Goal: Task Accomplishment & Management: Manage account settings

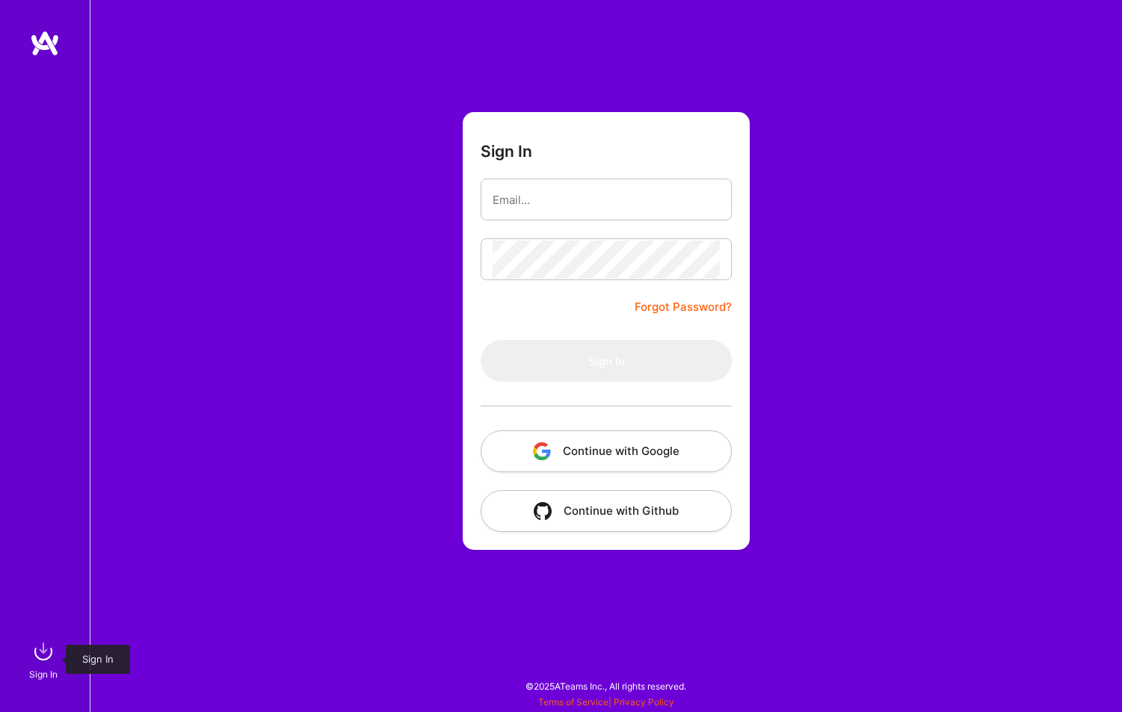
click at [34, 655] on img at bounding box center [43, 652] width 30 height 30
click at [577, 186] on input "email" at bounding box center [606, 200] width 227 height 38
type input "[EMAIL_ADDRESS][DOMAIN_NAME]"
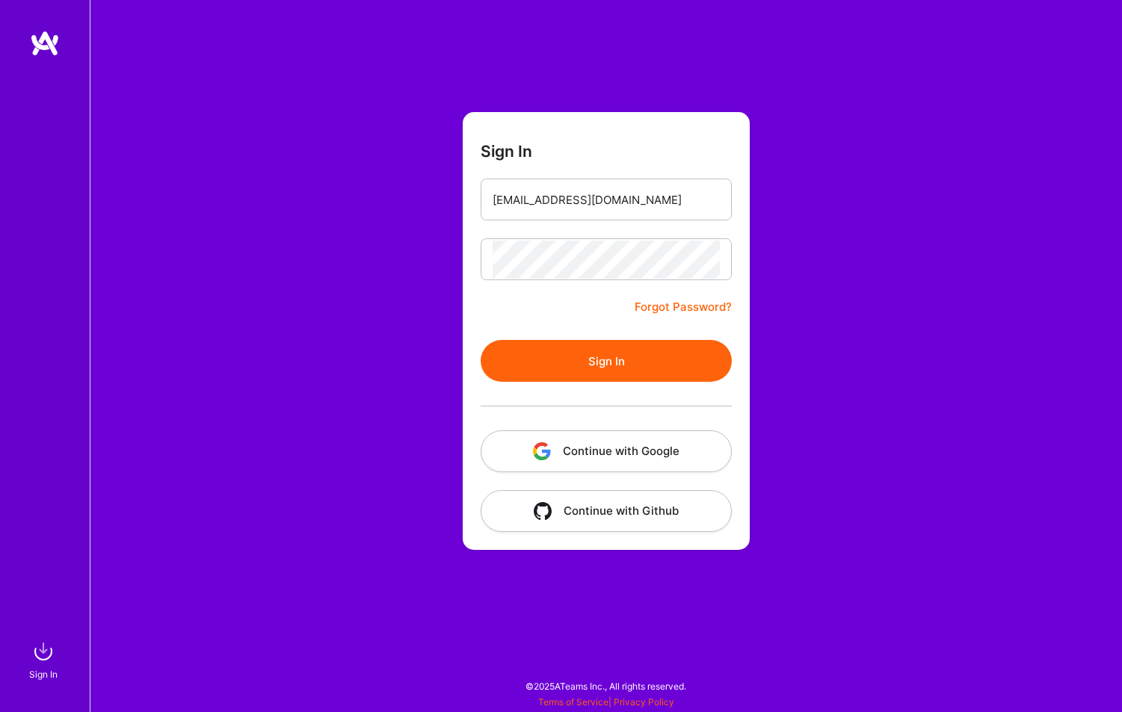
click at [605, 377] on button "Sign In" at bounding box center [606, 361] width 251 height 42
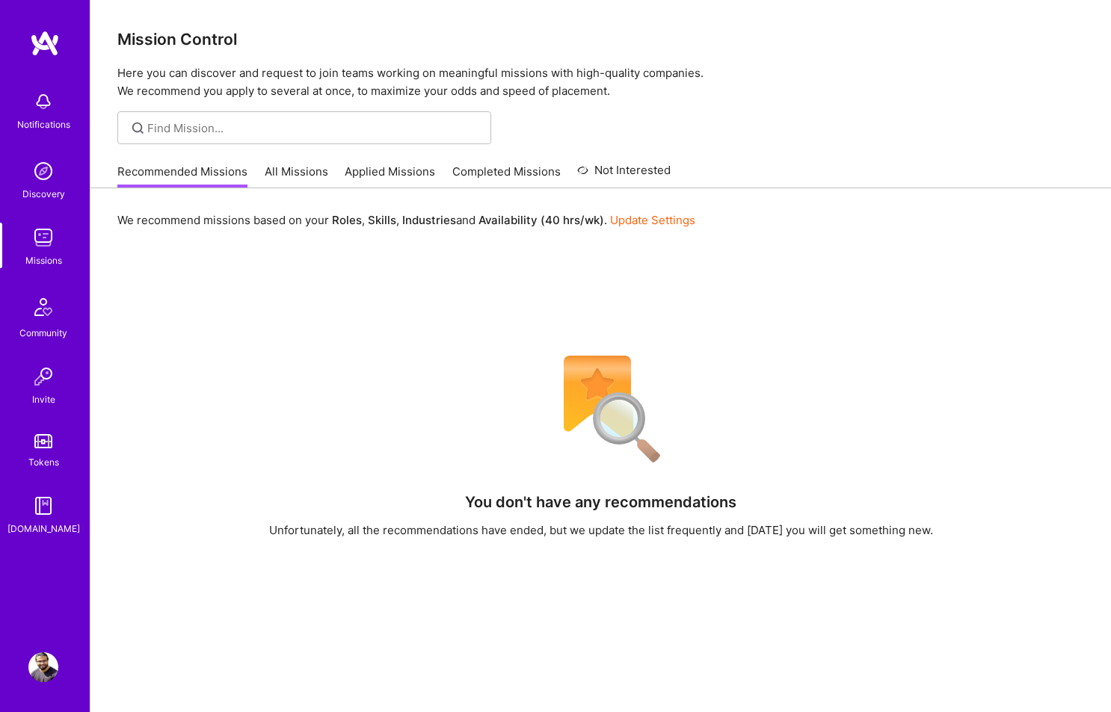
click at [389, 170] on link "Applied Missions" at bounding box center [390, 176] width 90 height 25
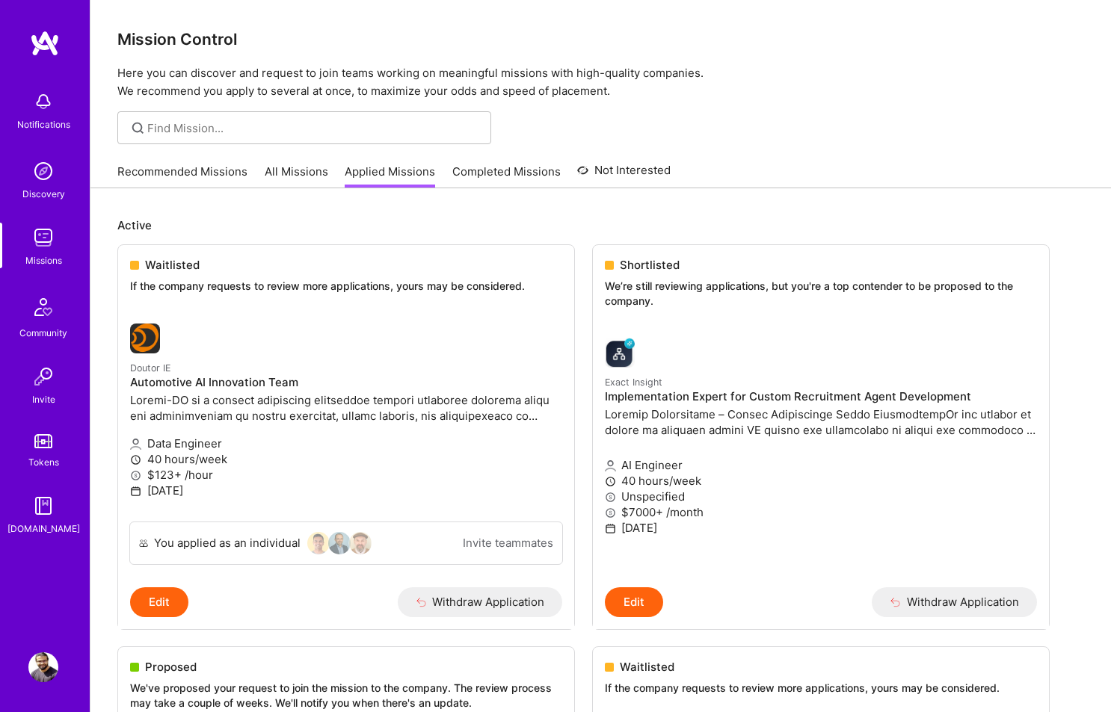
click at [528, 167] on link "Completed Missions" at bounding box center [506, 176] width 108 height 25
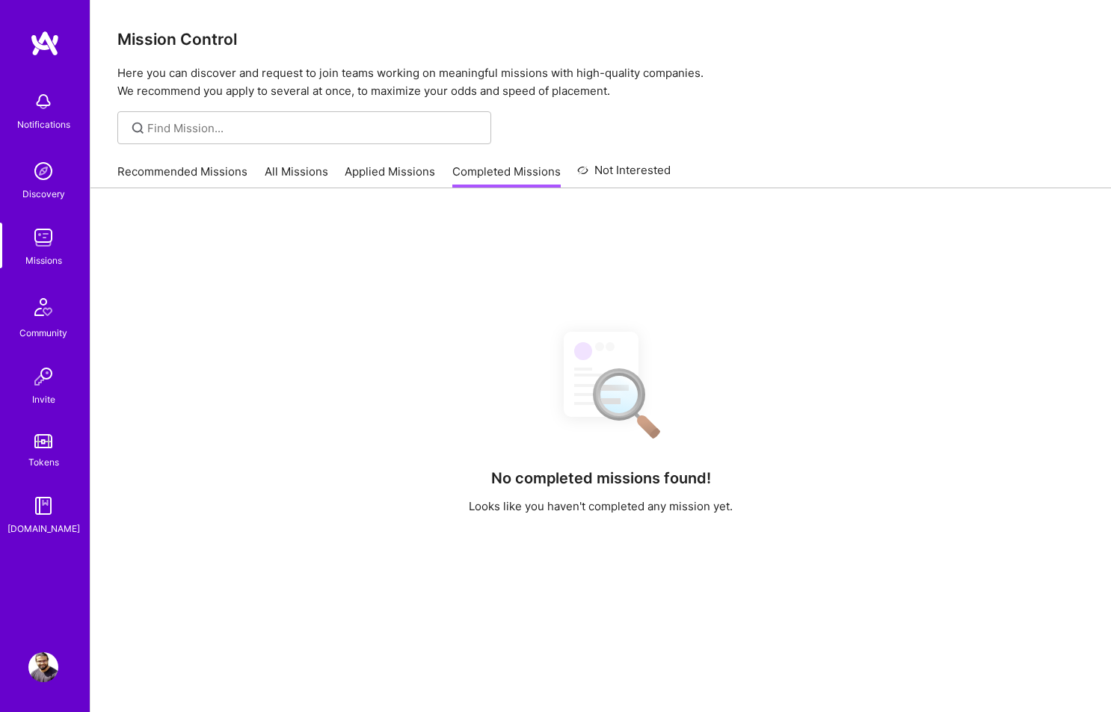
click at [290, 176] on link "All Missions" at bounding box center [297, 176] width 64 height 25
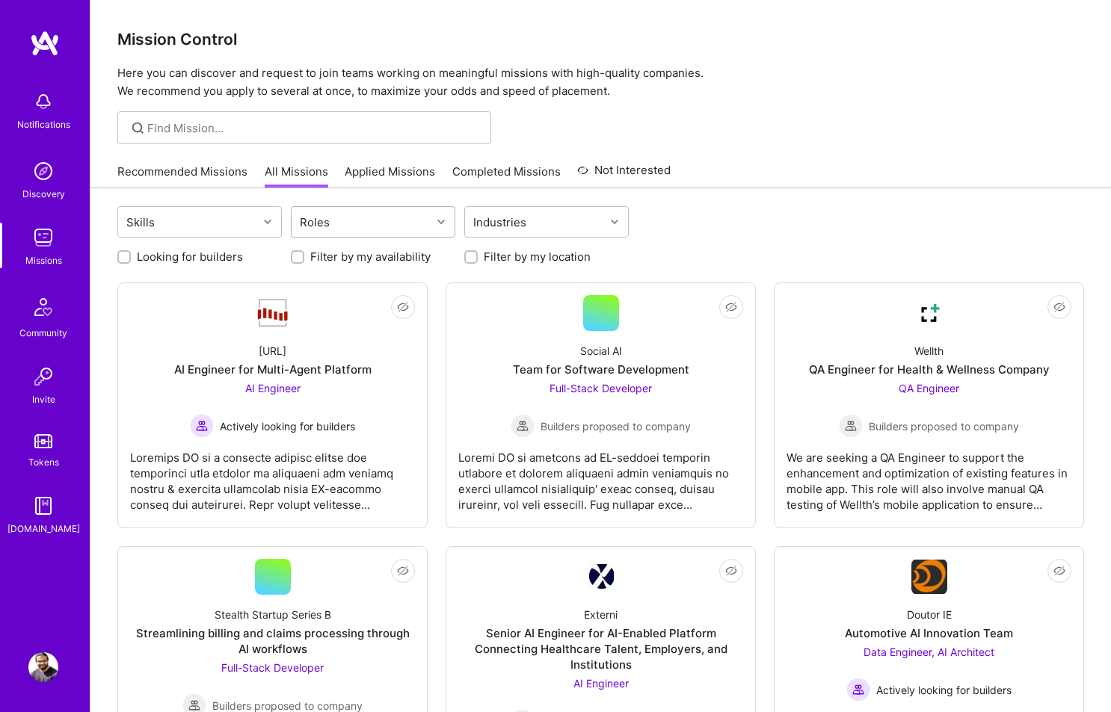
click at [316, 217] on div "Roles" at bounding box center [314, 223] width 37 height 22
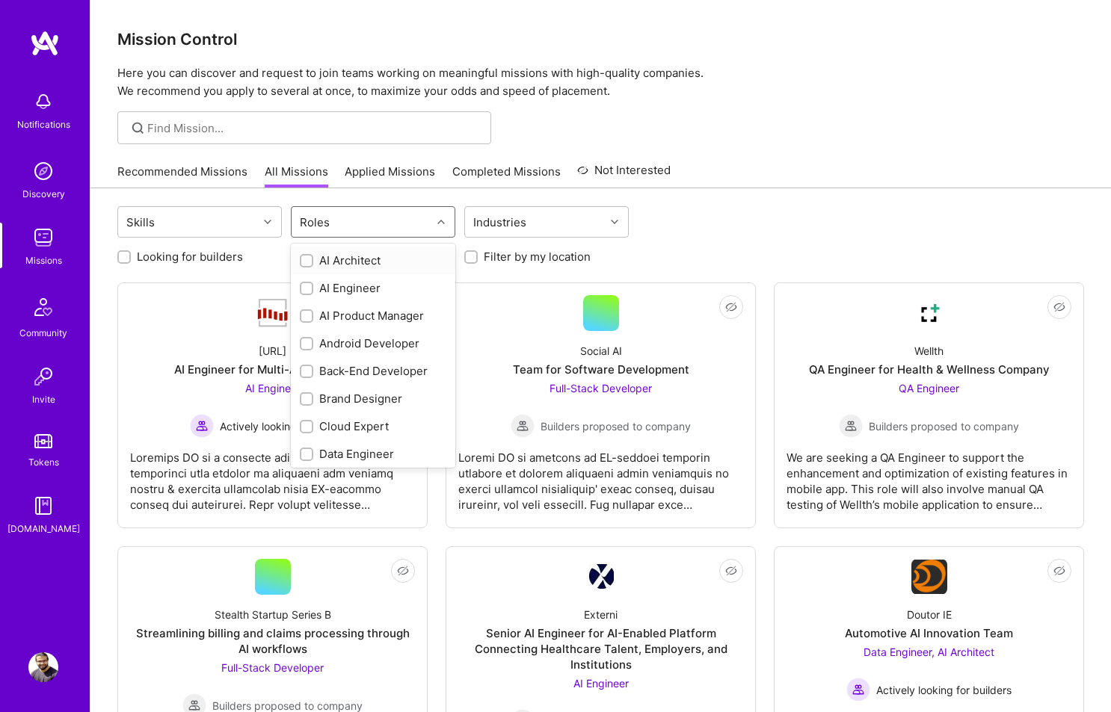
click at [309, 263] on input "checkbox" at bounding box center [308, 261] width 10 height 10
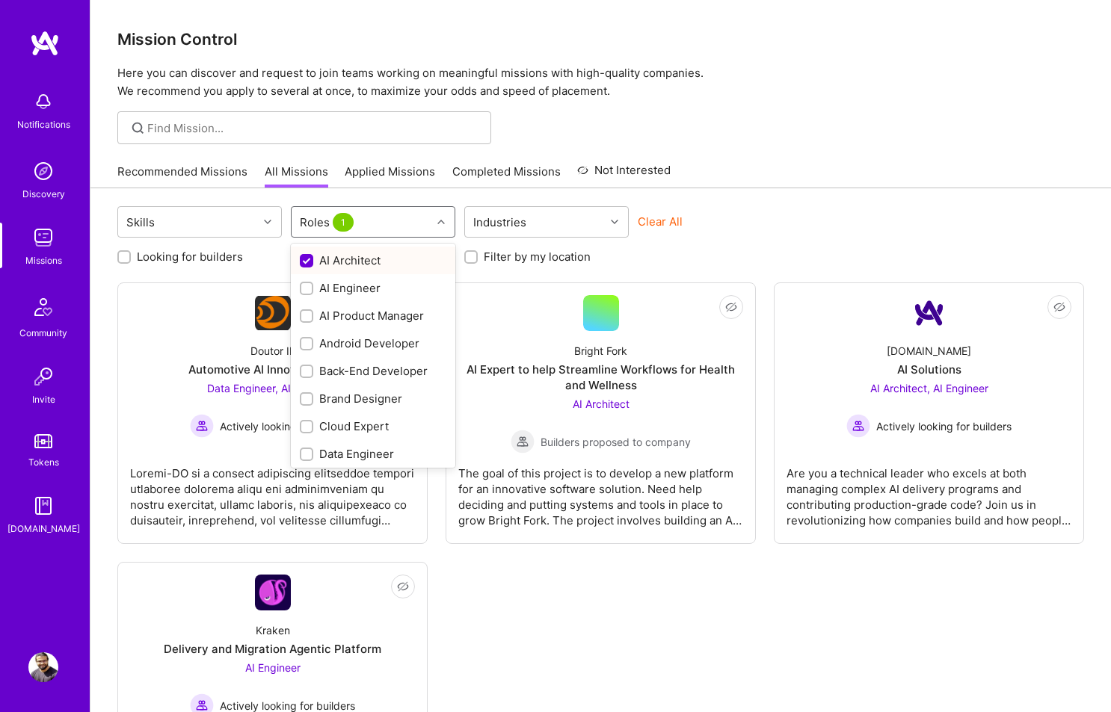
click at [309, 263] on input "checkbox" at bounding box center [307, 261] width 13 height 13
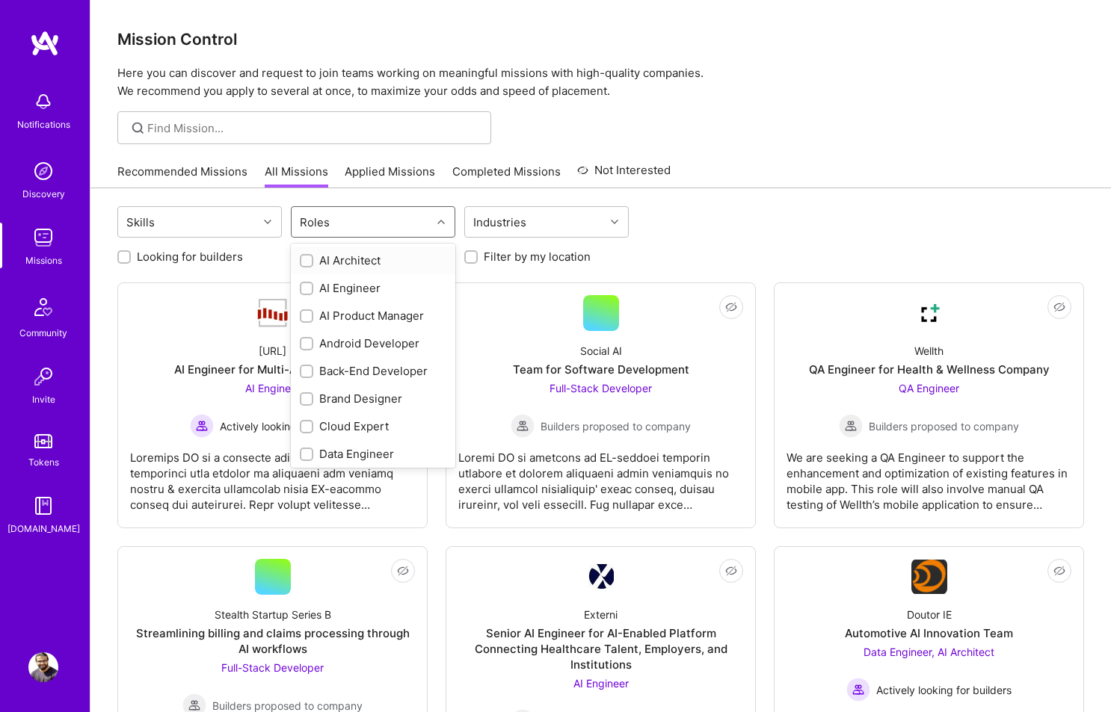
click at [309, 263] on input "checkbox" at bounding box center [308, 261] width 10 height 10
checkbox input "true"
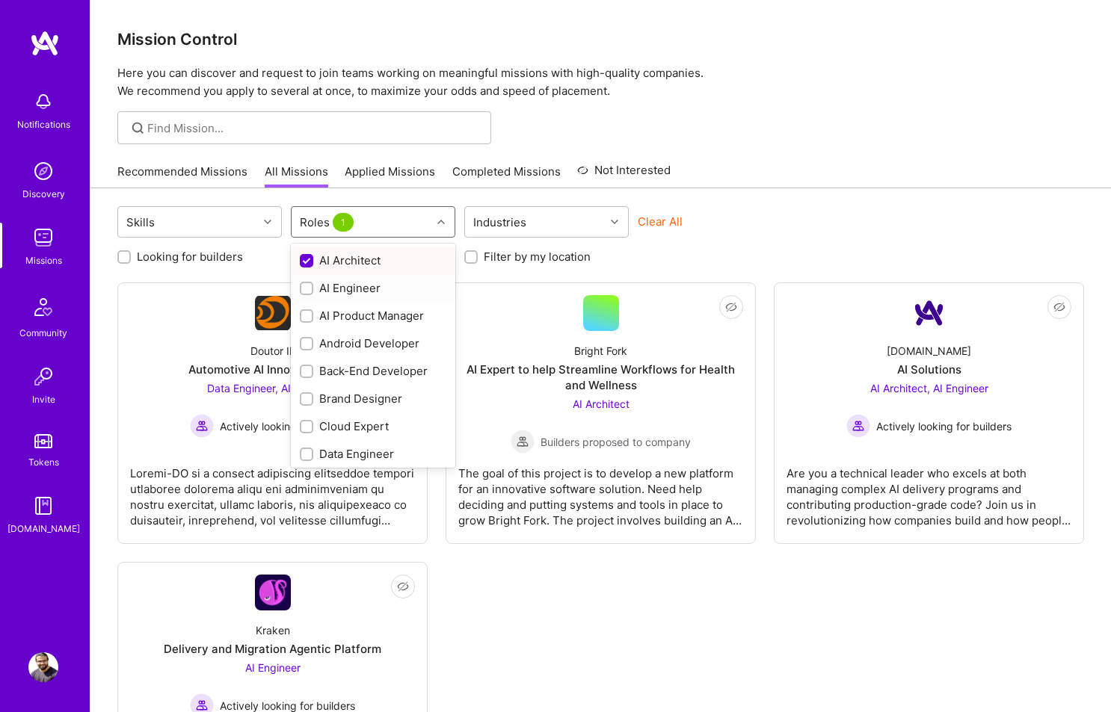
click at [298, 291] on div "AI Engineer" at bounding box center [373, 288] width 164 height 28
checkbox input "true"
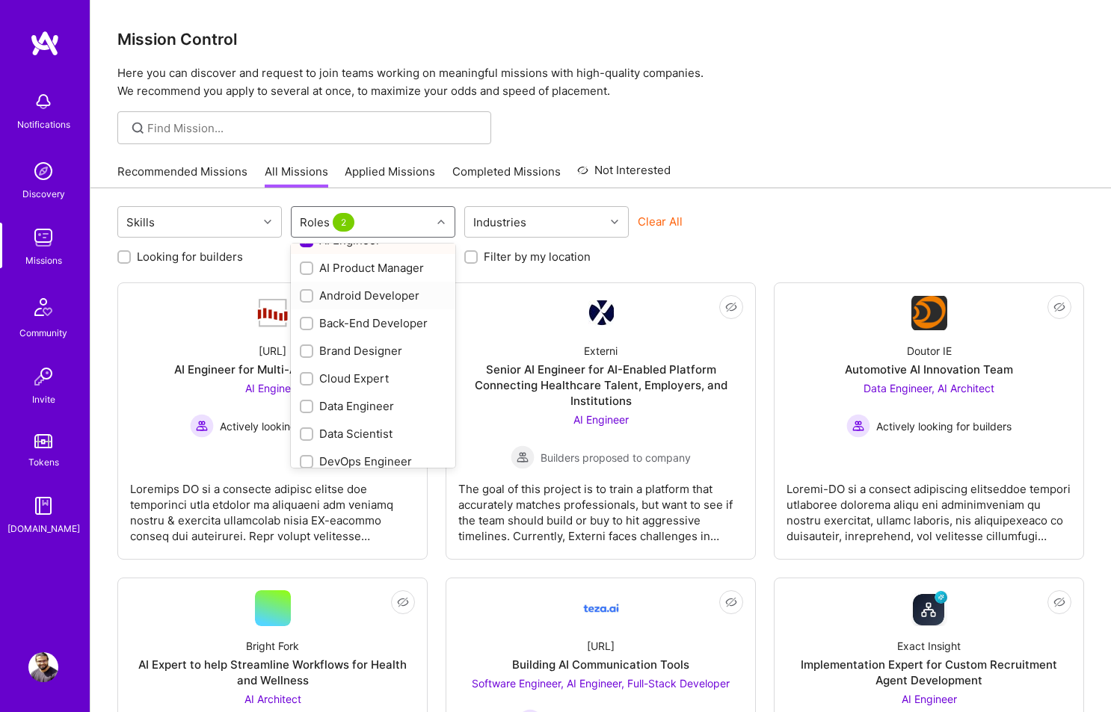
scroll to position [58, 0]
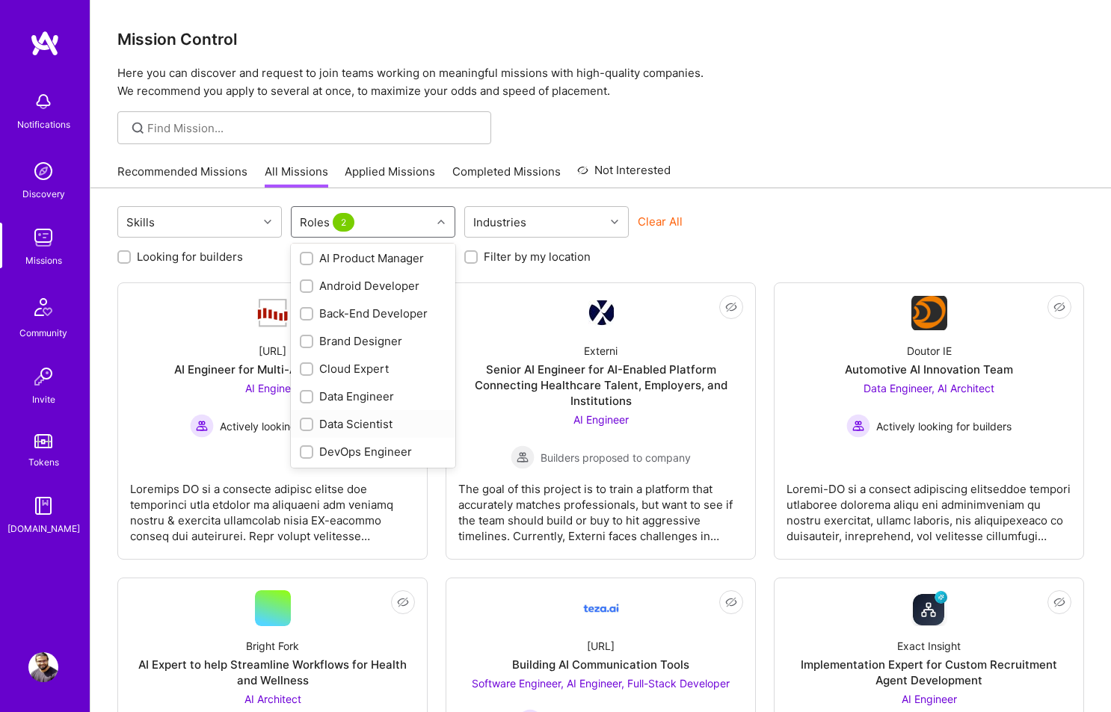
click at [333, 428] on div "Data Scientist" at bounding box center [373, 424] width 147 height 16
checkbox input "true"
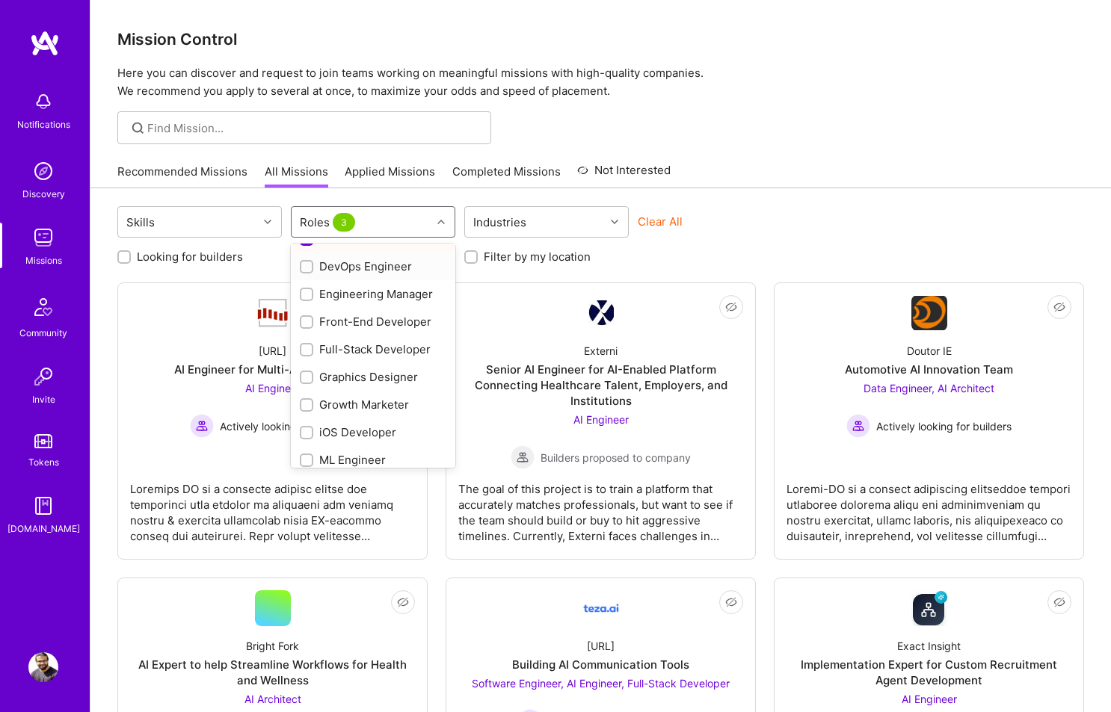
scroll to position [348, 0]
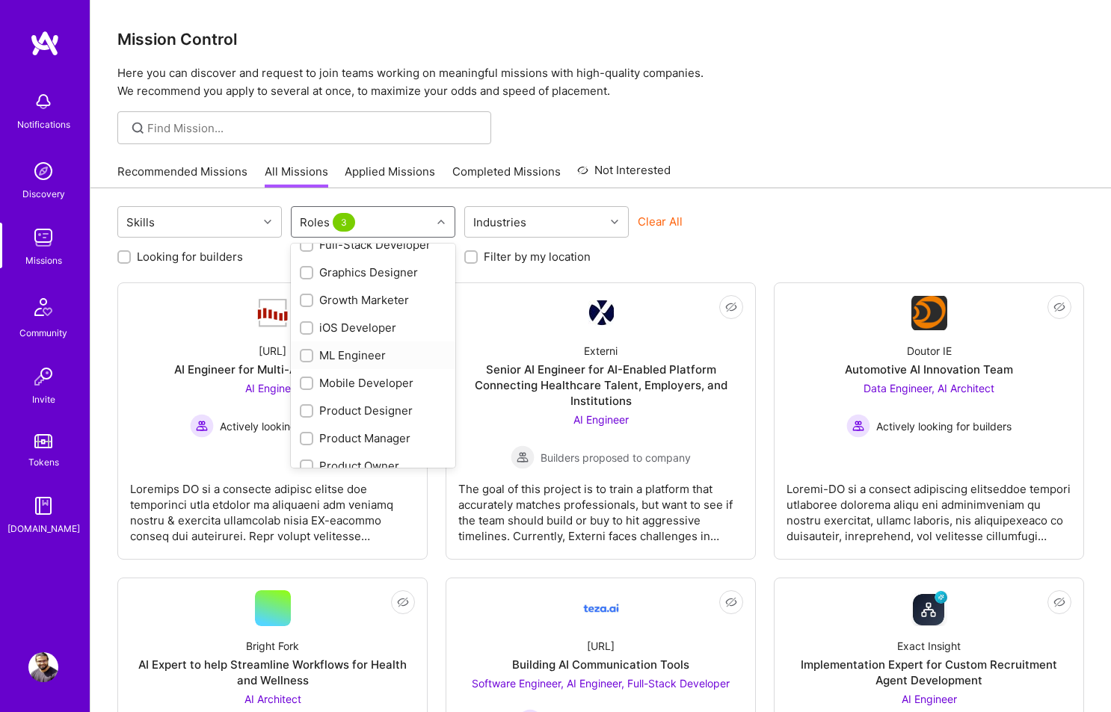
click at [372, 354] on div "ML Engineer" at bounding box center [373, 356] width 147 height 16
checkbox input "true"
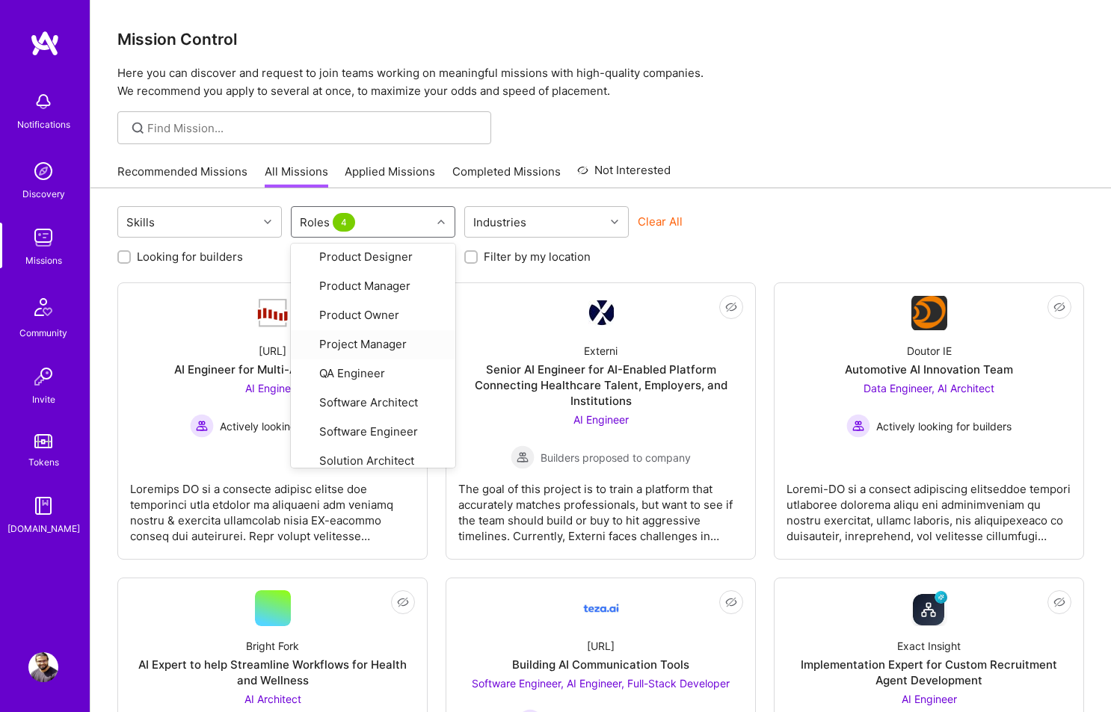
click at [812, 207] on div "Skills option ML Engineer, selected. option Project Manager focused, 22 of 27. …" at bounding box center [600, 223] width 966 height 35
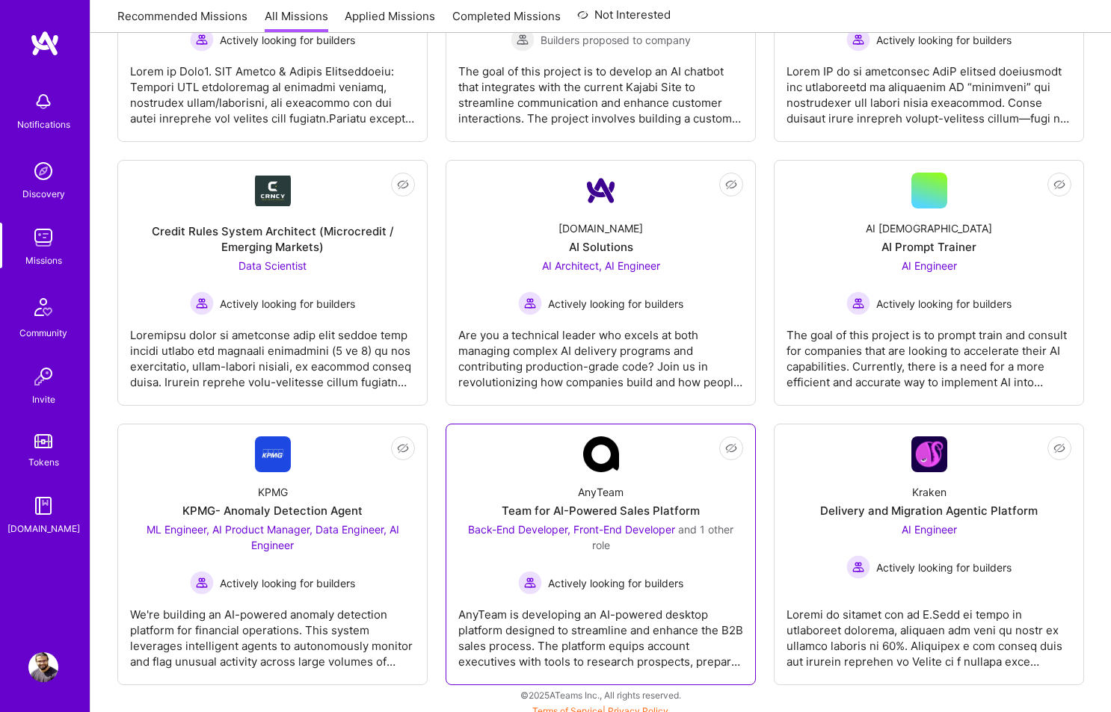
scroll to position [970, 0]
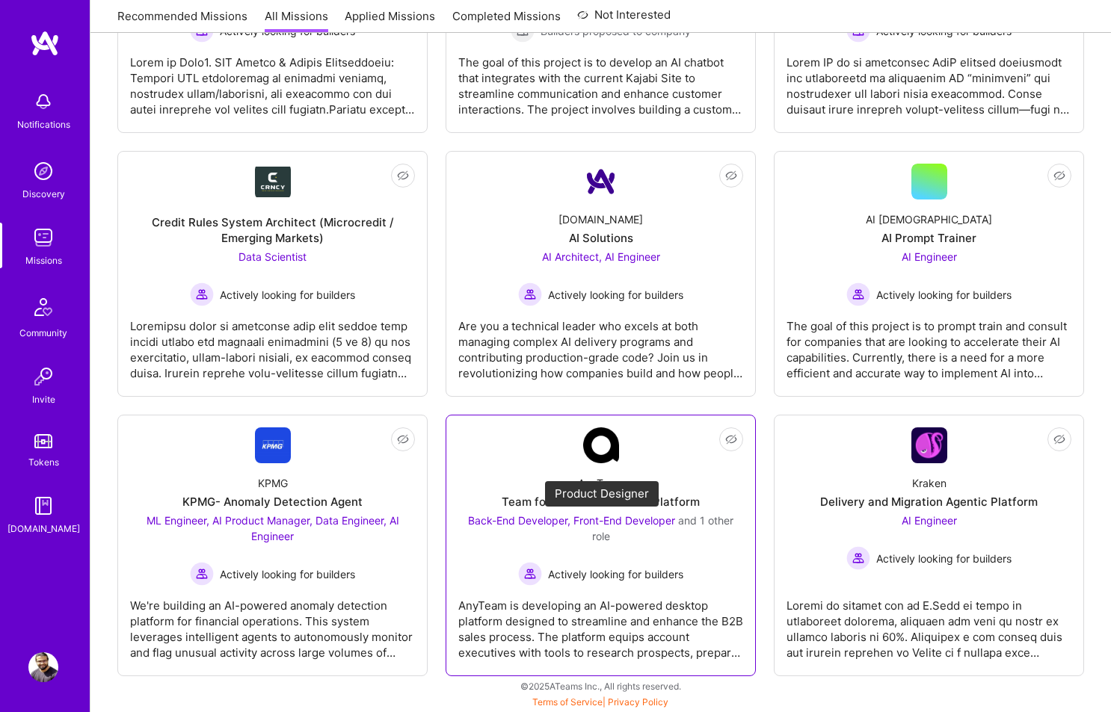
click at [577, 523] on span "Back-End Developer, Front-End Developer" at bounding box center [571, 520] width 207 height 13
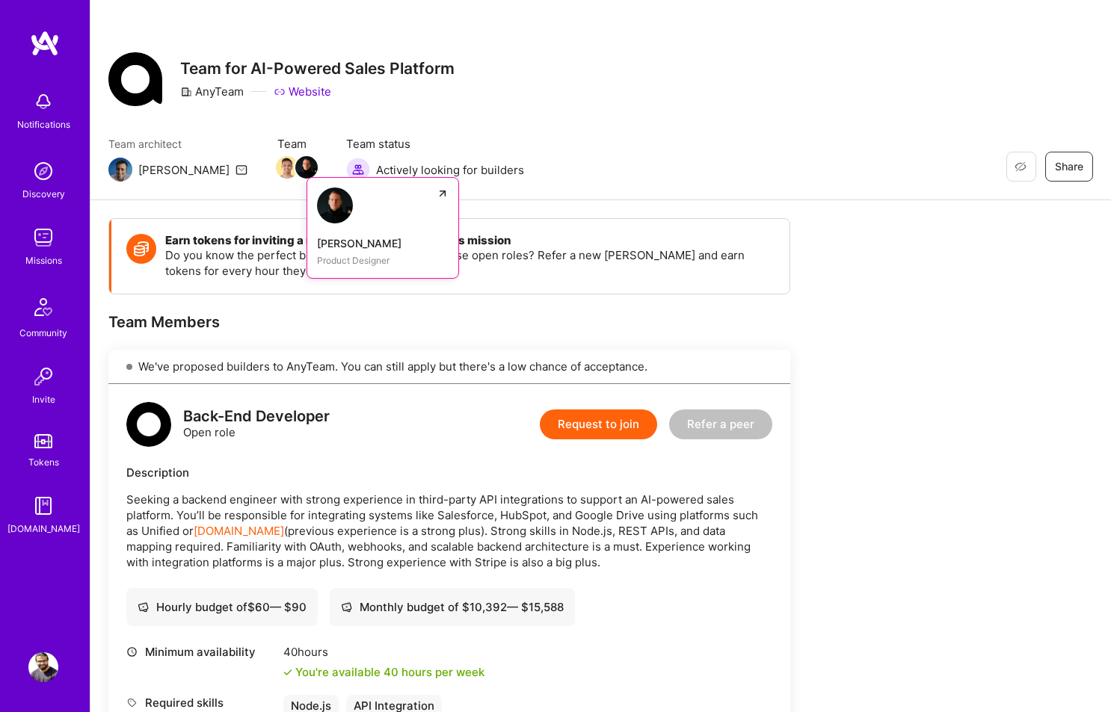
click at [317, 211] on img at bounding box center [335, 206] width 36 height 36
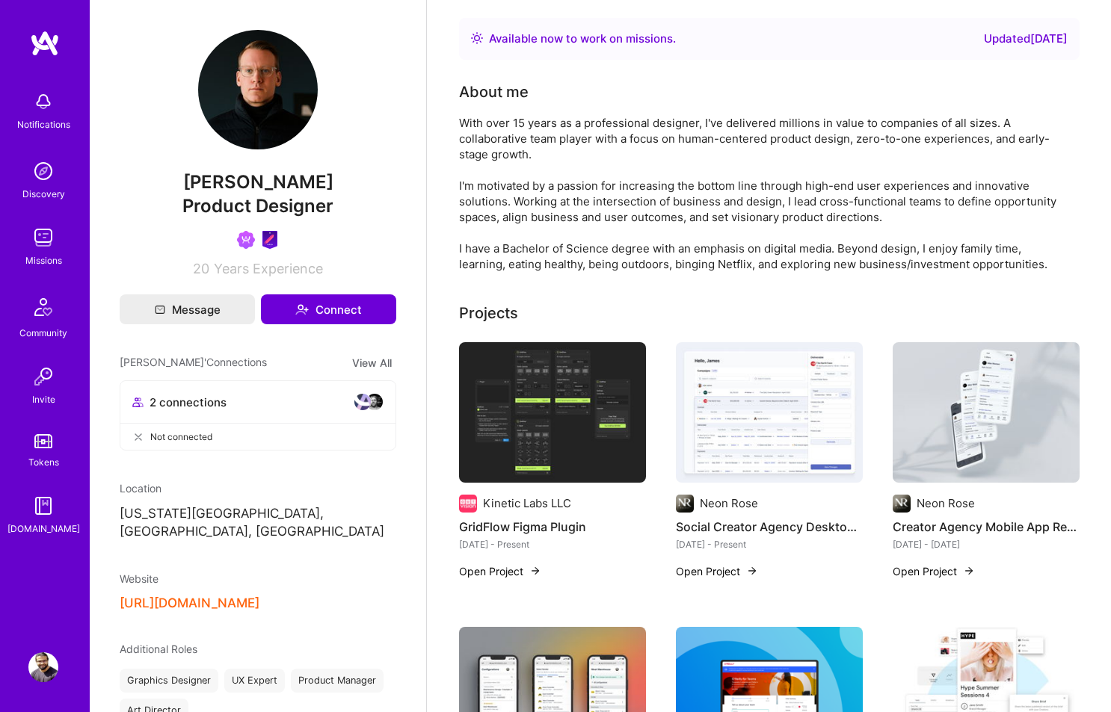
click at [359, 405] on img at bounding box center [363, 402] width 18 height 18
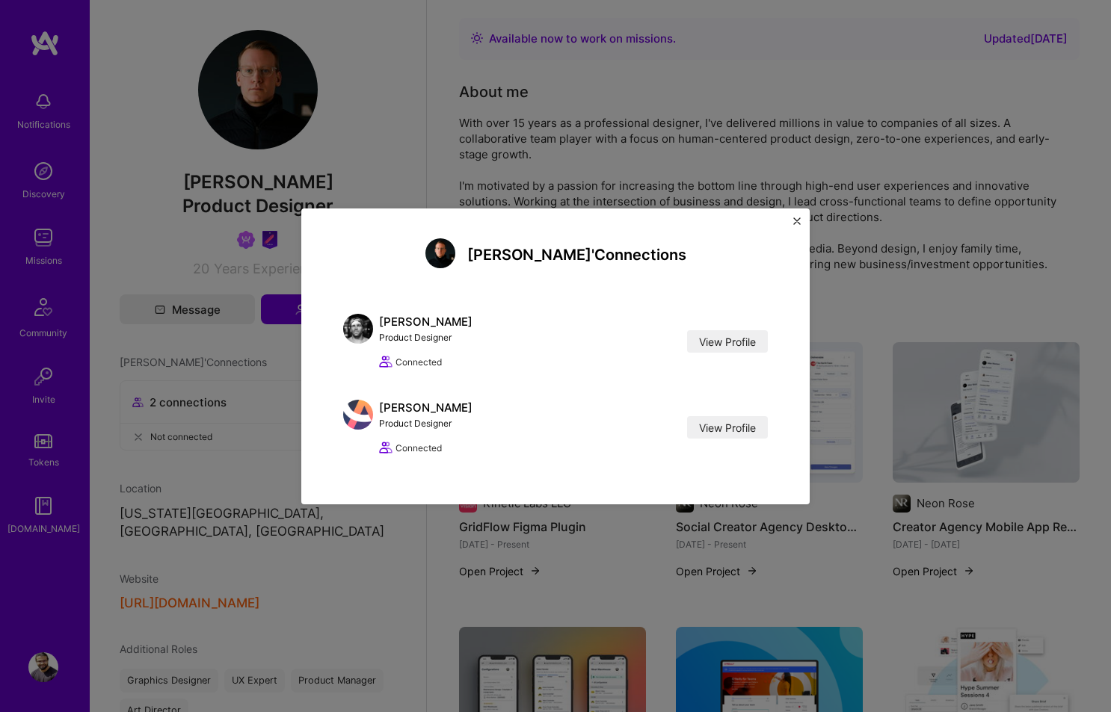
click at [795, 228] on button "Close" at bounding box center [796, 226] width 7 height 16
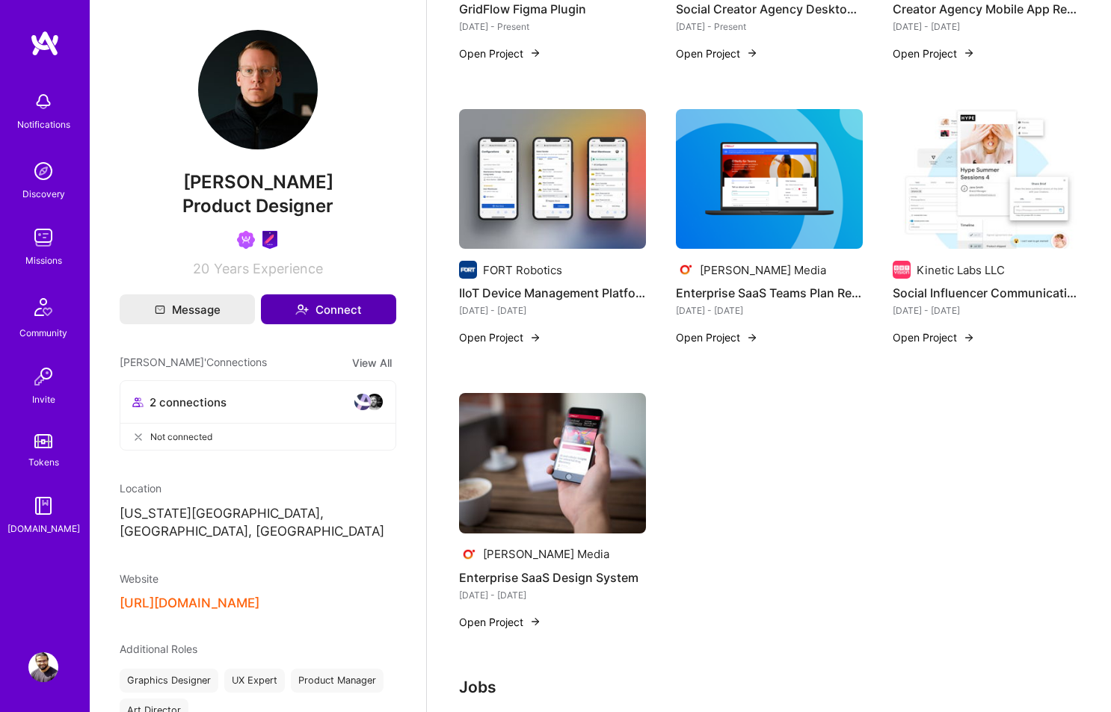
click at [318, 308] on button "Connect" at bounding box center [328, 310] width 135 height 30
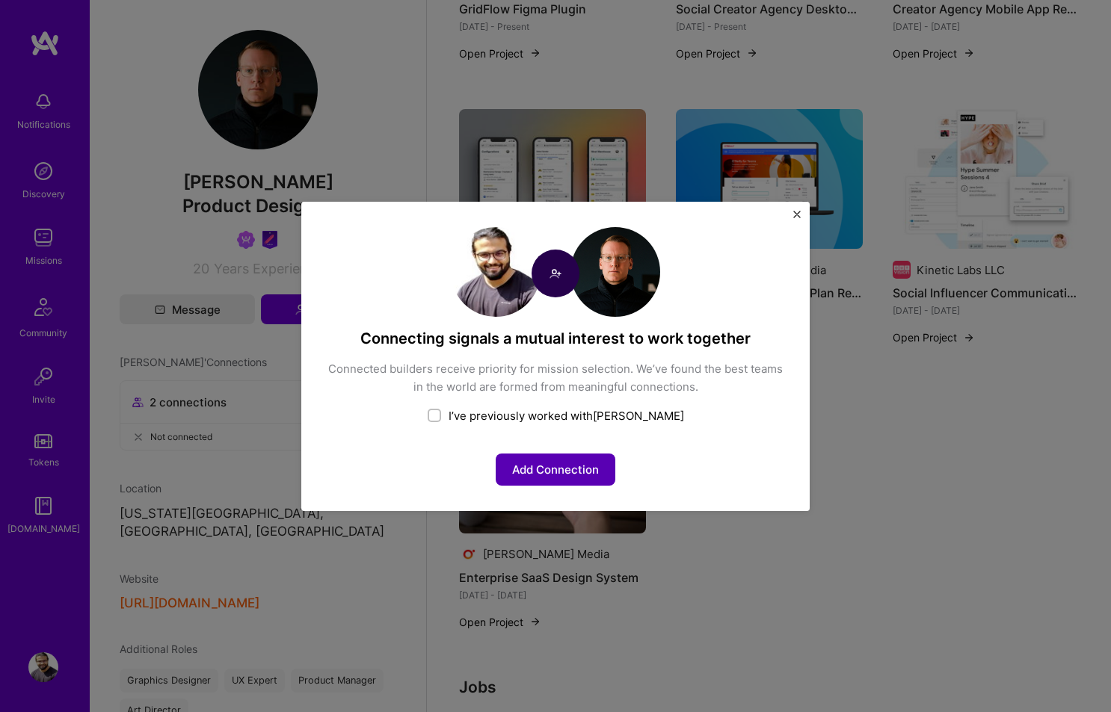
click at [524, 475] on button "Add Connection" at bounding box center [556, 470] width 120 height 32
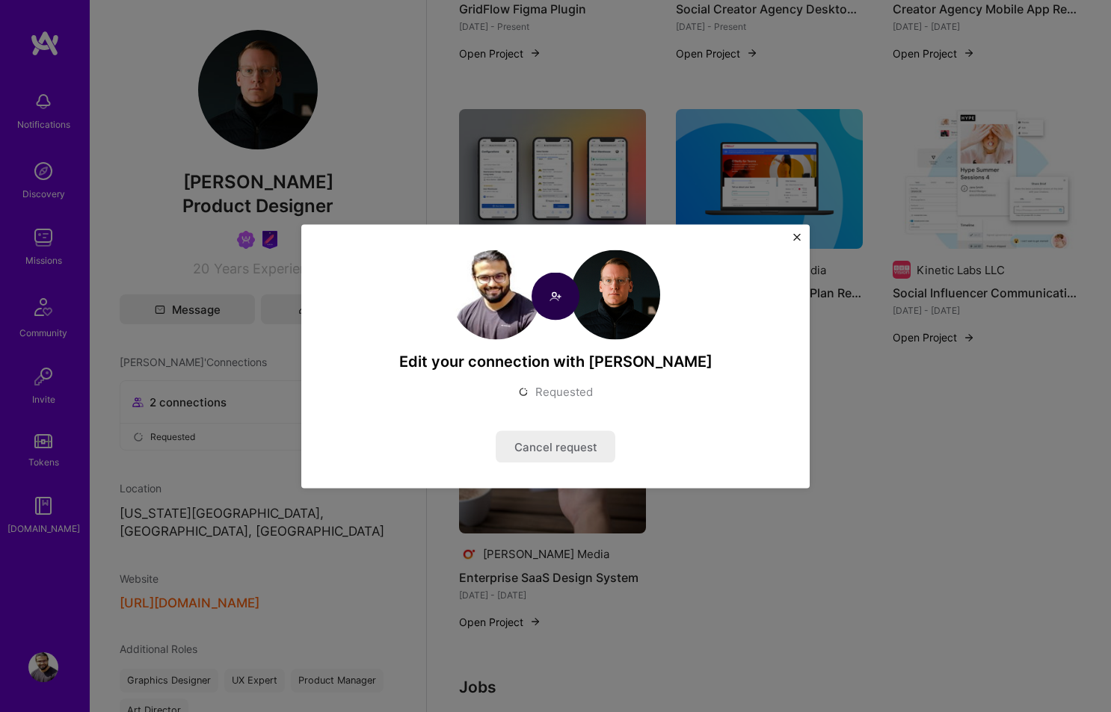
click at [800, 244] on button "Close" at bounding box center [796, 241] width 7 height 16
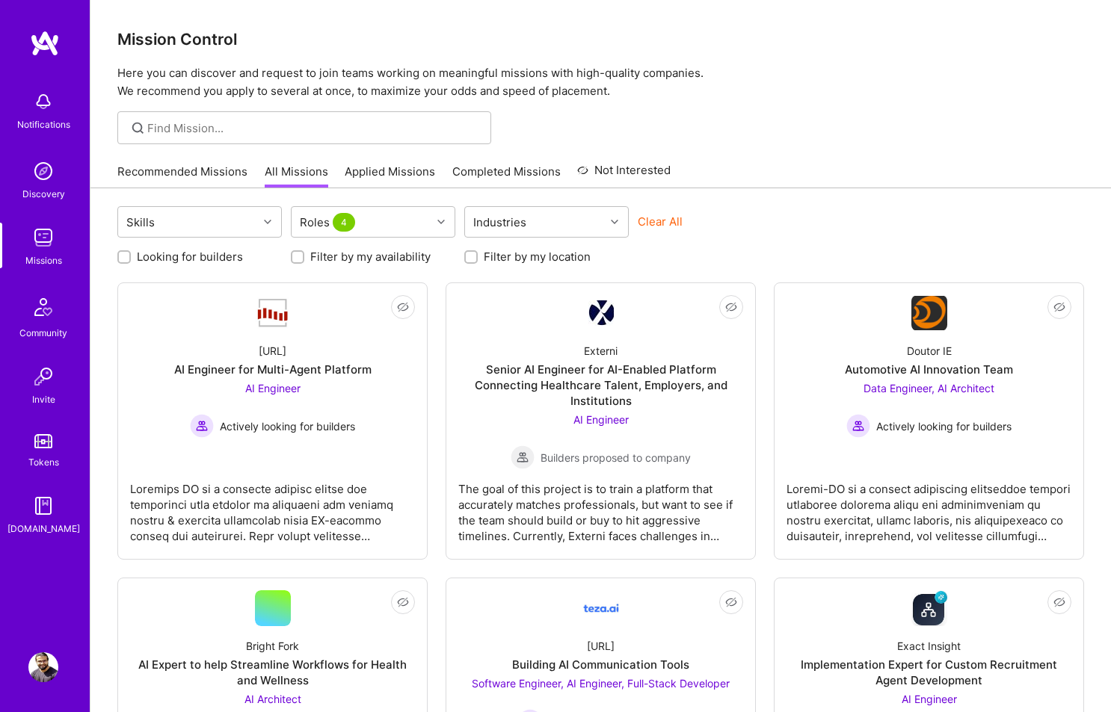
scroll to position [970, 0]
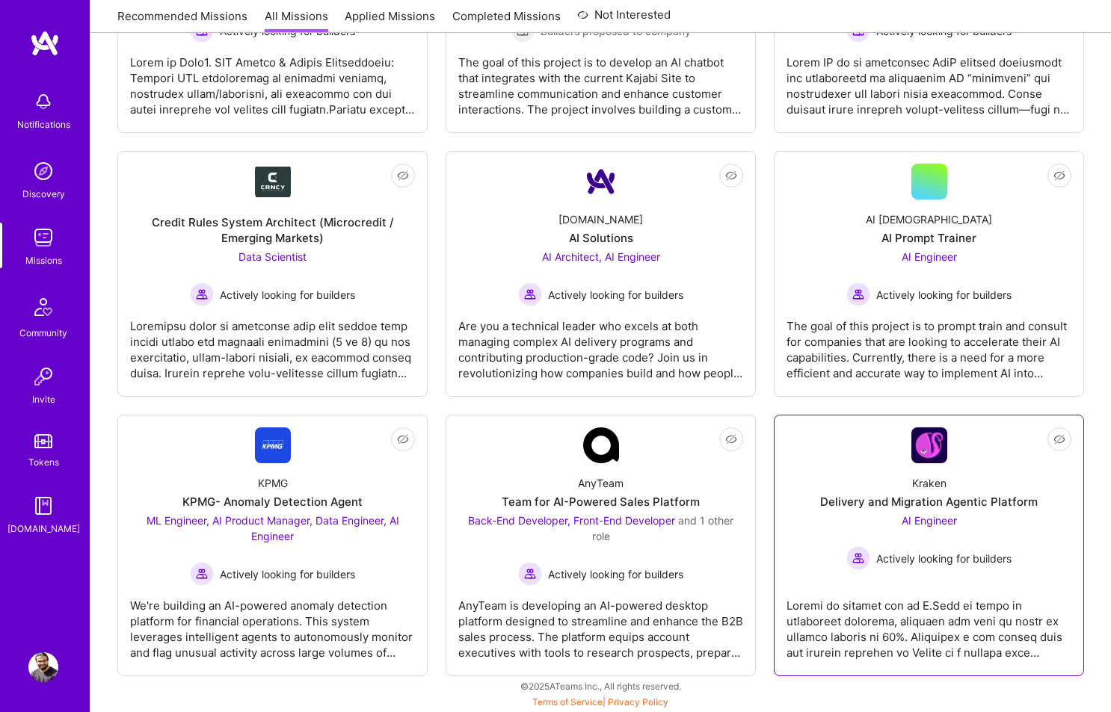
click at [842, 486] on div "Kraken Delivery and Migration Agentic Platform AI Engineer Actively looking for…" at bounding box center [928, 516] width 285 height 107
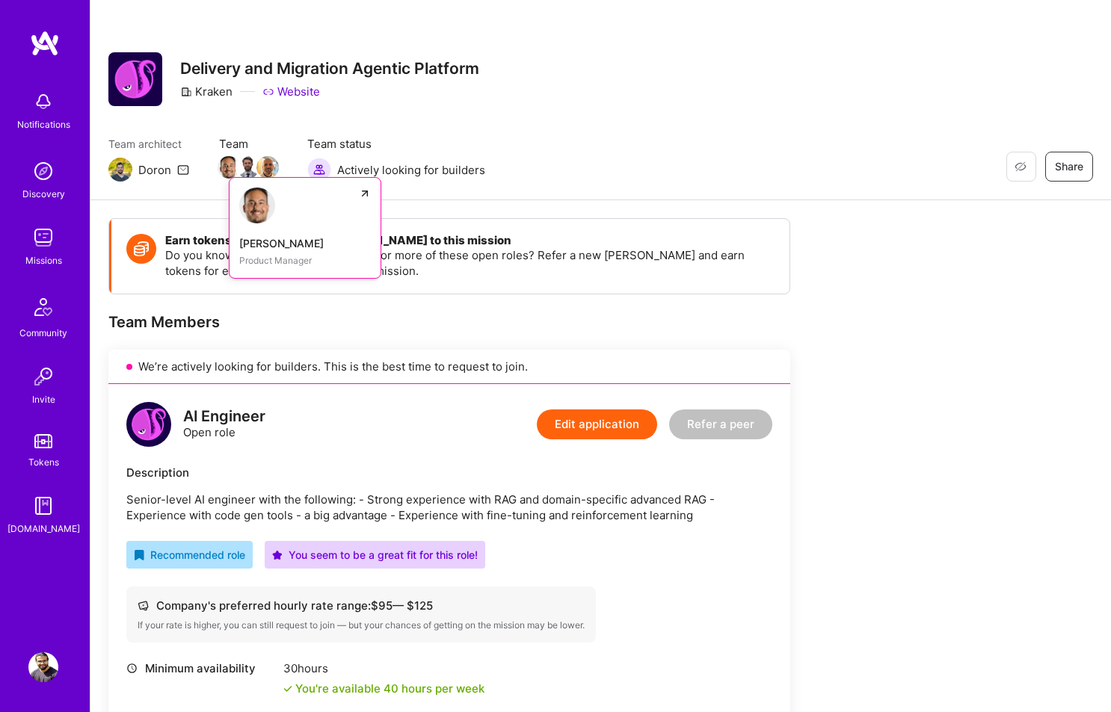
click at [232, 173] on img at bounding box center [229, 167] width 22 height 22
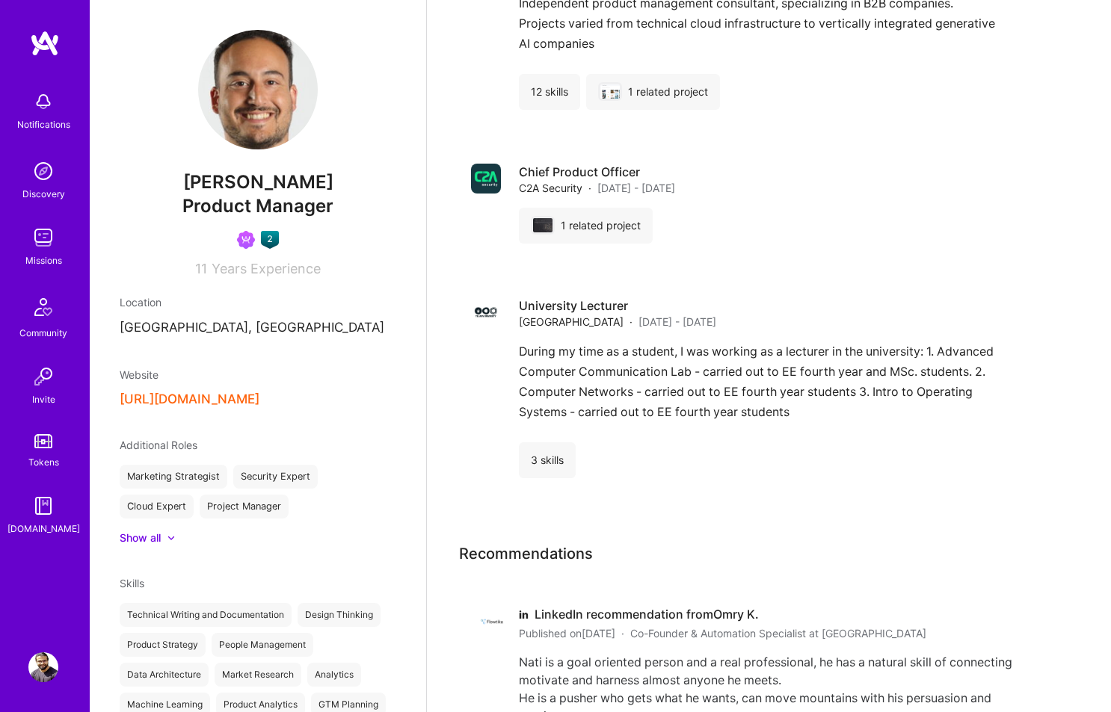
scroll to position [1116, 0]
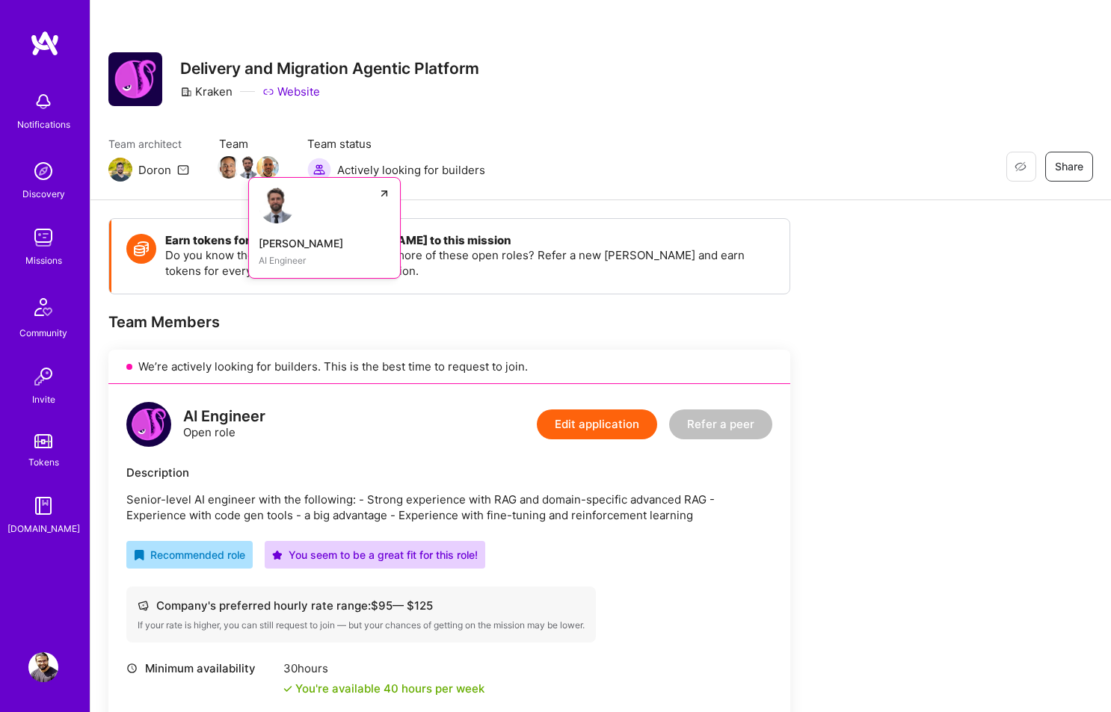
click at [246, 164] on img at bounding box center [248, 167] width 22 height 22
click at [259, 170] on img at bounding box center [267, 167] width 22 height 22
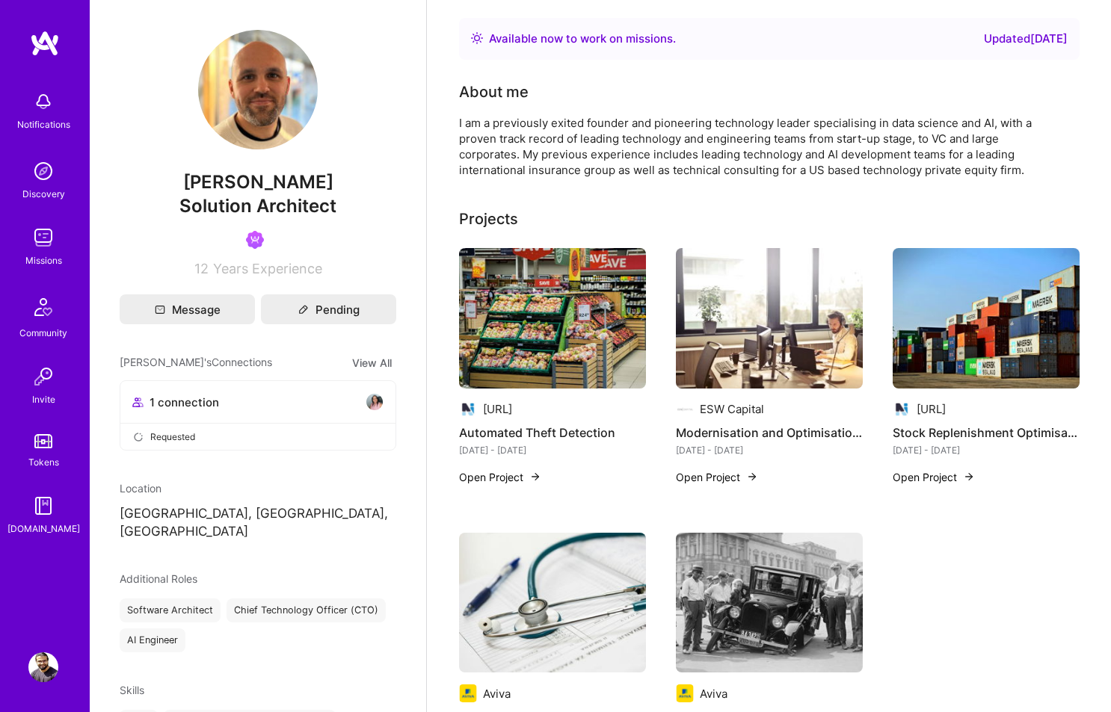
click at [366, 399] on img at bounding box center [375, 402] width 18 height 18
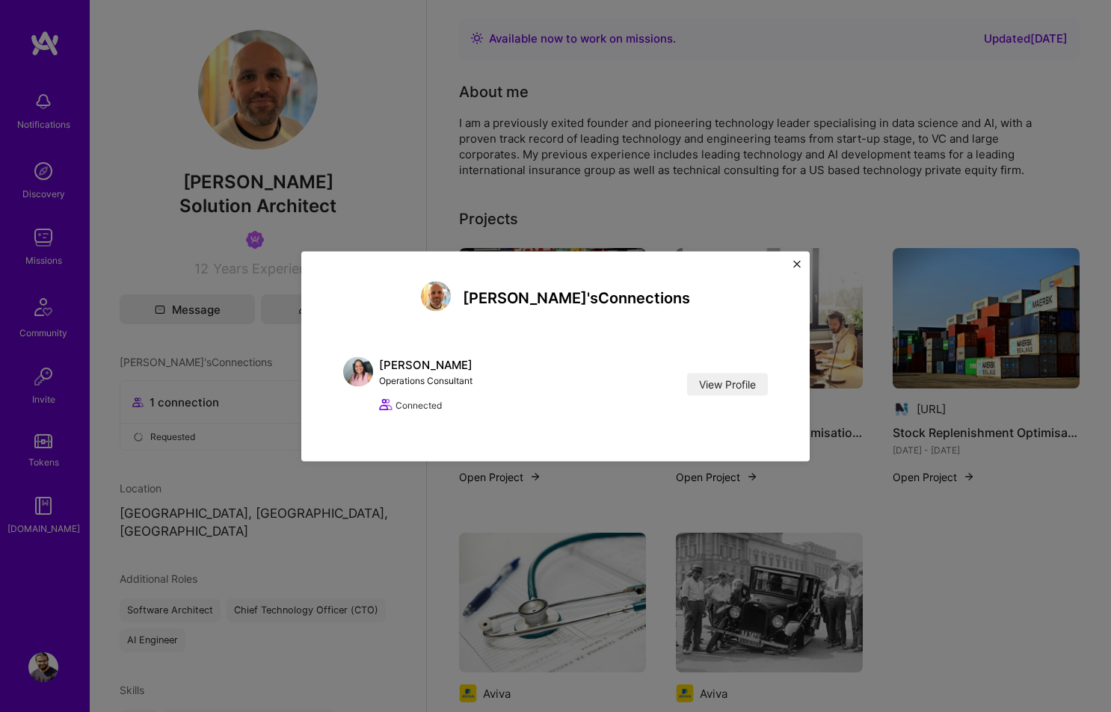
click at [804, 259] on div "[PERSON_NAME]'s Connections [PERSON_NAME] Operations Consultant View Profile Co…" at bounding box center [555, 356] width 508 height 210
click at [801, 262] on div "[PERSON_NAME]'s Connections [PERSON_NAME] Operations Consultant View Profile Co…" at bounding box center [555, 356] width 508 height 210
click at [798, 262] on img "Close" at bounding box center [796, 263] width 7 height 7
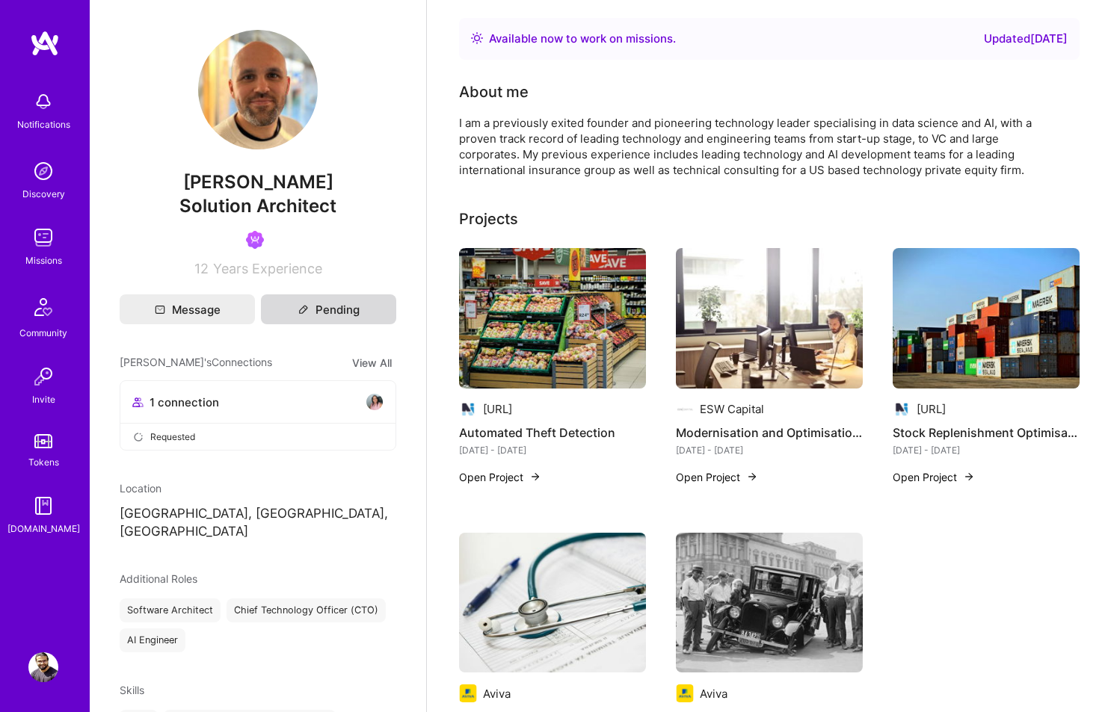
click at [339, 315] on button "Pending" at bounding box center [328, 310] width 135 height 30
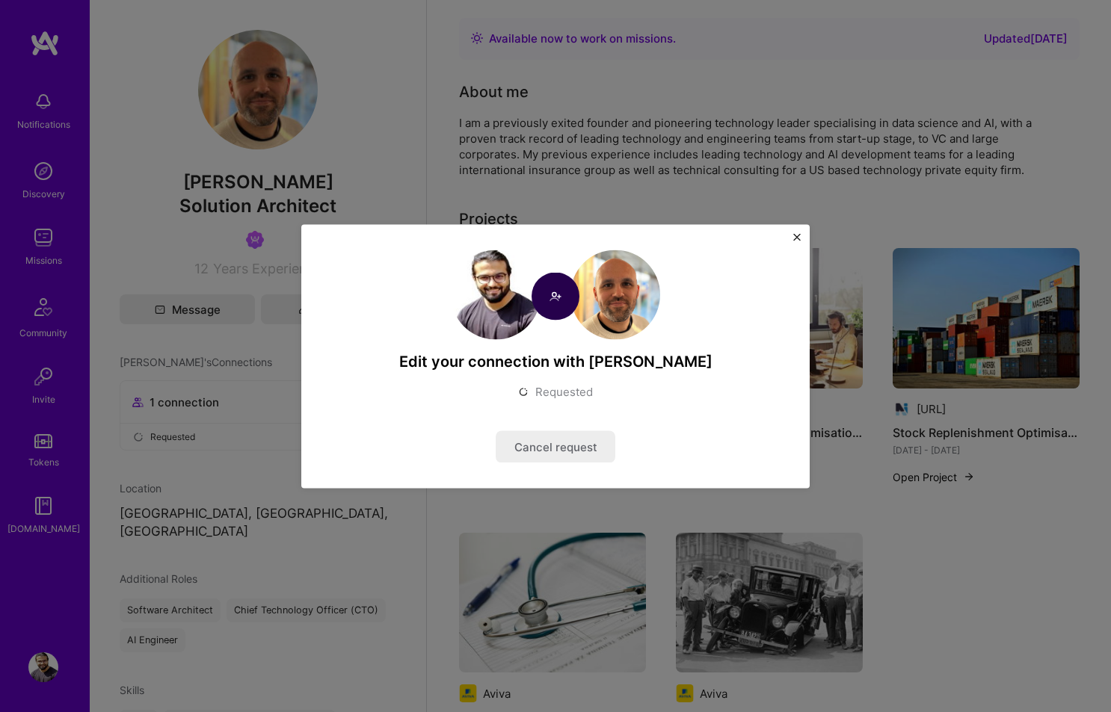
click at [561, 445] on button "Cancel request" at bounding box center [556, 447] width 120 height 32
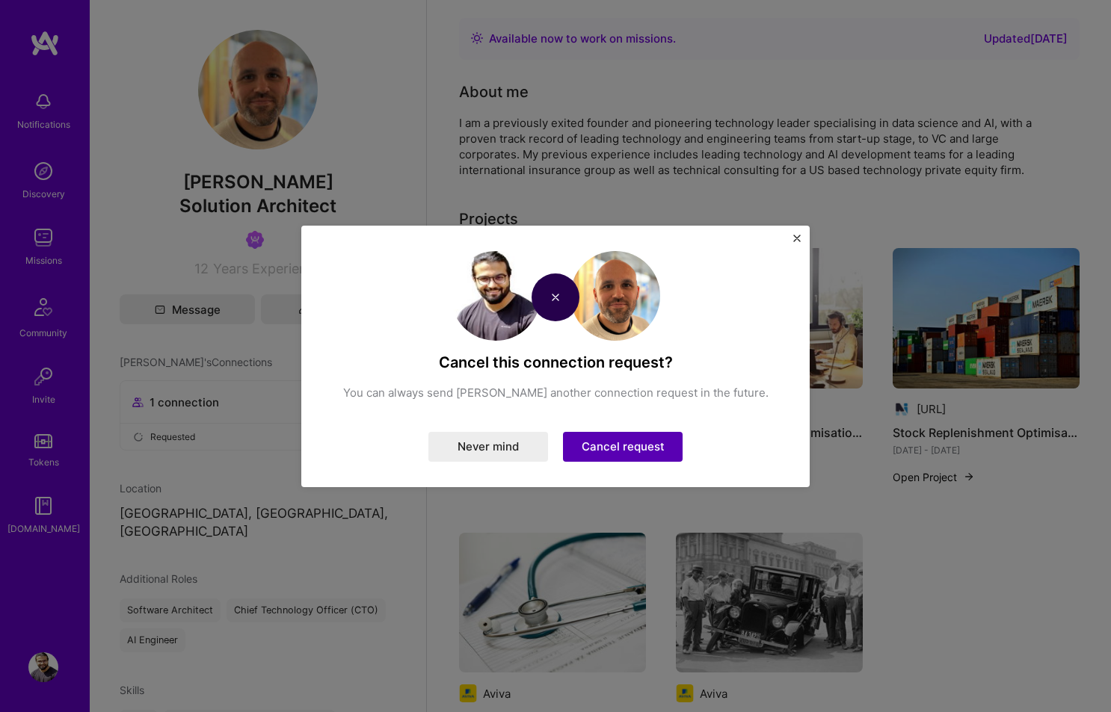
click at [654, 457] on button "Cancel request" at bounding box center [623, 447] width 120 height 30
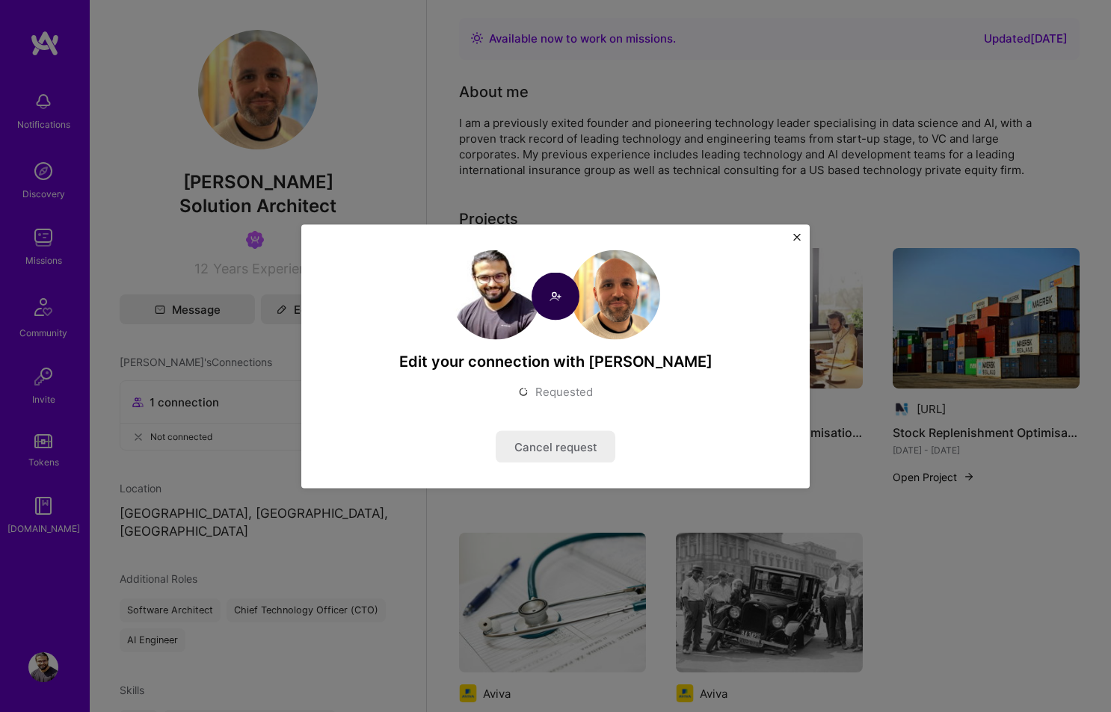
click at [798, 238] on img "Close" at bounding box center [796, 236] width 7 height 7
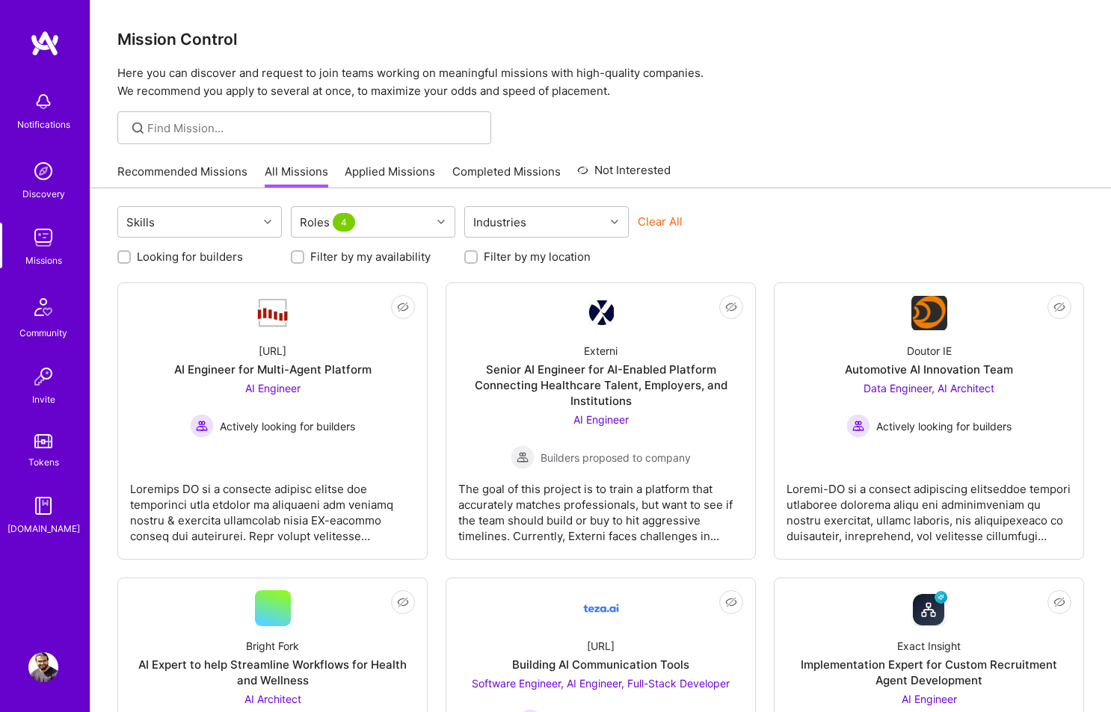
scroll to position [970, 0]
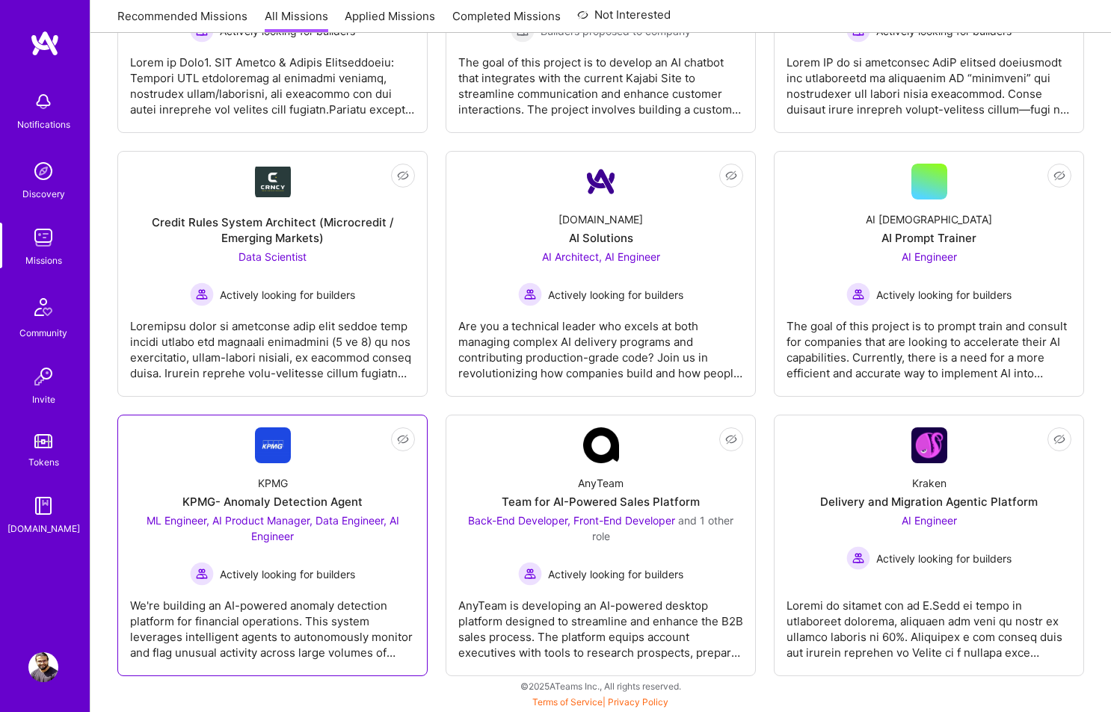
click at [247, 474] on div "KPMG KPMG- Anomaly Detection Agent ML Engineer, AI Product Manager, Data Engine…" at bounding box center [272, 524] width 285 height 123
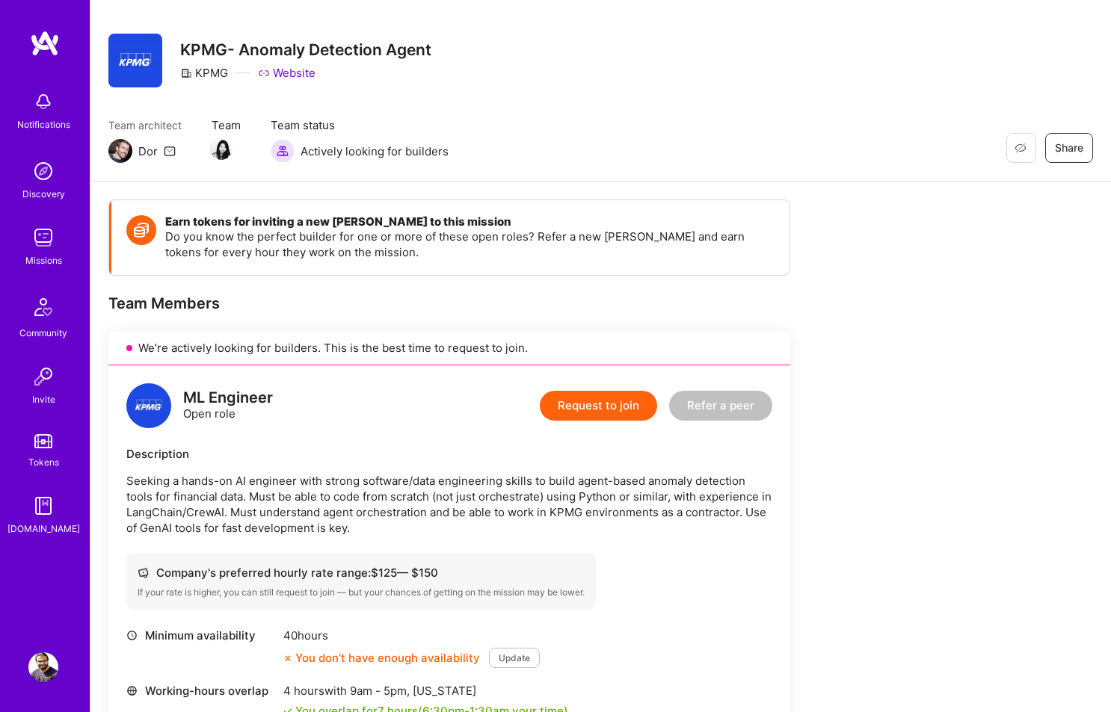
scroll to position [28, 0]
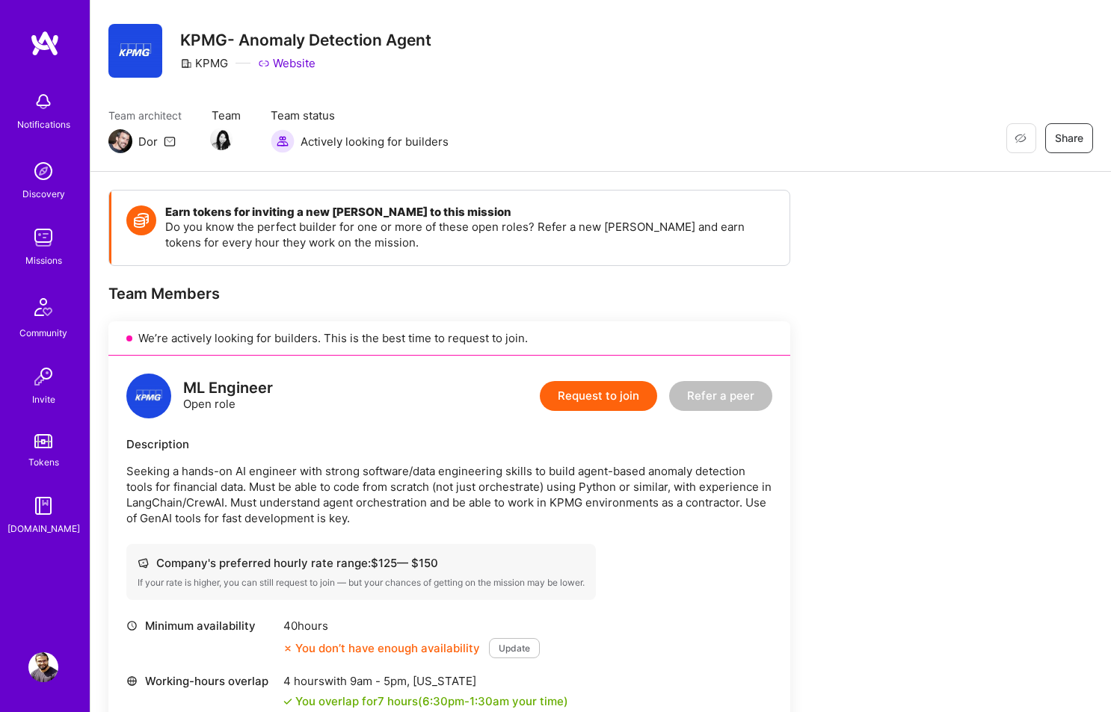
click at [506, 655] on button "Update" at bounding box center [514, 648] width 51 height 20
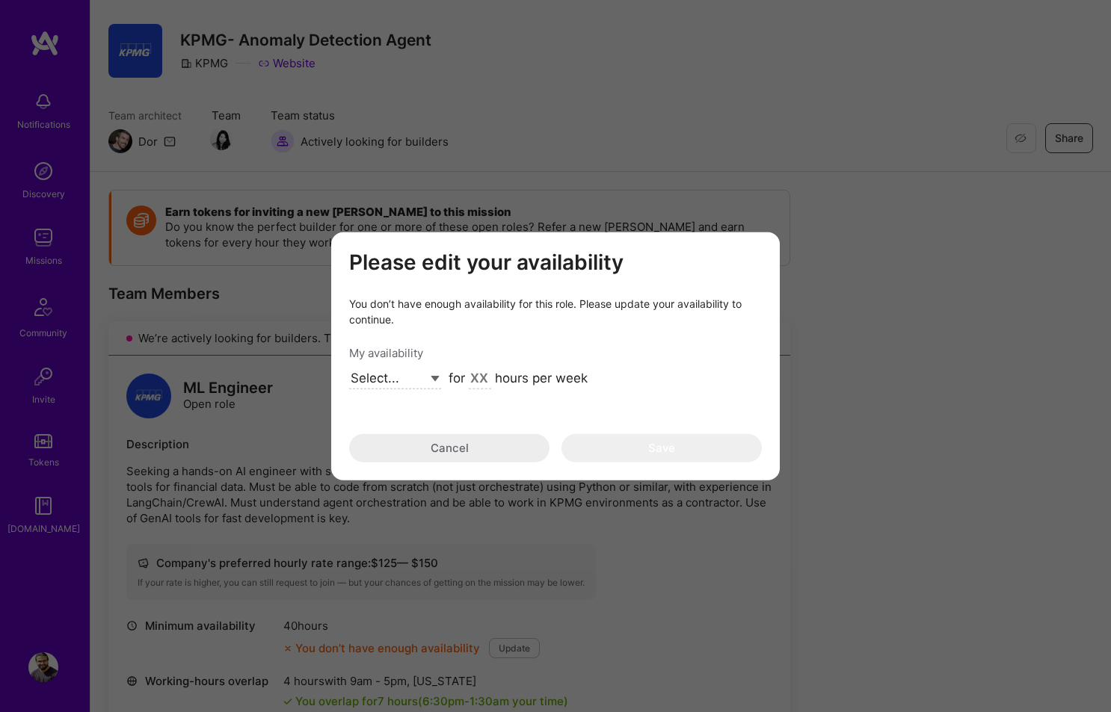
click at [32, 666] on div "Please edit your availability You don’t have enough availability for this role.…" at bounding box center [555, 356] width 1111 height 712
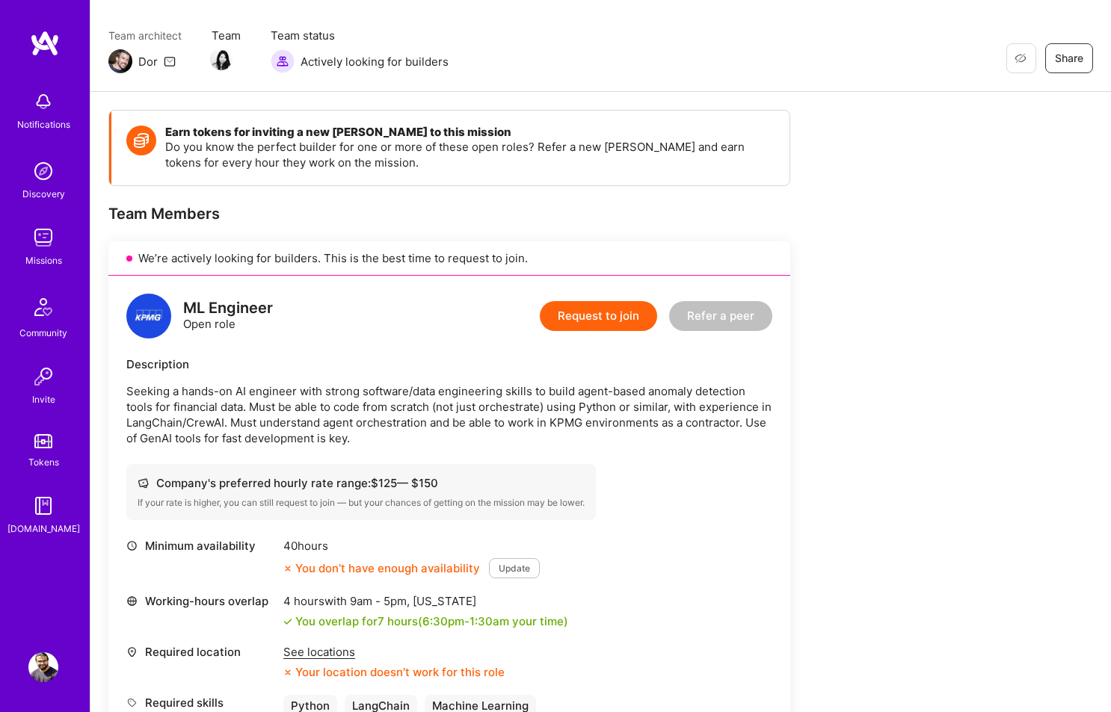
scroll to position [118, 0]
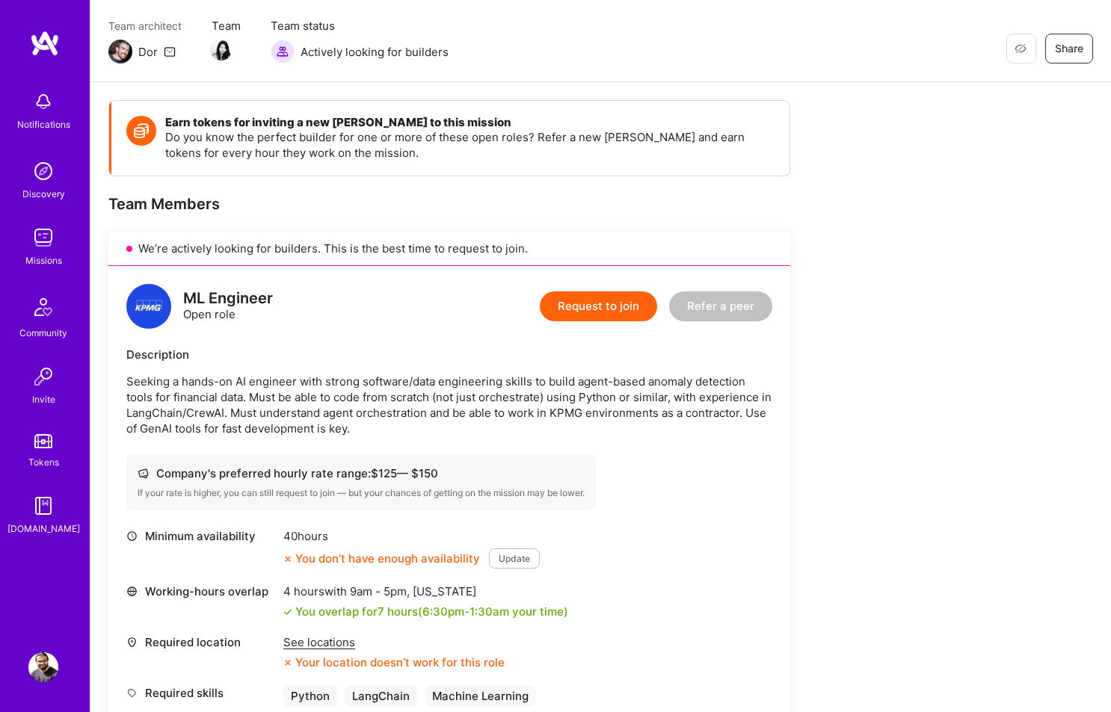
click at [50, 671] on img at bounding box center [43, 668] width 30 height 30
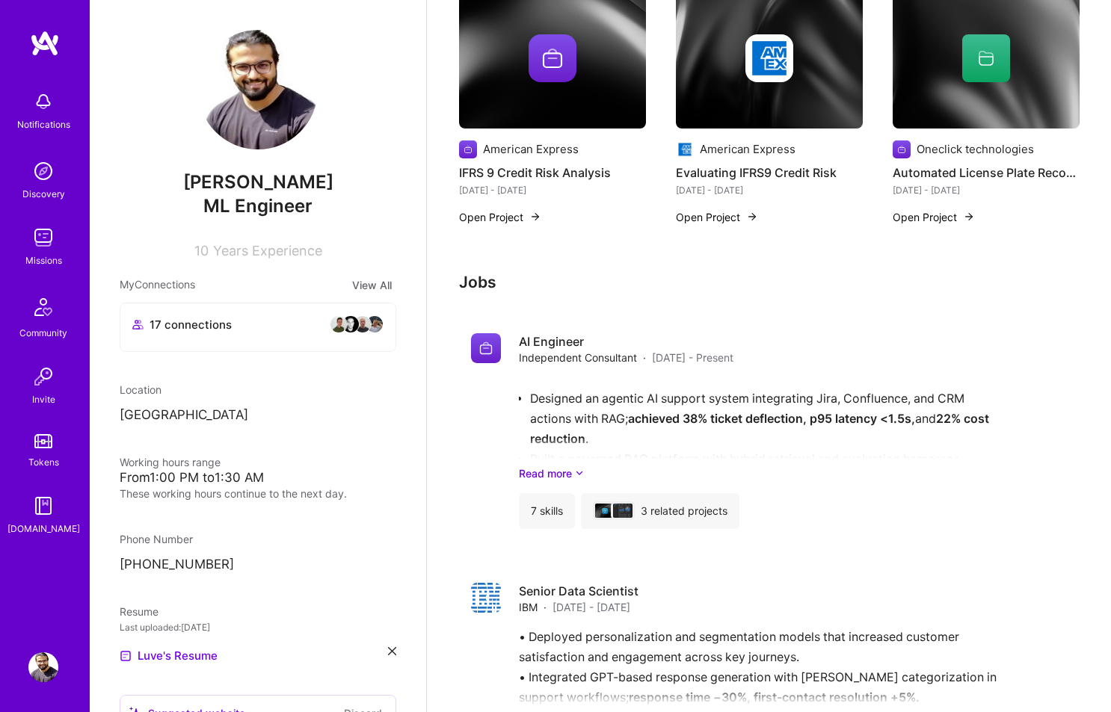
scroll to position [1248, 0]
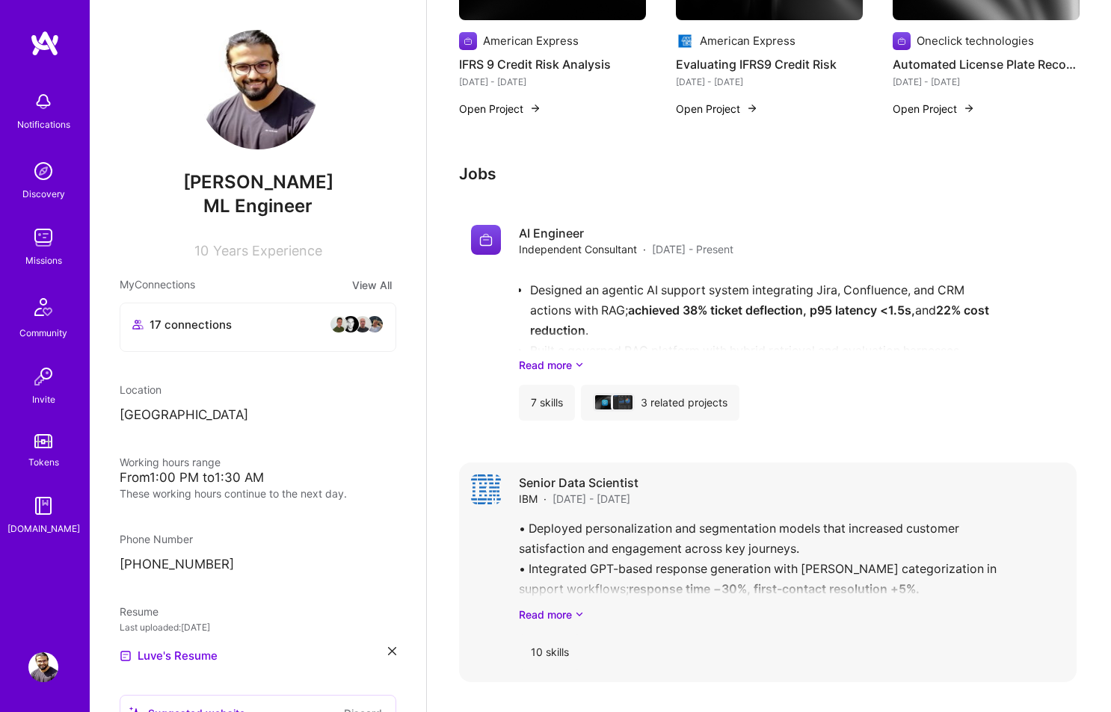
click at [536, 491] on h4 "Senior Data Scientist" at bounding box center [579, 483] width 120 height 16
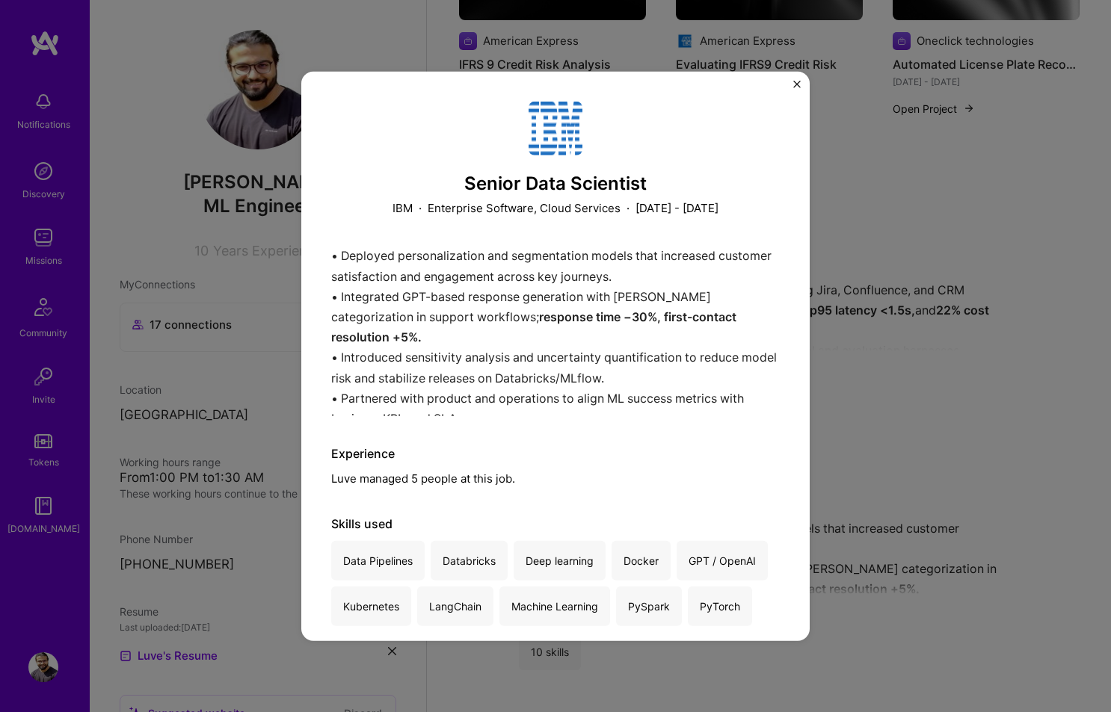
click at [864, 280] on div "Senior Data Scientist IBM · Enterprise Software, Cloud Services · [DATE] - [DAT…" at bounding box center [555, 356] width 1111 height 712
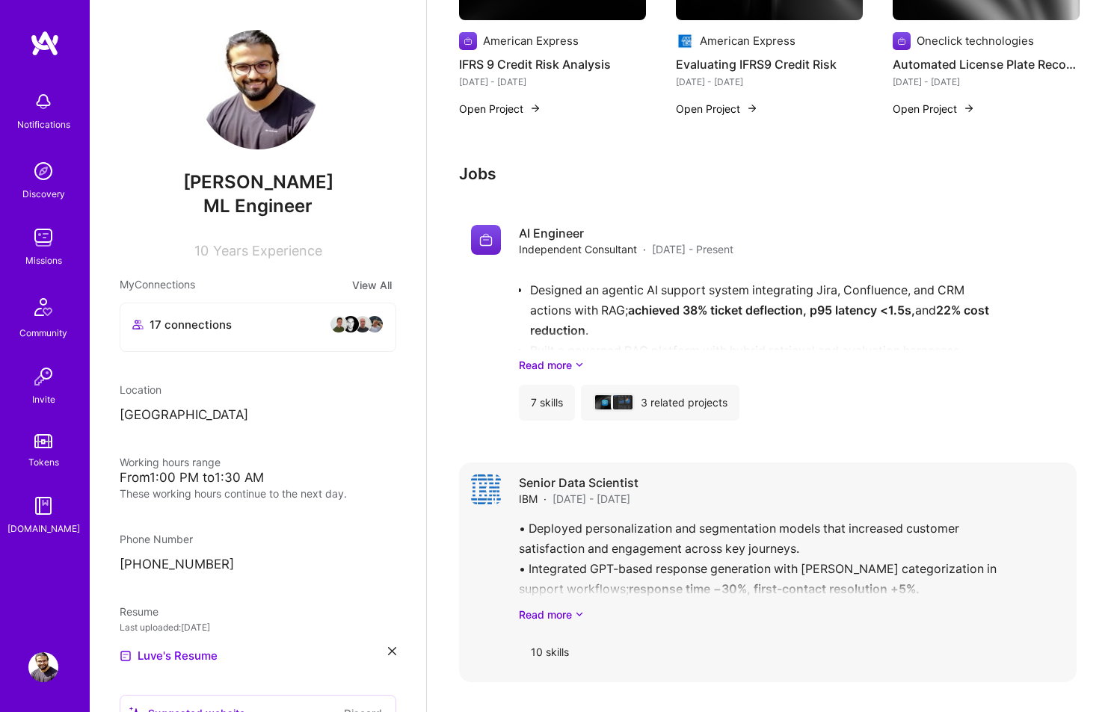
scroll to position [1388, 0]
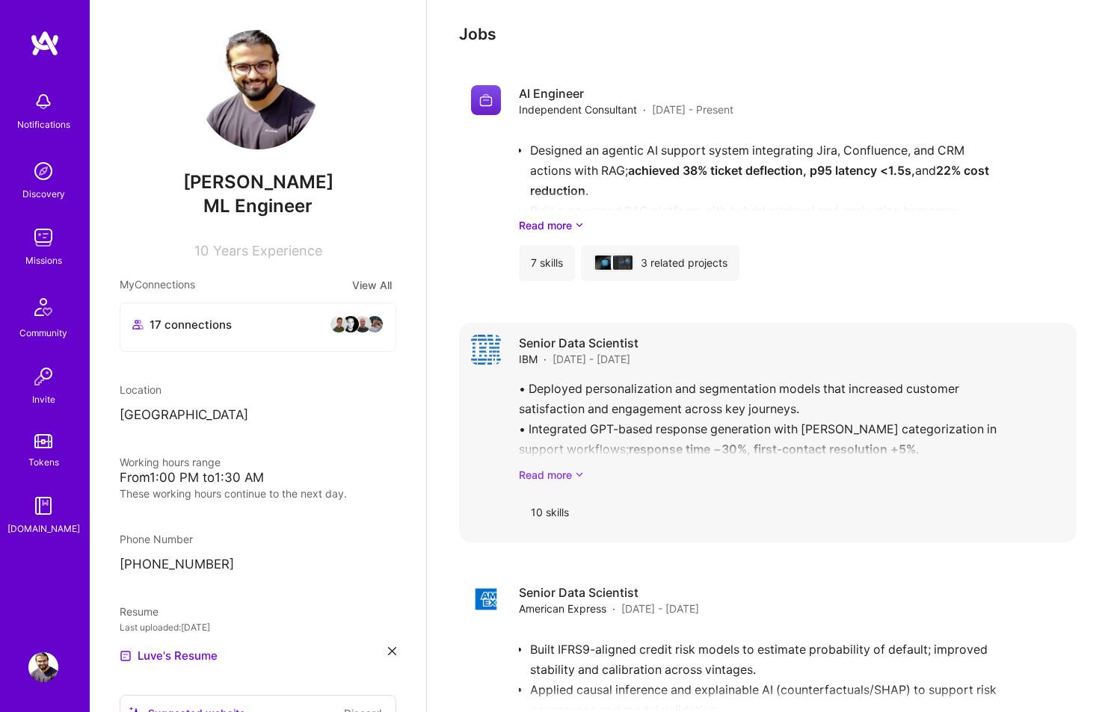
click at [537, 483] on link "Read more" at bounding box center [792, 475] width 546 height 16
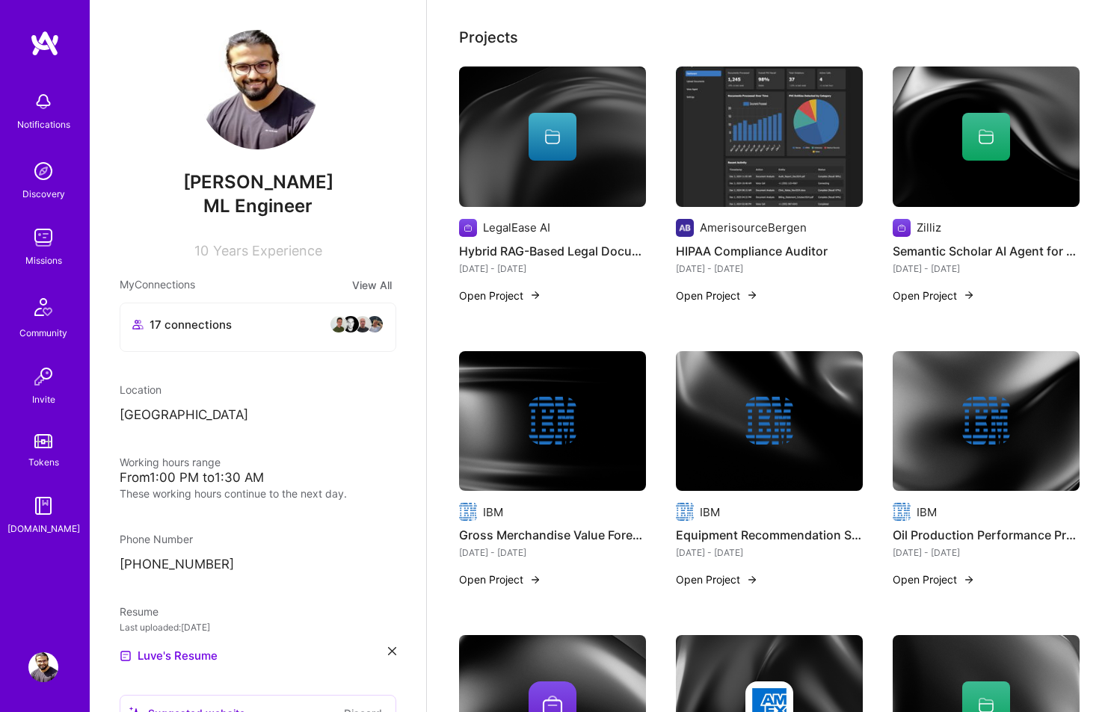
scroll to position [0, 0]
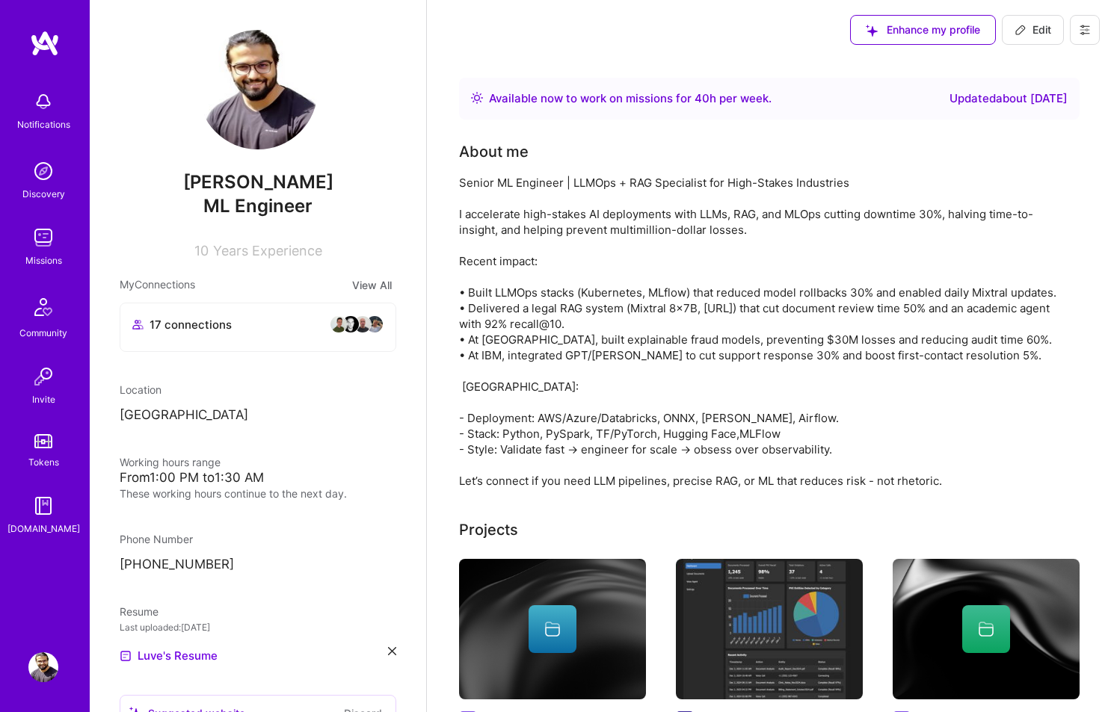
drag, startPoint x: 1035, startPoint y: 34, endPoint x: 1028, endPoint y: 40, distance: 9.6
click at [1035, 34] on span "Edit" at bounding box center [1032, 29] width 37 height 15
select select "IN"
select select "Right Now"
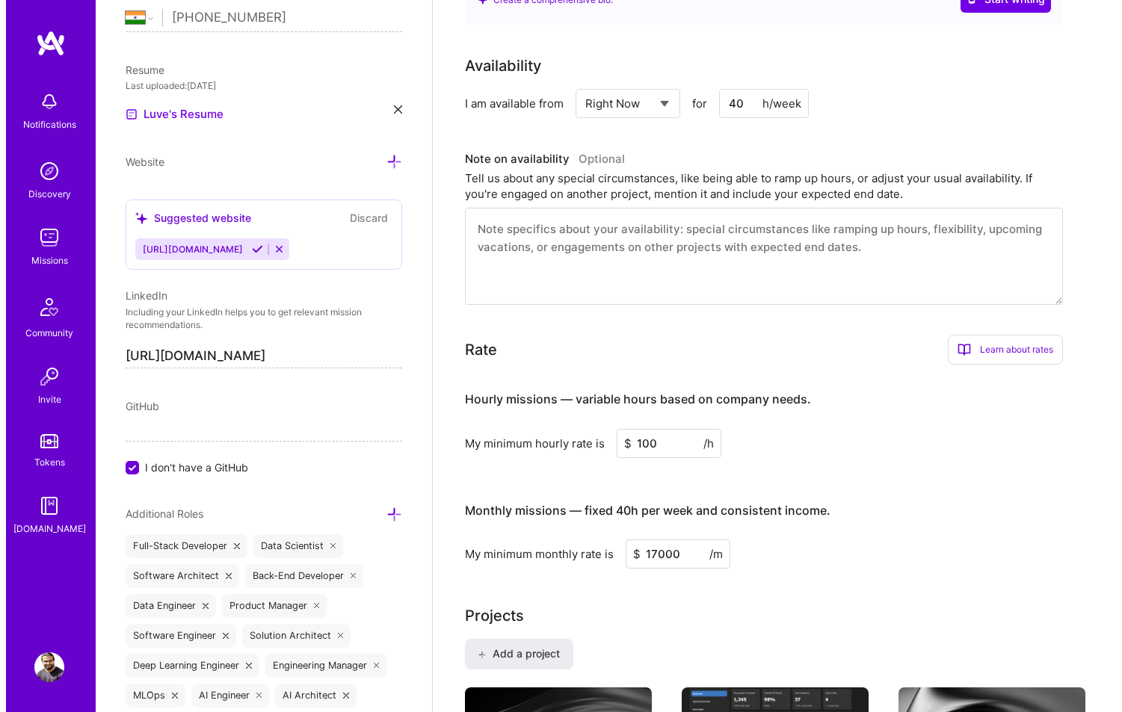
scroll to position [2577, 0]
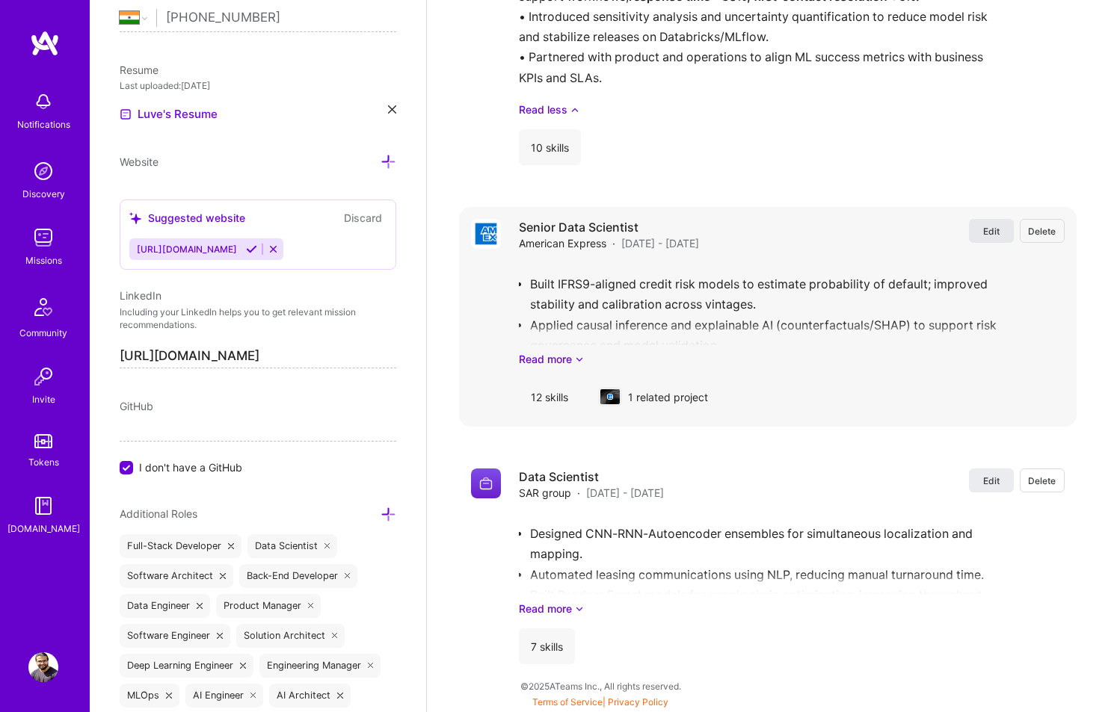
click at [998, 232] on span "Edit" at bounding box center [991, 231] width 16 height 13
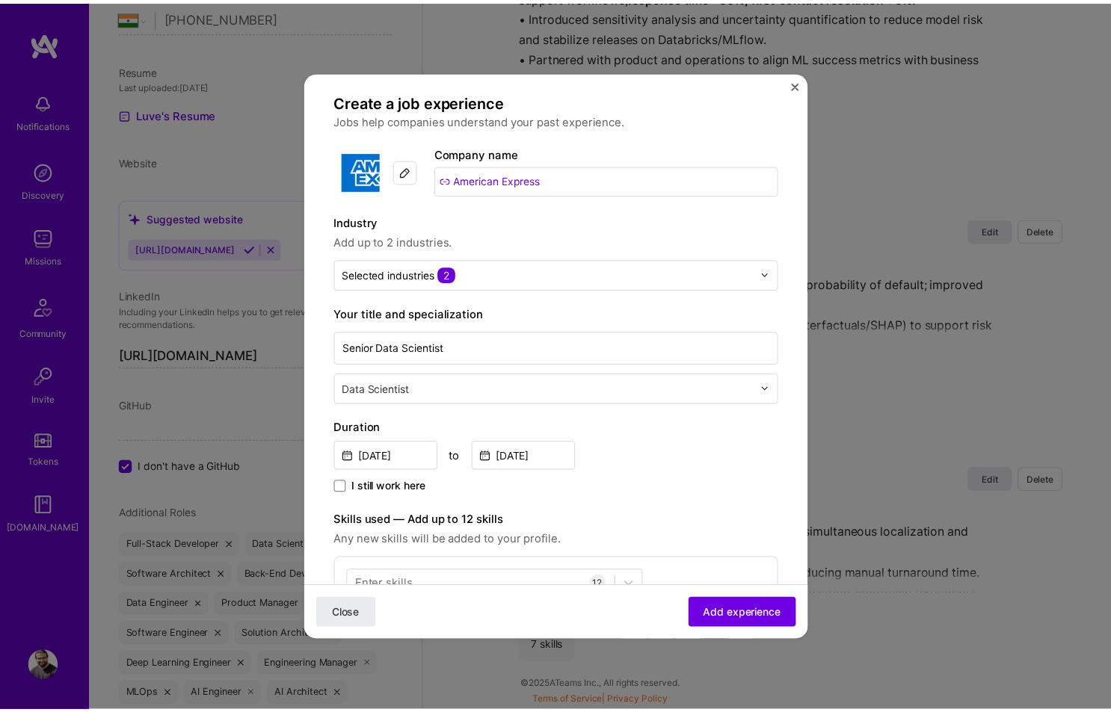
scroll to position [19, 0]
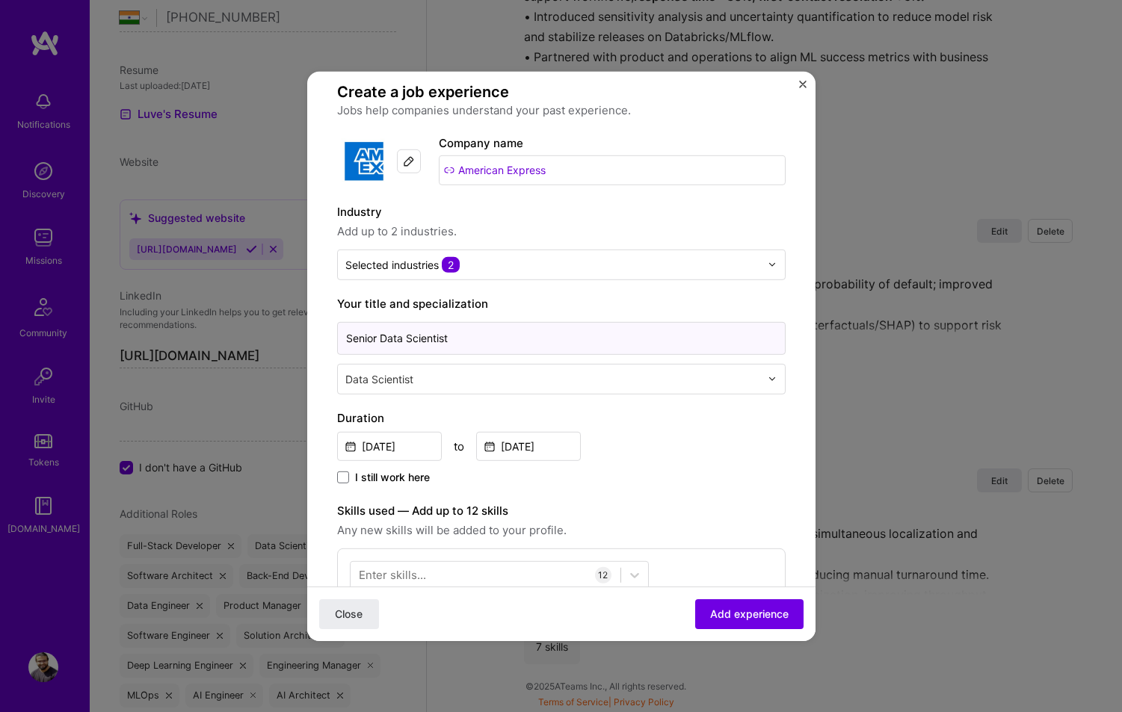
drag, startPoint x: 377, startPoint y: 334, endPoint x: 351, endPoint y: 327, distance: 26.3
click at [351, 327] on input "Senior Data Scientist" at bounding box center [561, 337] width 448 height 33
click at [349, 336] on input "Data Scientist" at bounding box center [561, 337] width 448 height 33
click at [422, 334] on input "Data Scientist" at bounding box center [561, 337] width 448 height 33
type input "Data Science Lead"
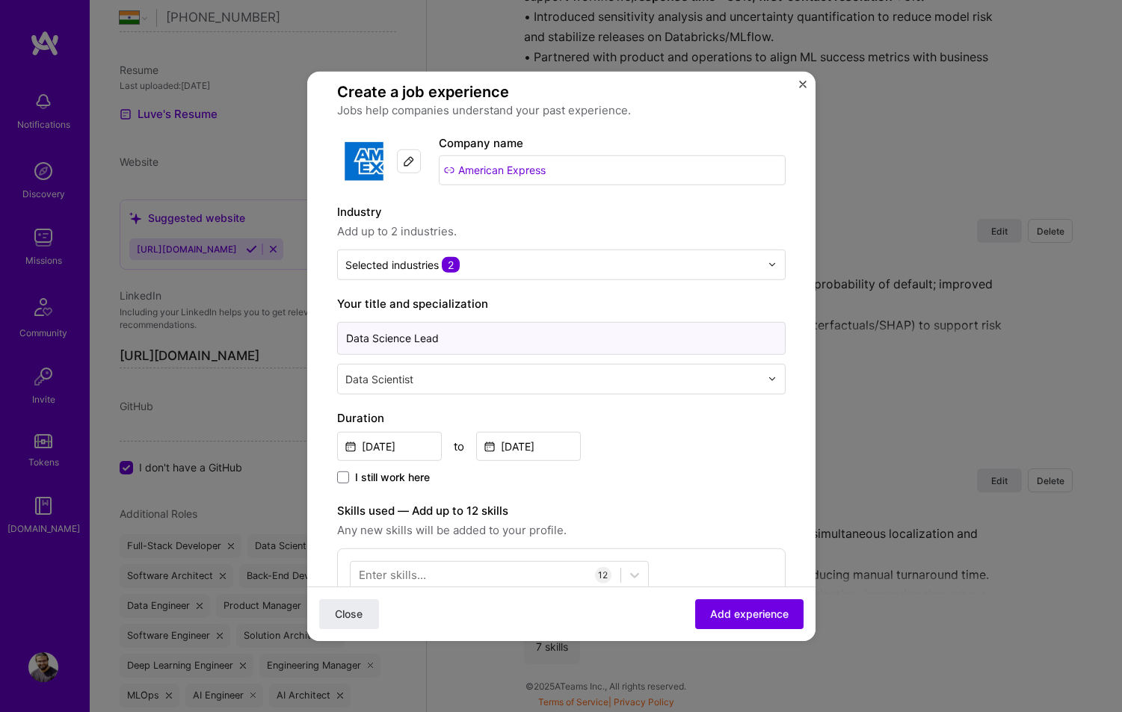
click button "Close" at bounding box center [349, 614] width 60 height 30
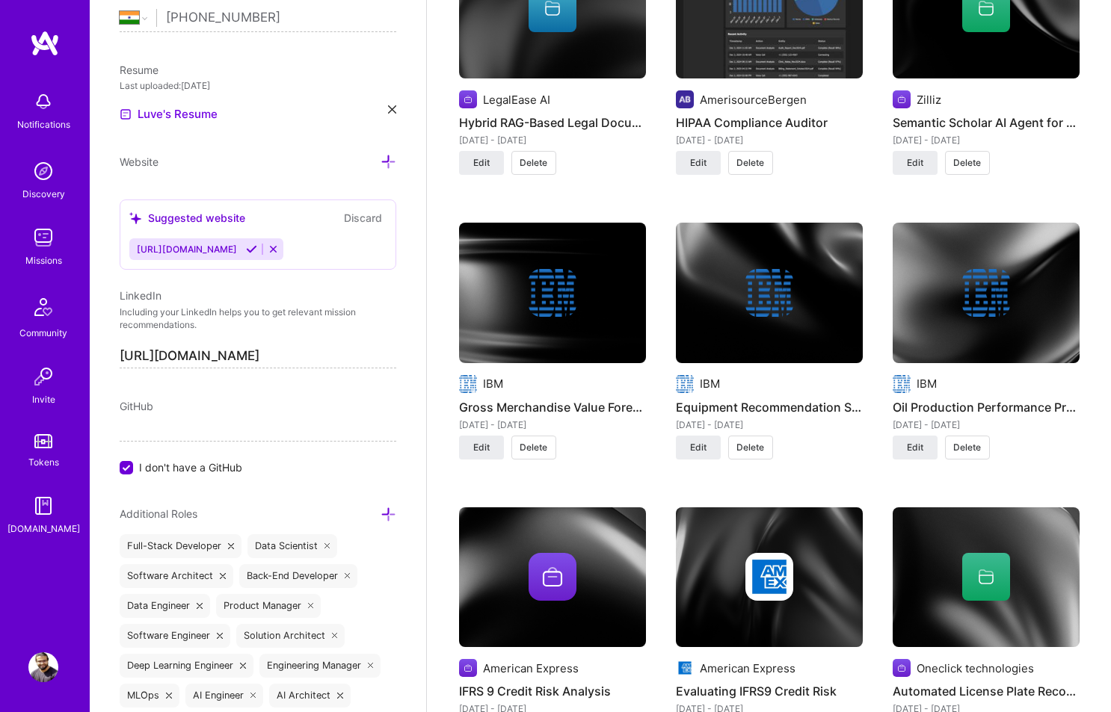
scroll to position [2577, 0]
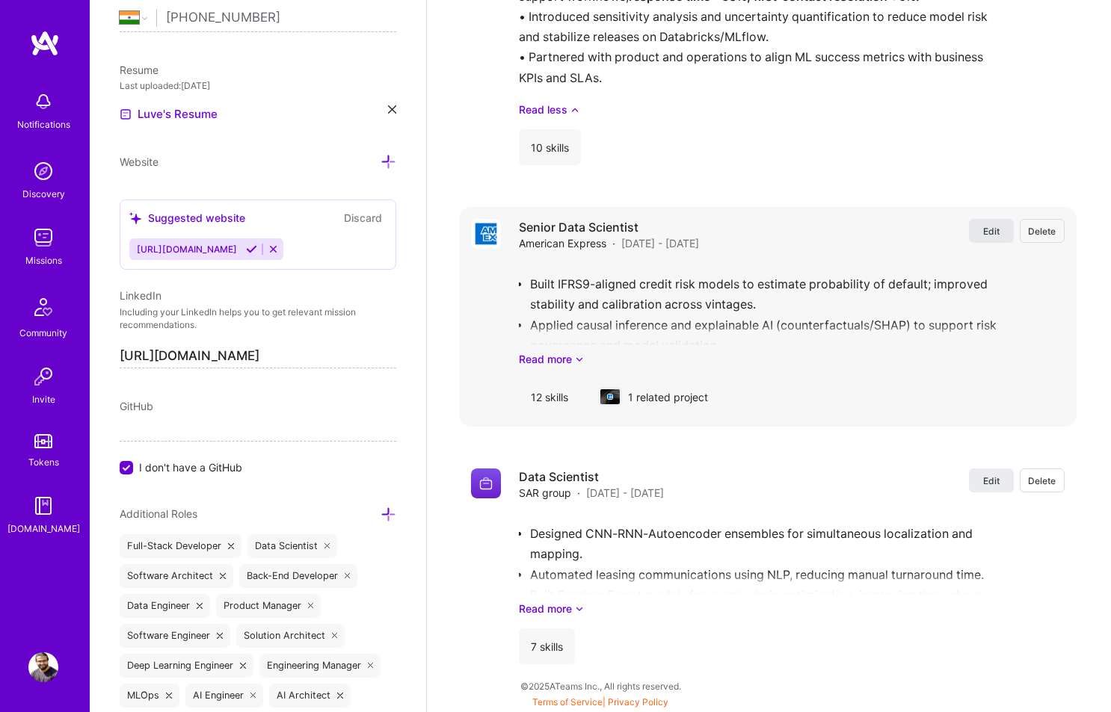
click at [978, 239] on button "Edit" at bounding box center [991, 231] width 45 height 24
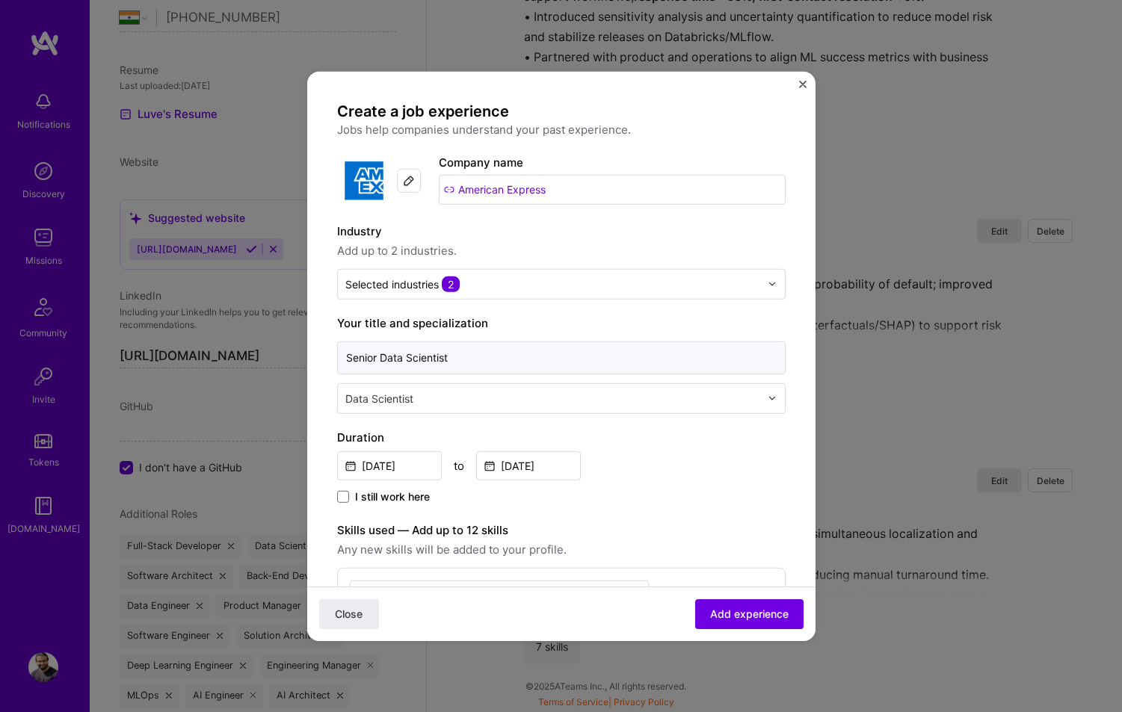
drag, startPoint x: 380, startPoint y: 357, endPoint x: 294, endPoint y: 358, distance: 86.0
click at [294, 358] on div "Create a job experience Jobs help companies understand your past experience. Co…" at bounding box center [561, 356] width 1122 height 712
type input "Data Science Lead"
click at [783, 619] on button "Add experience" at bounding box center [749, 614] width 108 height 30
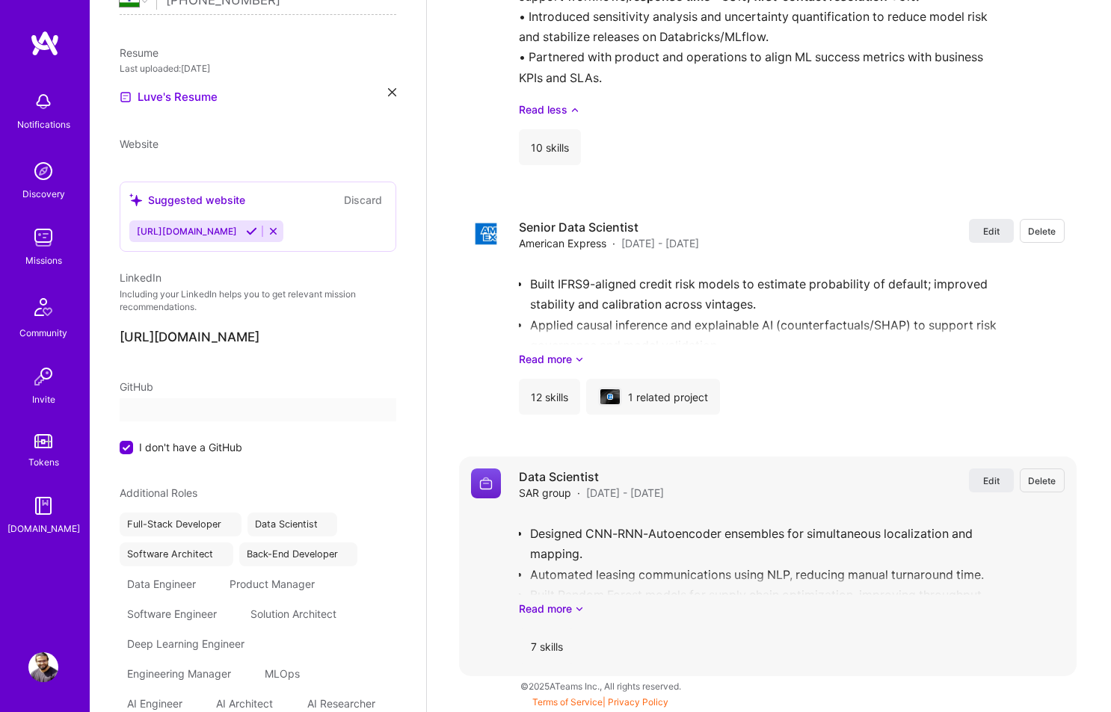
select select "IN"
select select "Right Now"
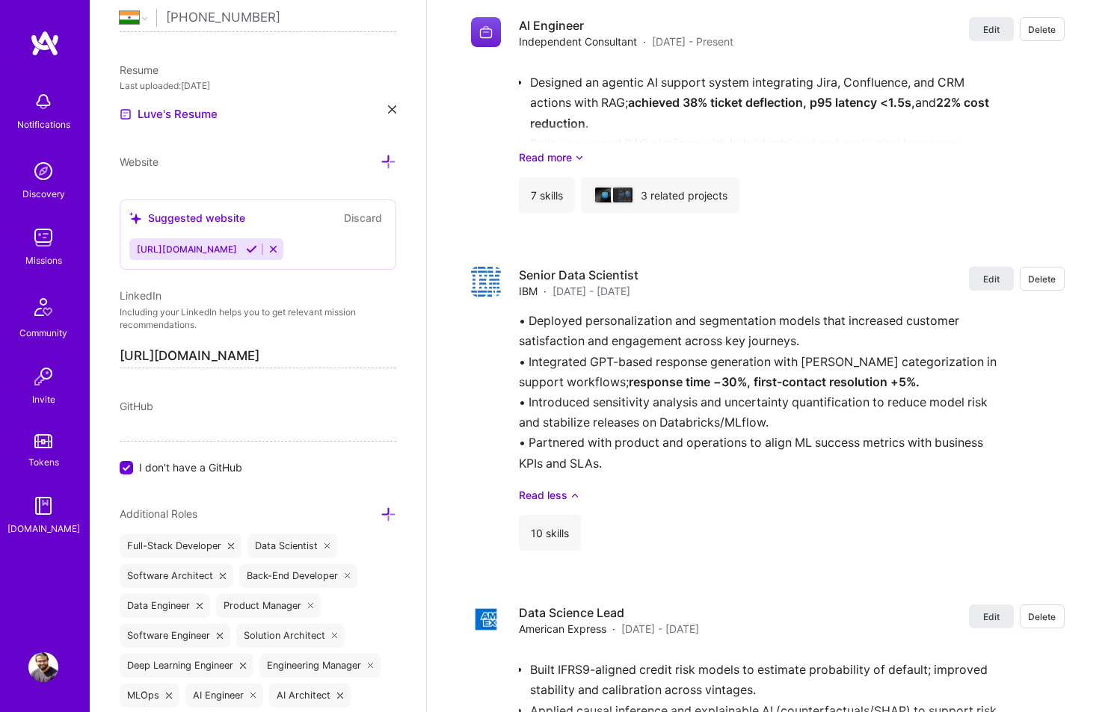
scroll to position [2332, 0]
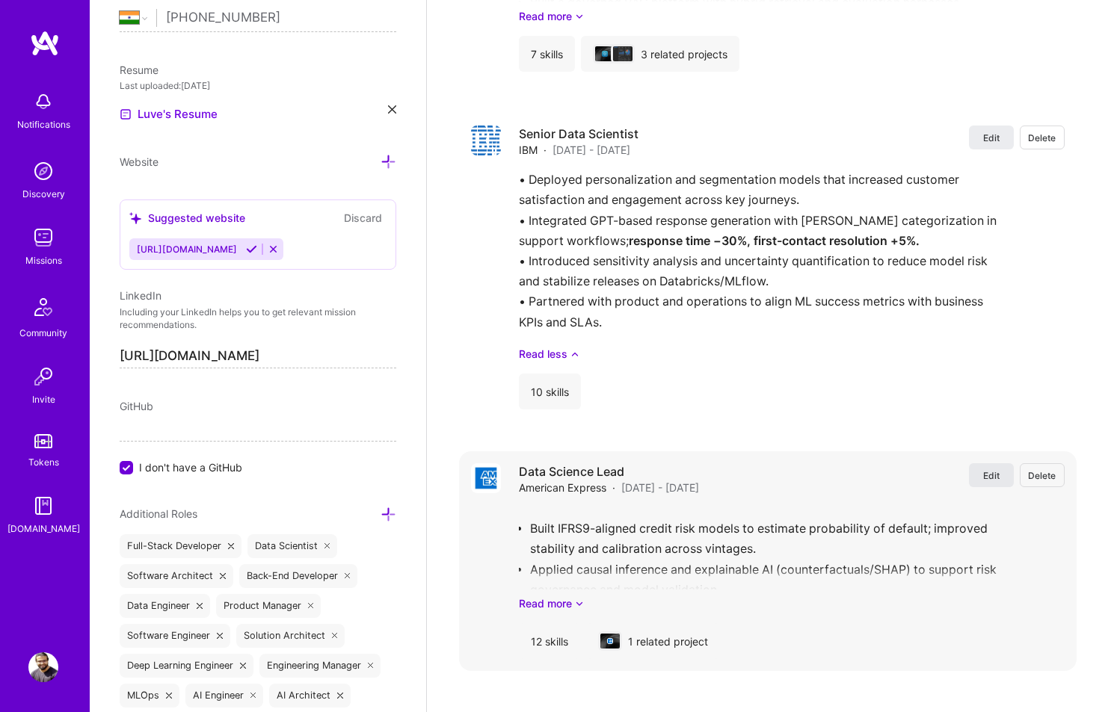
click at [996, 473] on span "Edit" at bounding box center [991, 475] width 16 height 13
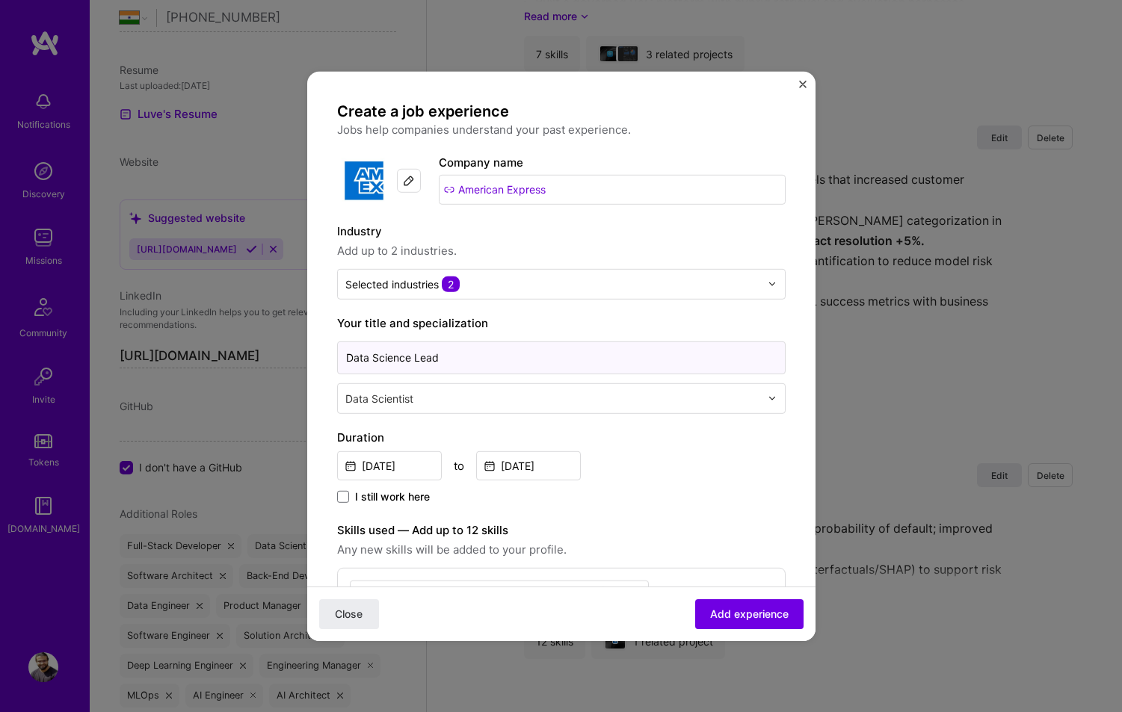
click at [426, 357] on input "Data Science Lead" at bounding box center [561, 357] width 448 height 33
type input "Lead Data Scientist"
click button "Close" at bounding box center [349, 614] width 60 height 30
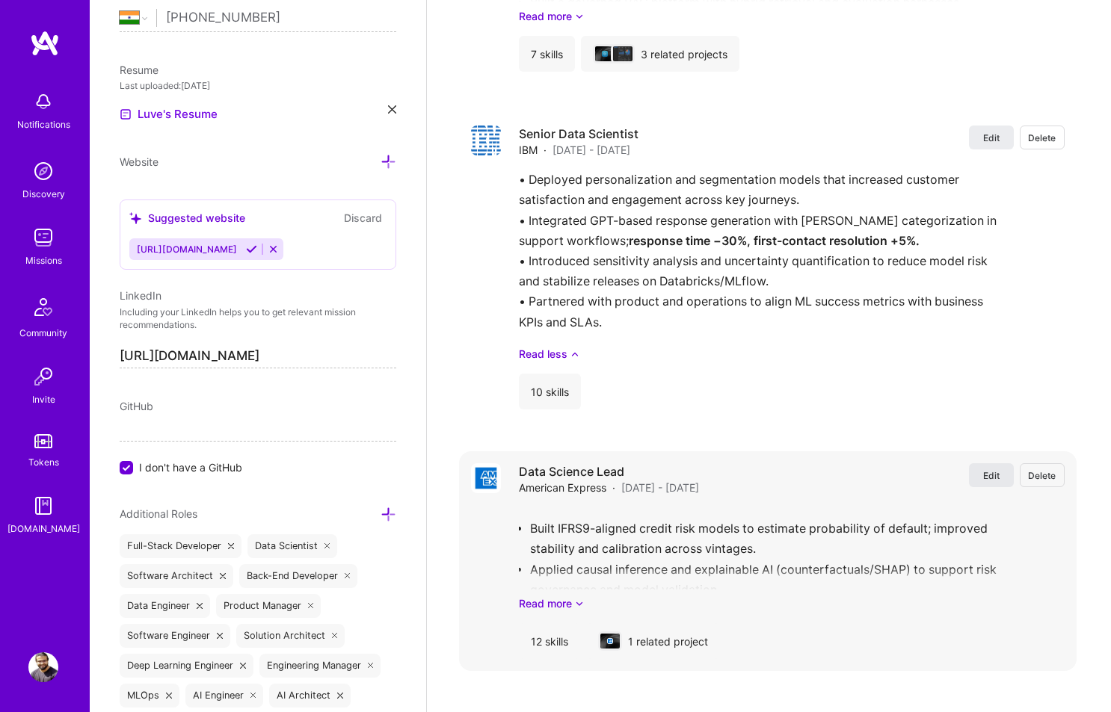
click at [991, 477] on span "Edit" at bounding box center [991, 475] width 16 height 13
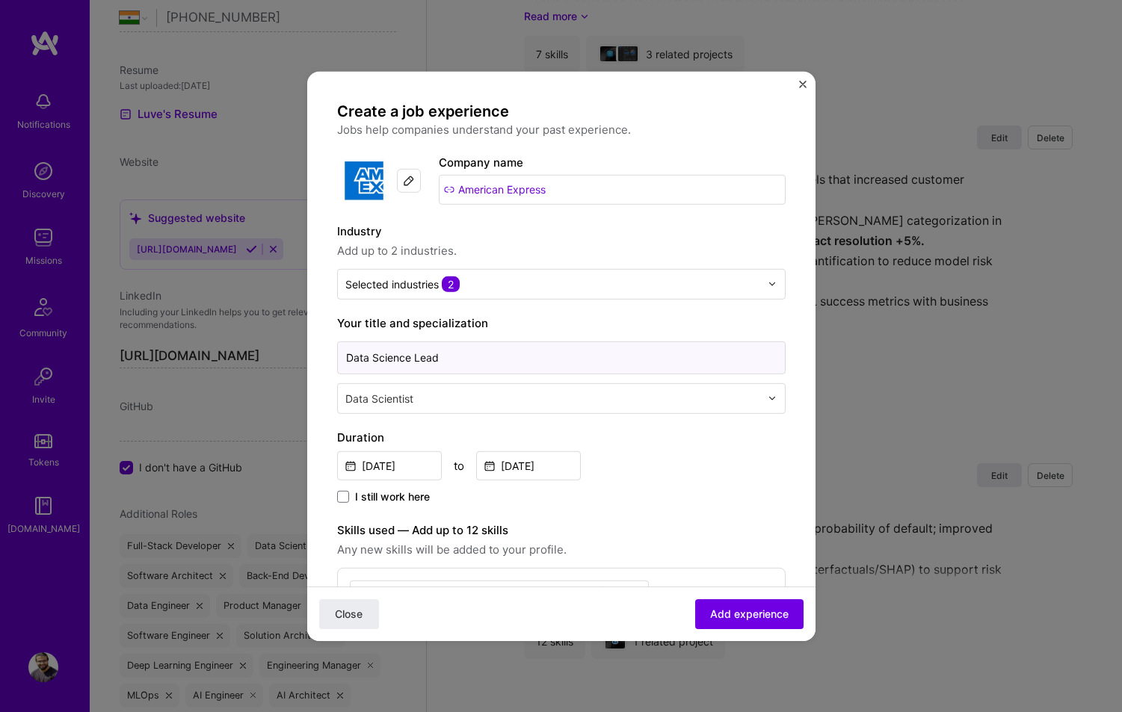
click at [418, 357] on input "Data Science Lead" at bounding box center [561, 357] width 448 height 33
type input "Senior Data Scientist"
click at [750, 618] on span "Add experience" at bounding box center [749, 614] width 78 height 15
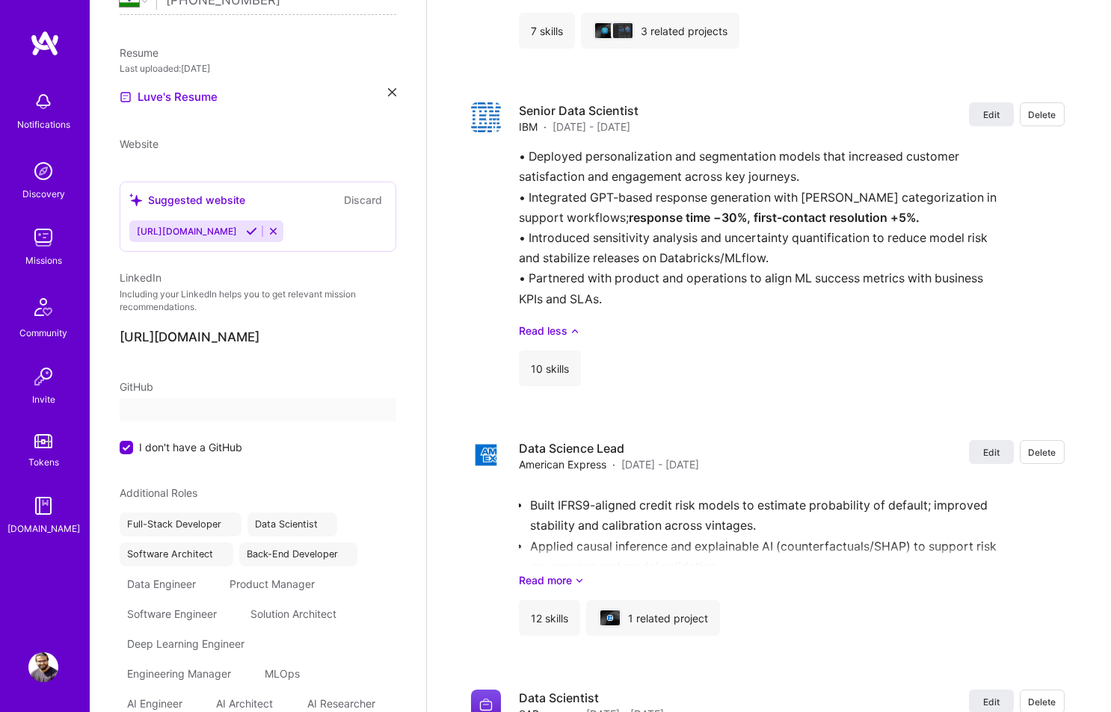
scroll to position [0, 0]
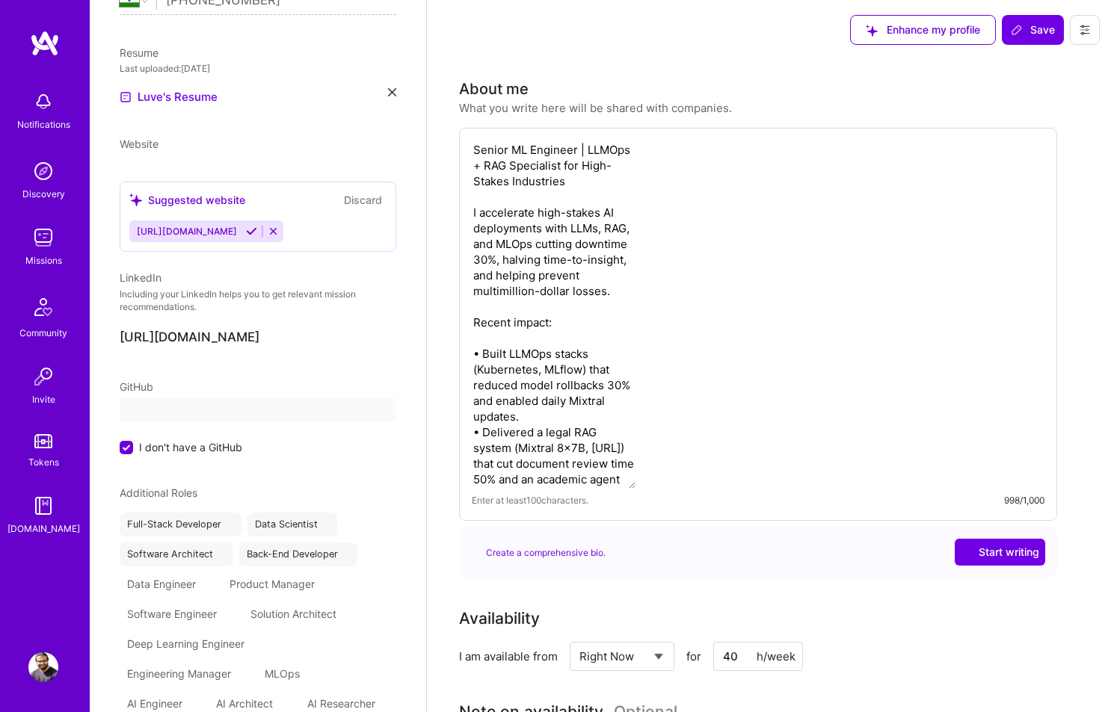
select select "IN"
select select "Right Now"
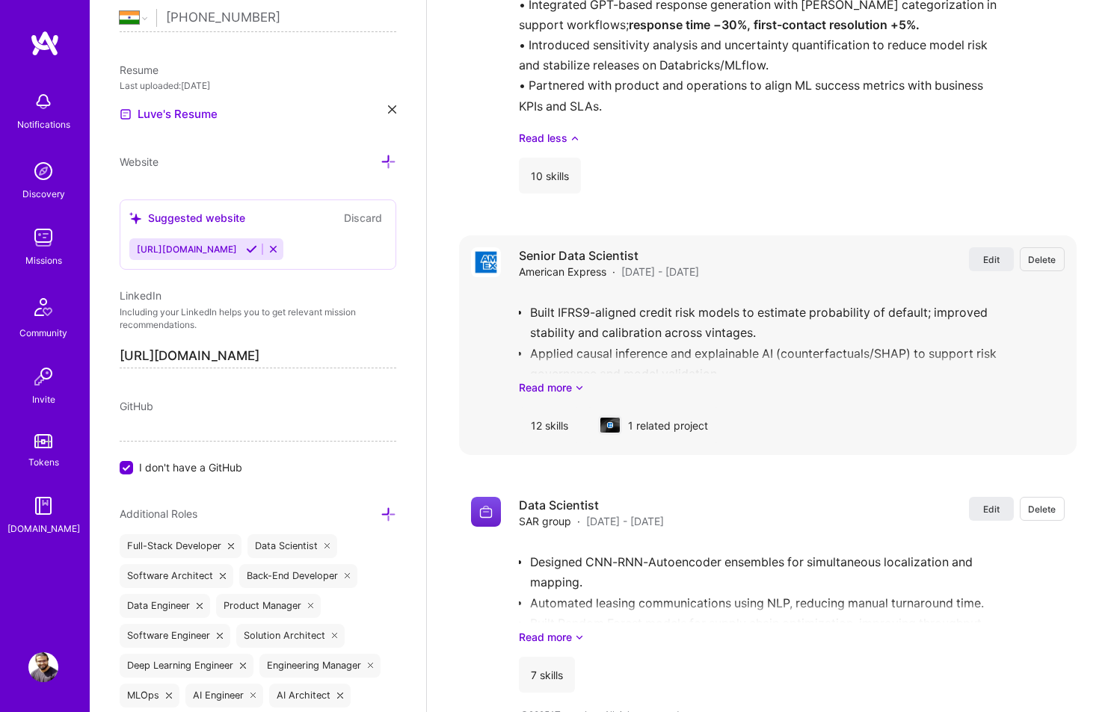
scroll to position [2408, 0]
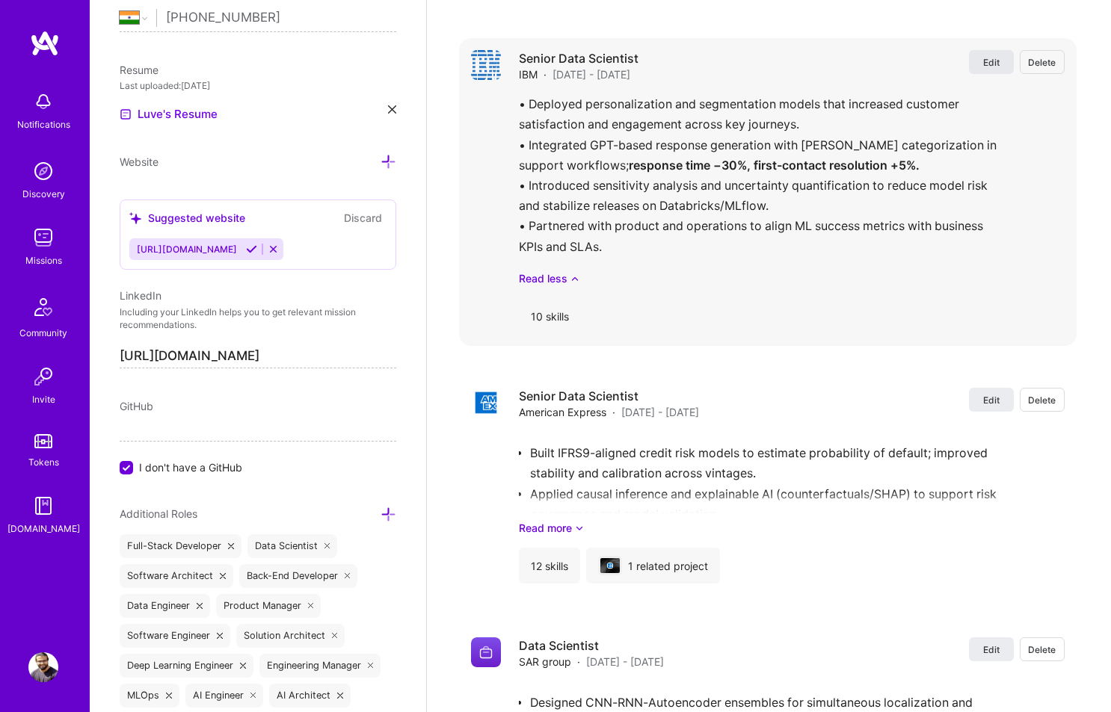
click at [973, 59] on button "Edit" at bounding box center [991, 62] width 45 height 24
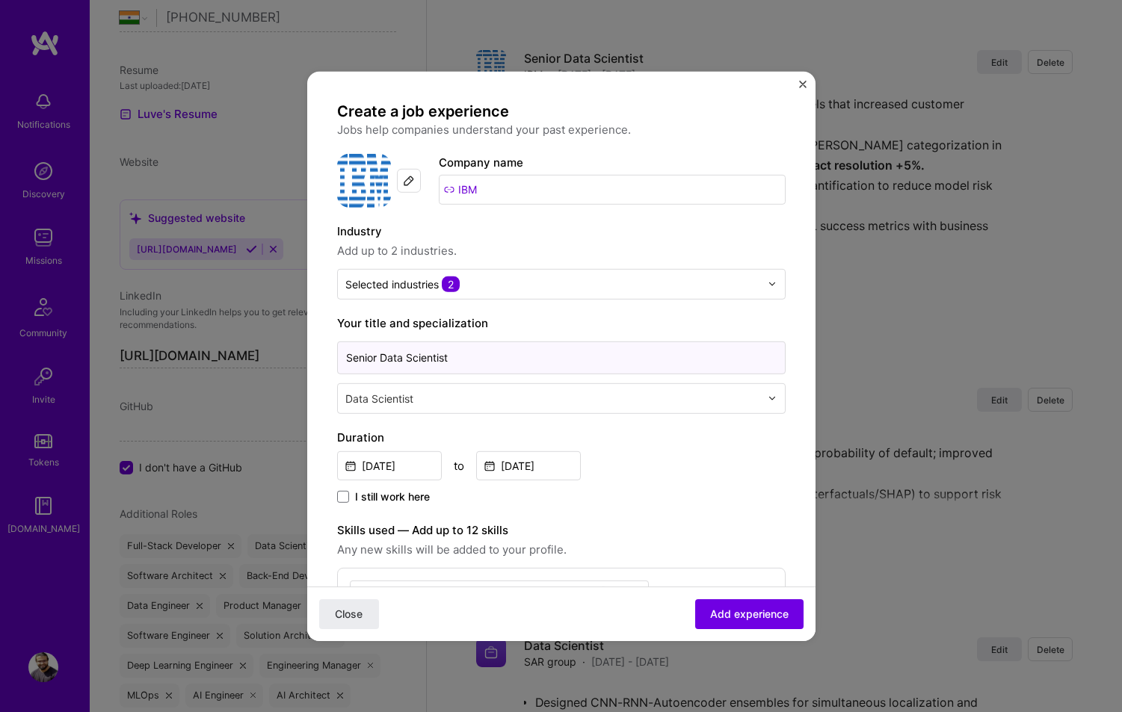
drag, startPoint x: 380, startPoint y: 358, endPoint x: 339, endPoint y: 360, distance: 41.9
click at [339, 360] on input "Senior Data Scientist" at bounding box center [561, 357] width 448 height 33
click at [420, 363] on input "Data Scientist" at bounding box center [561, 357] width 448 height 33
type input "Data Science Manager"
click at [710, 612] on span "Add experience" at bounding box center [749, 614] width 78 height 15
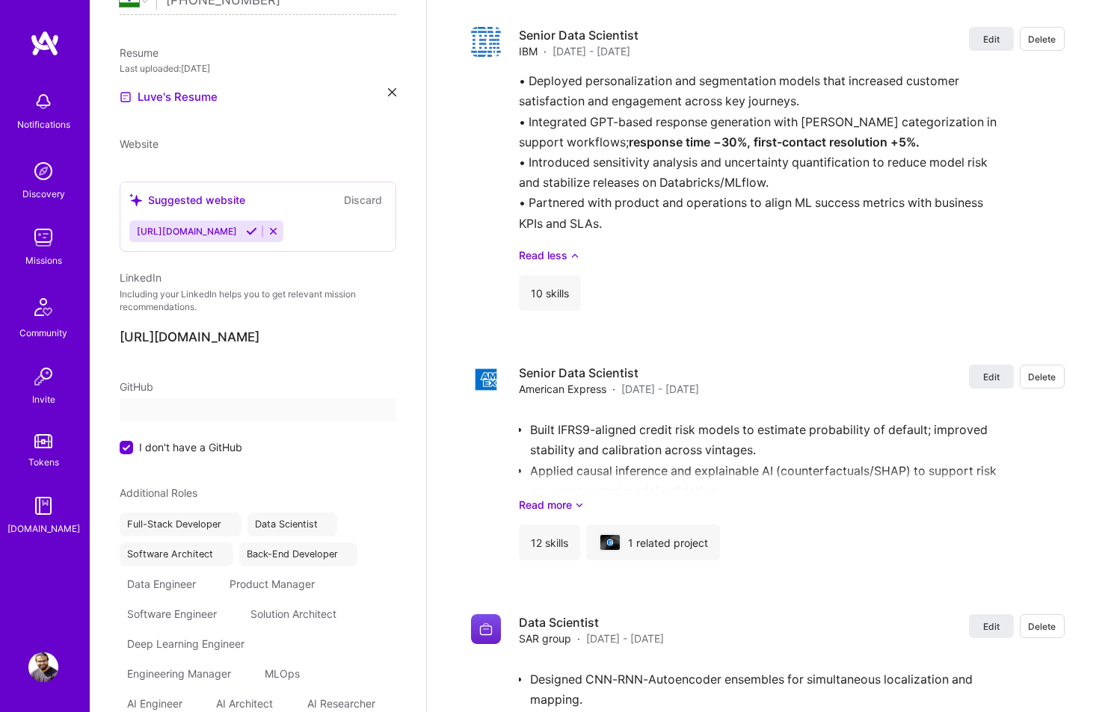
select select "IN"
select select "Right Now"
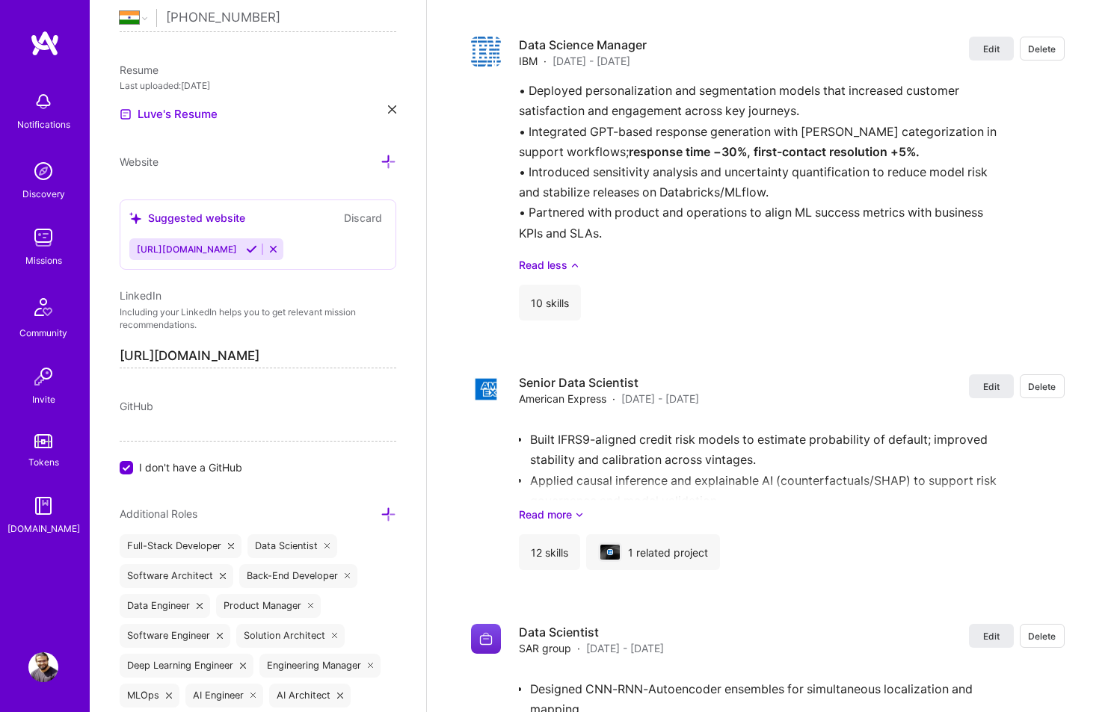
scroll to position [2529, 0]
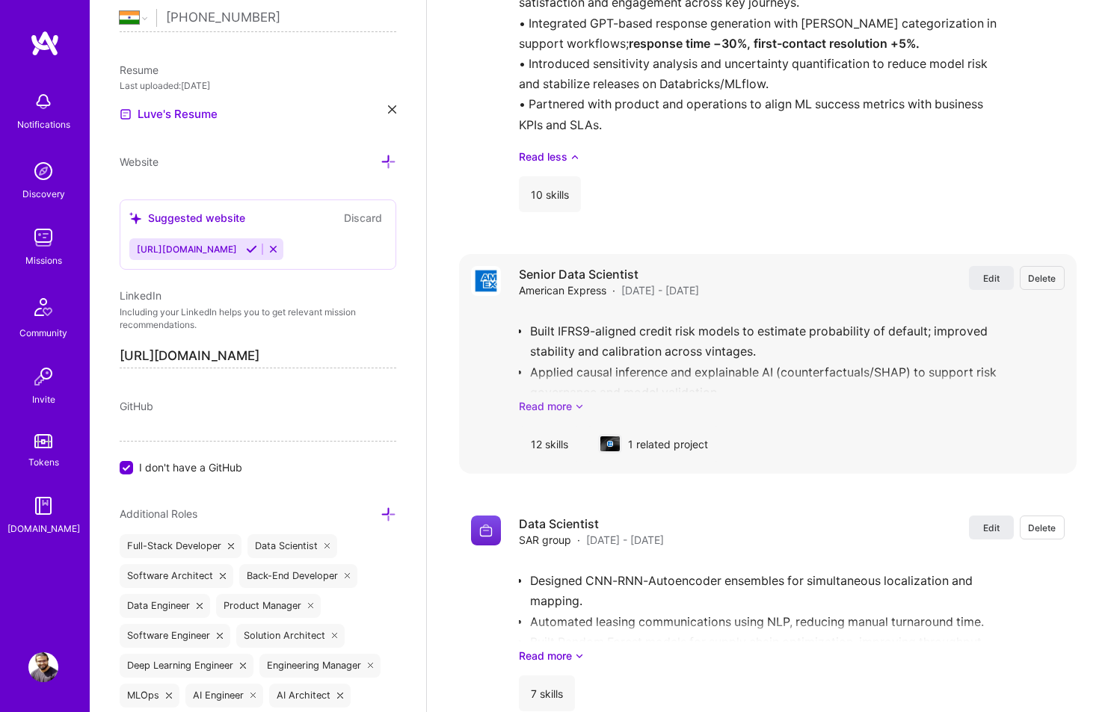
click at [552, 404] on link "Read more" at bounding box center [792, 406] width 546 height 16
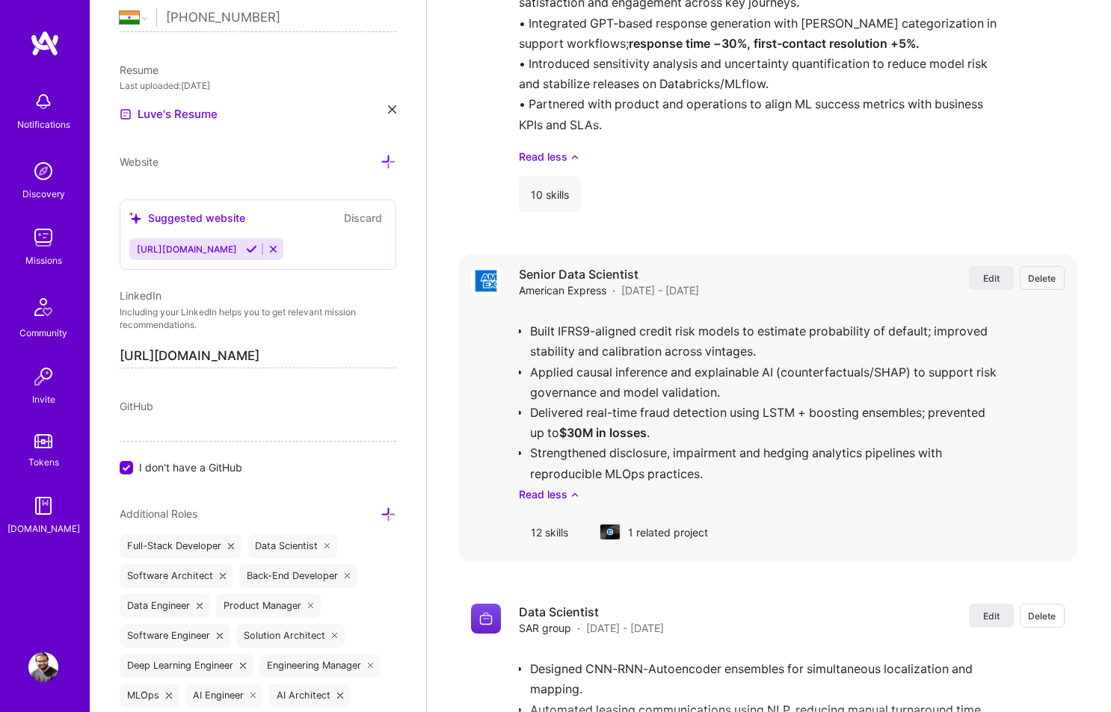
scroll to position [2665, 0]
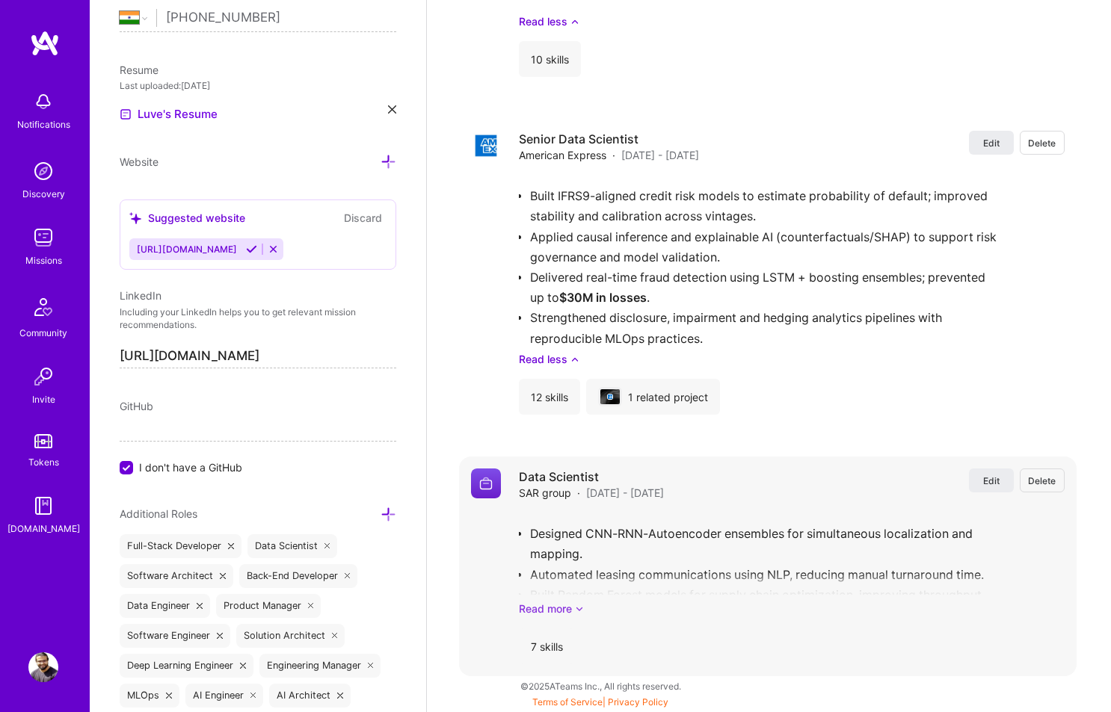
click at [549, 611] on link "Read more" at bounding box center [792, 609] width 546 height 16
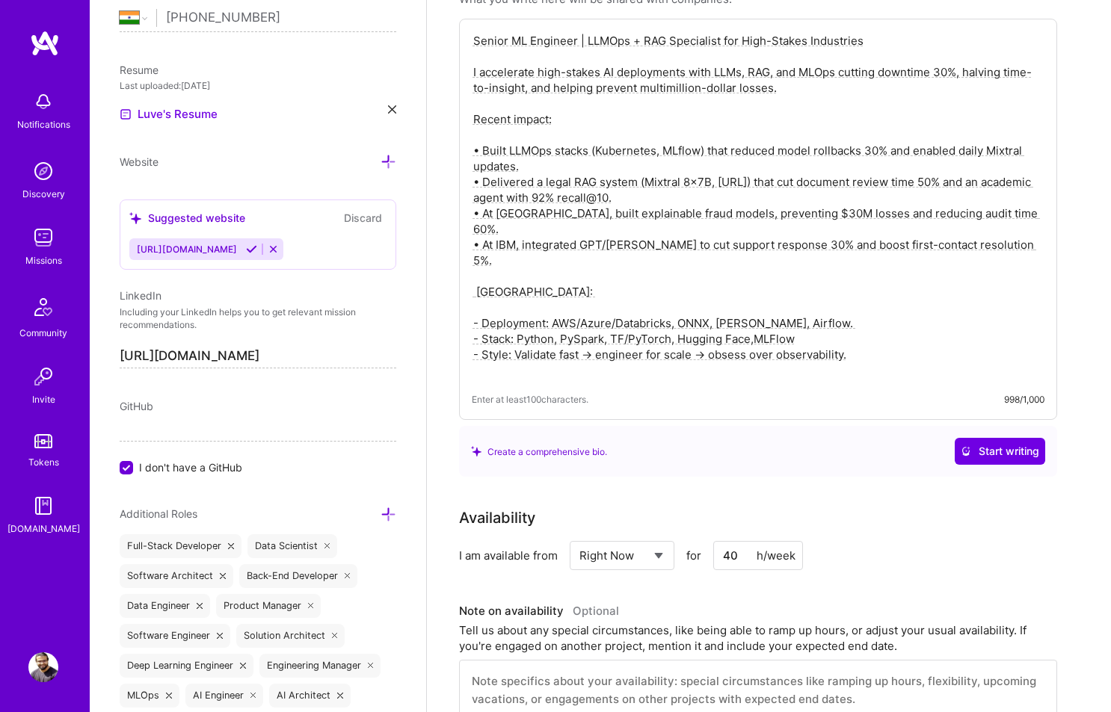
scroll to position [0, 0]
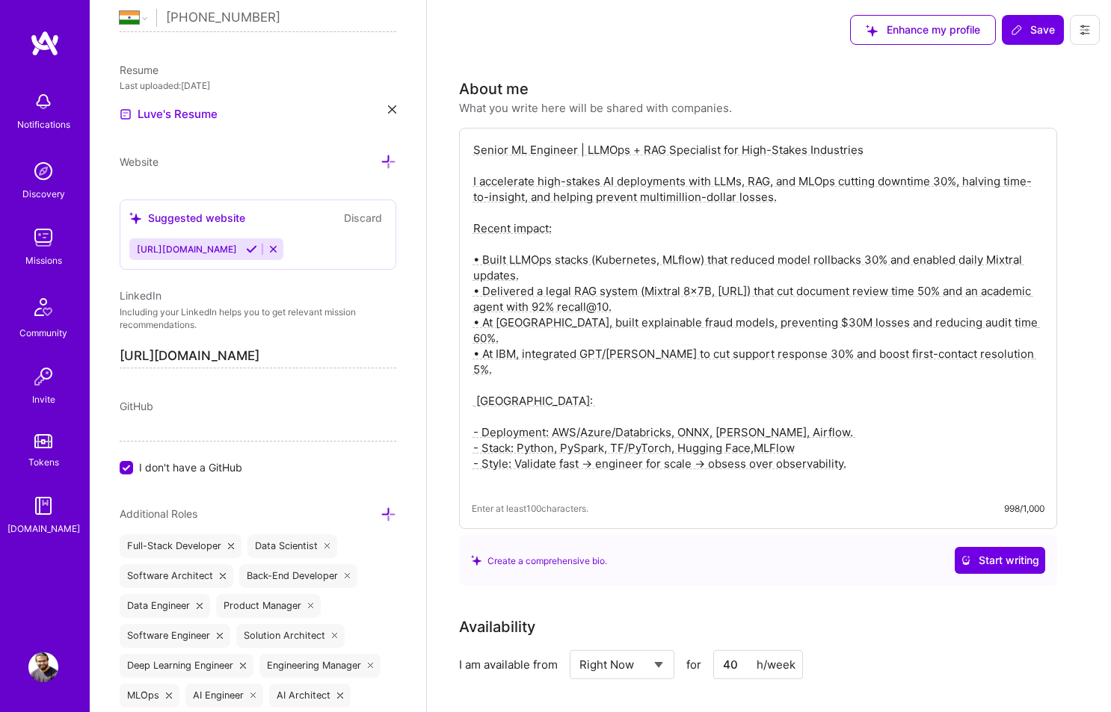
click at [46, 661] on img at bounding box center [43, 668] width 30 height 30
click at [51, 676] on img at bounding box center [43, 668] width 30 height 30
click at [51, 668] on img at bounding box center [43, 668] width 30 height 30
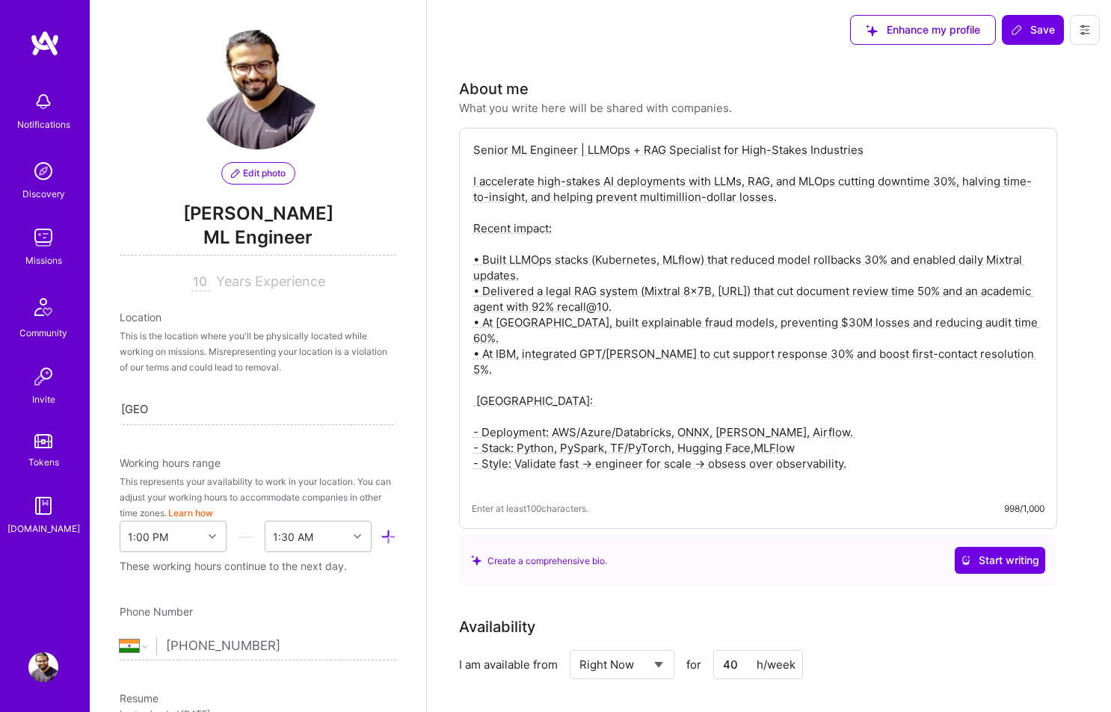
scroll to position [9, 0]
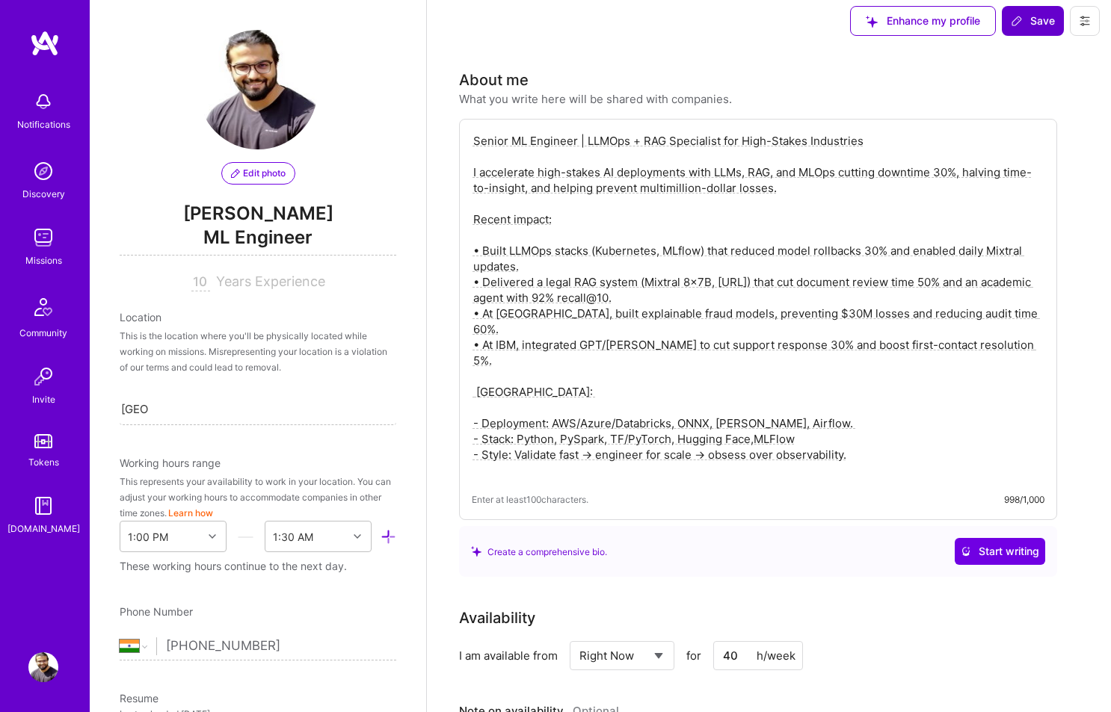
click at [1053, 25] on span "Save" at bounding box center [1033, 20] width 44 height 15
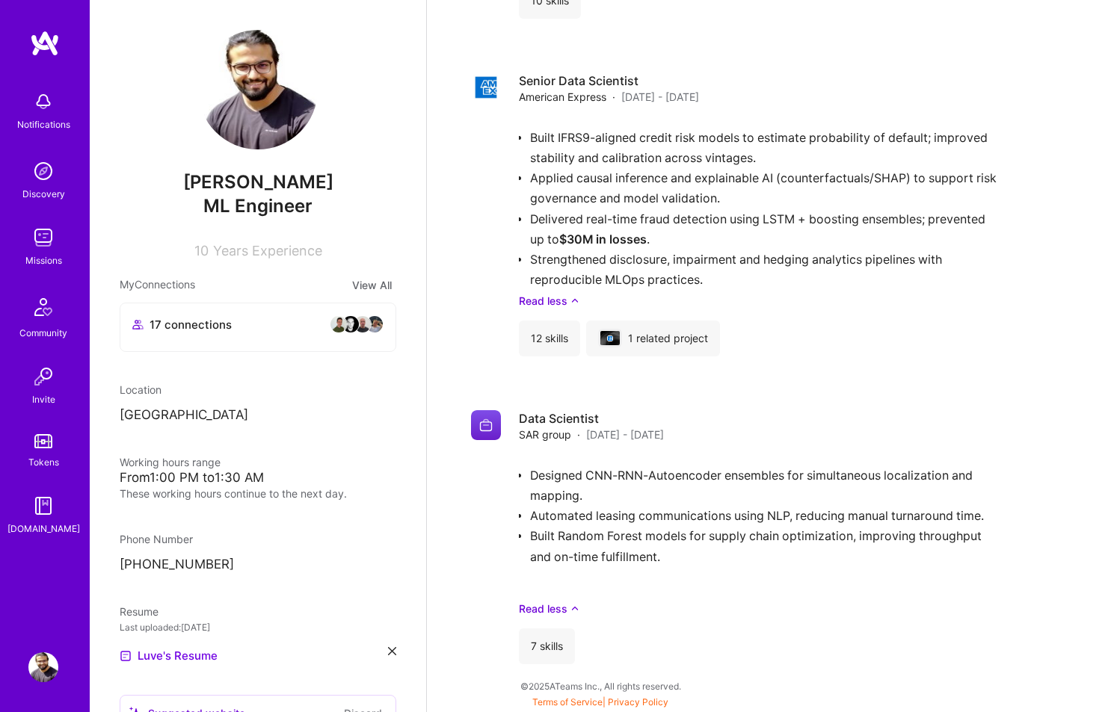
scroll to position [0, 0]
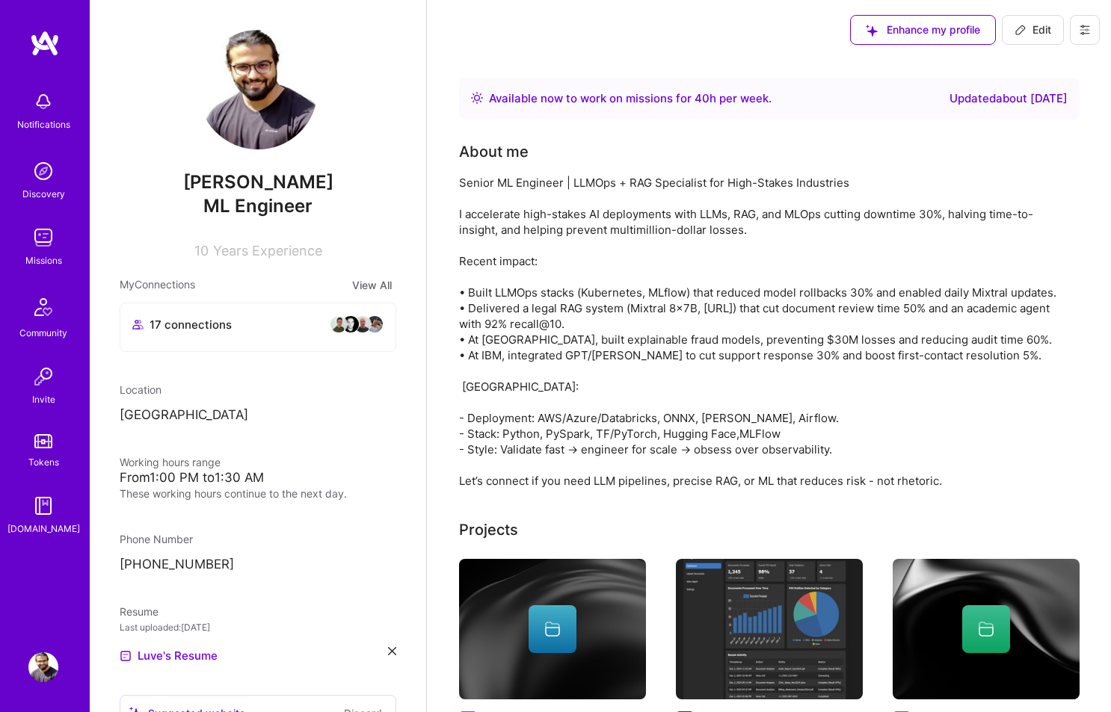
click at [357, 290] on button "View All" at bounding box center [372, 285] width 49 height 17
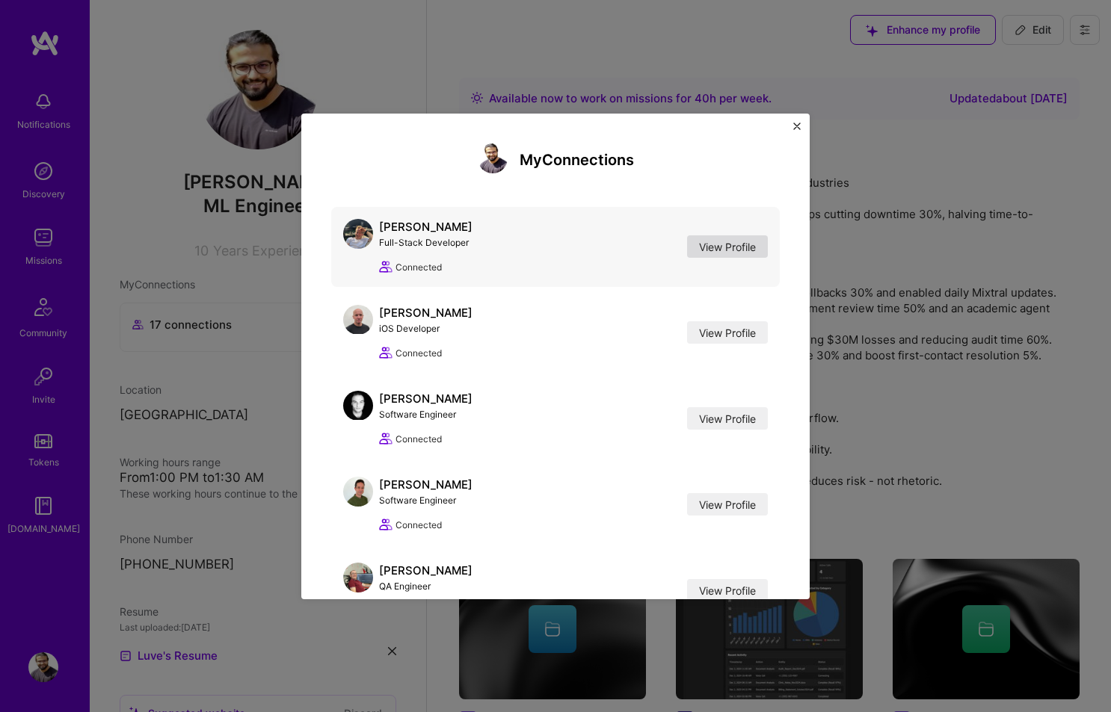
click at [699, 242] on link "View Profile" at bounding box center [727, 246] width 81 height 22
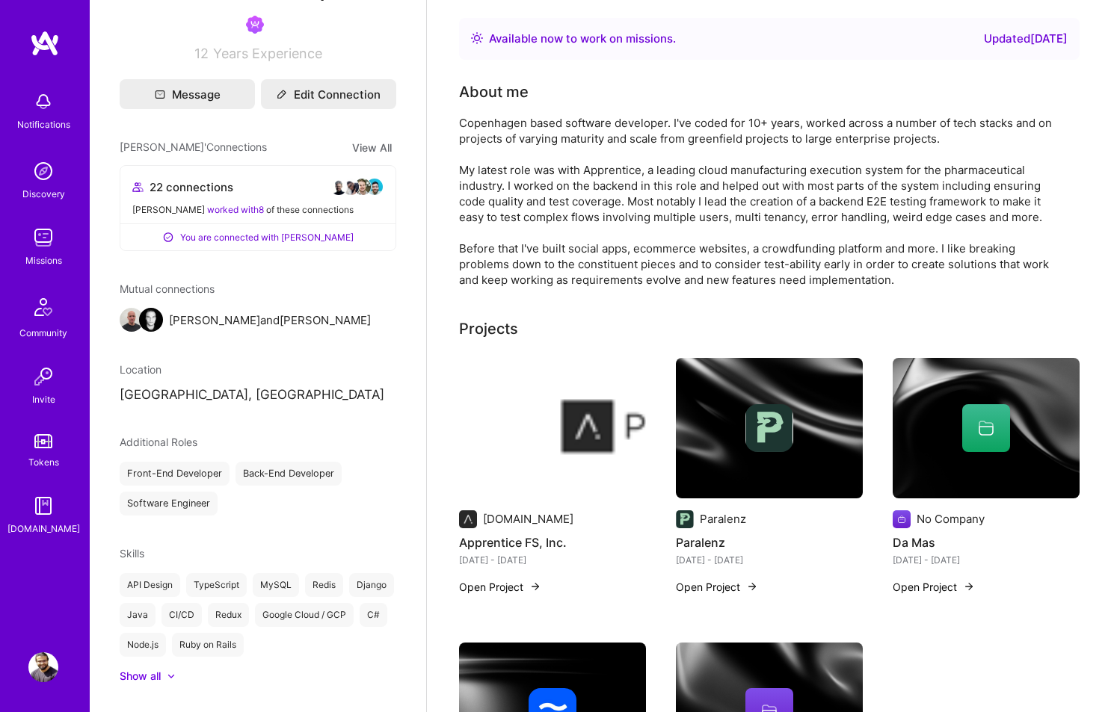
scroll to position [683, 0]
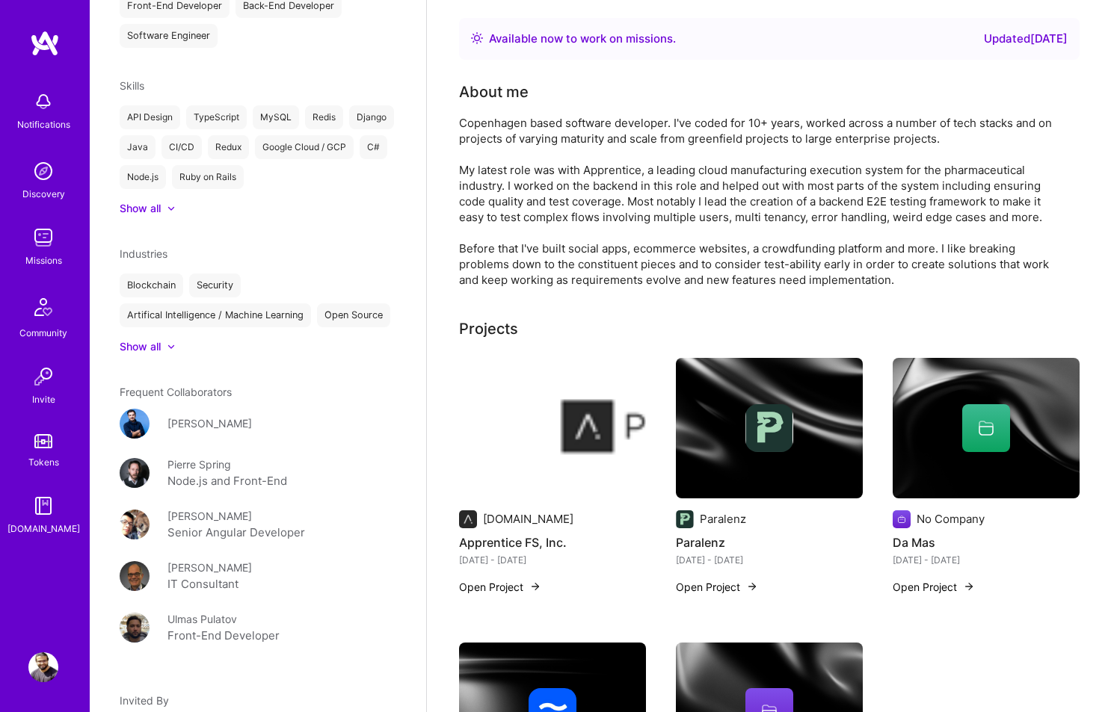
click at [156, 354] on div "Show all" at bounding box center [140, 346] width 41 height 15
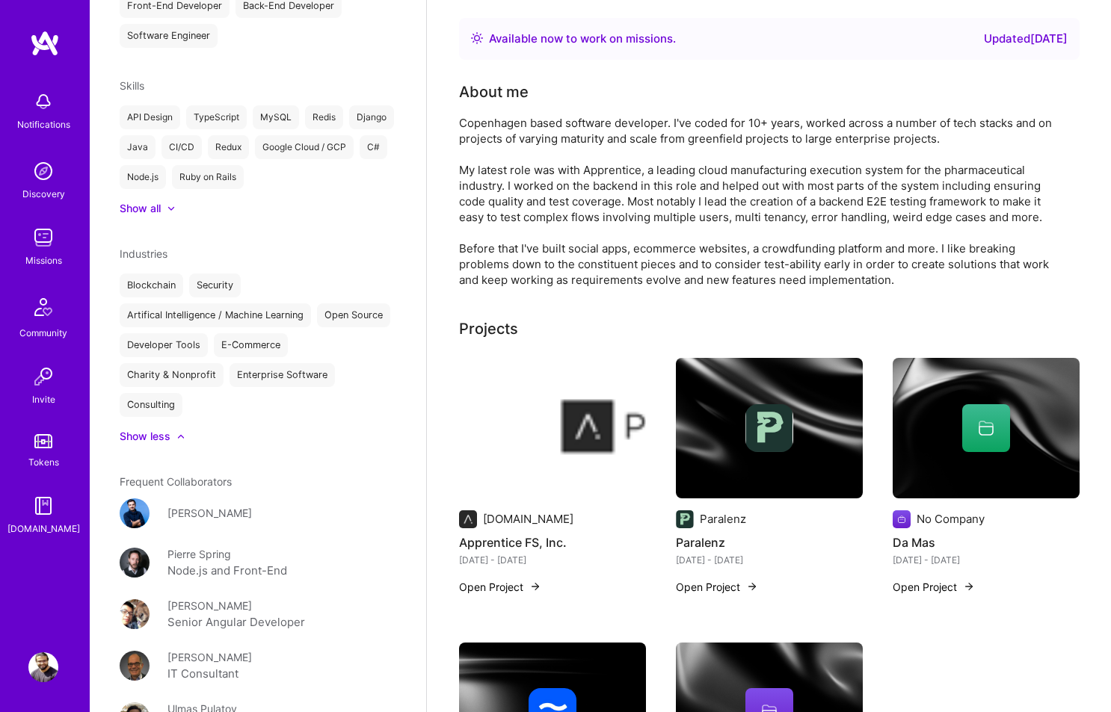
click at [138, 212] on div "Show all" at bounding box center [140, 208] width 41 height 15
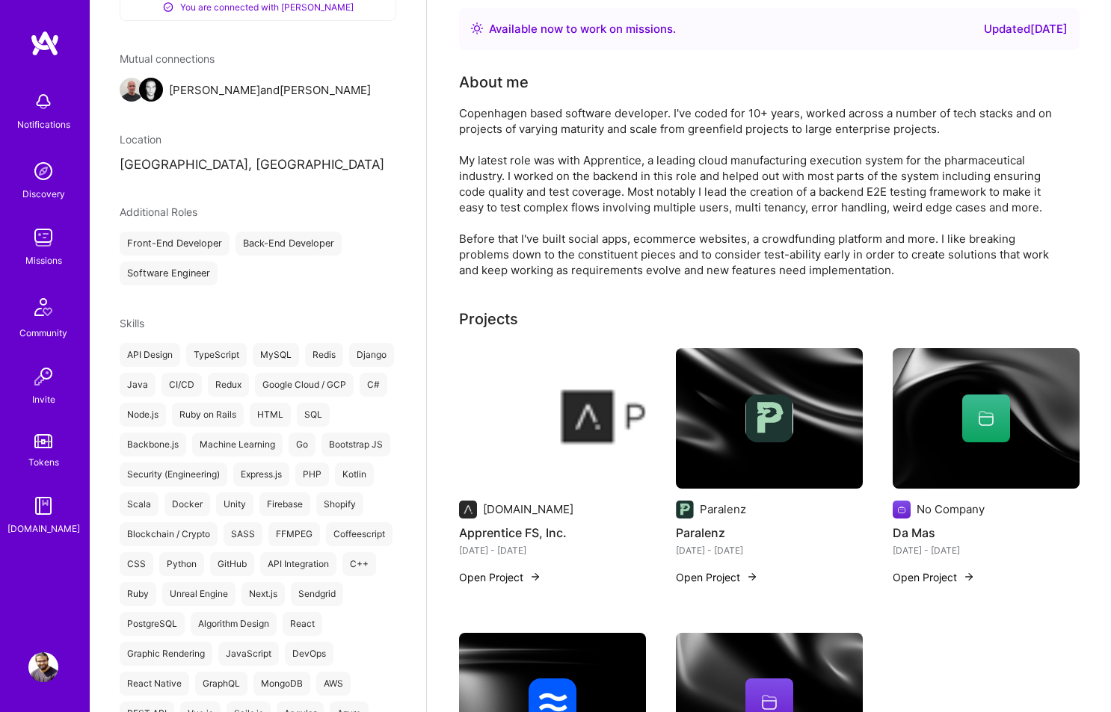
scroll to position [0, 0]
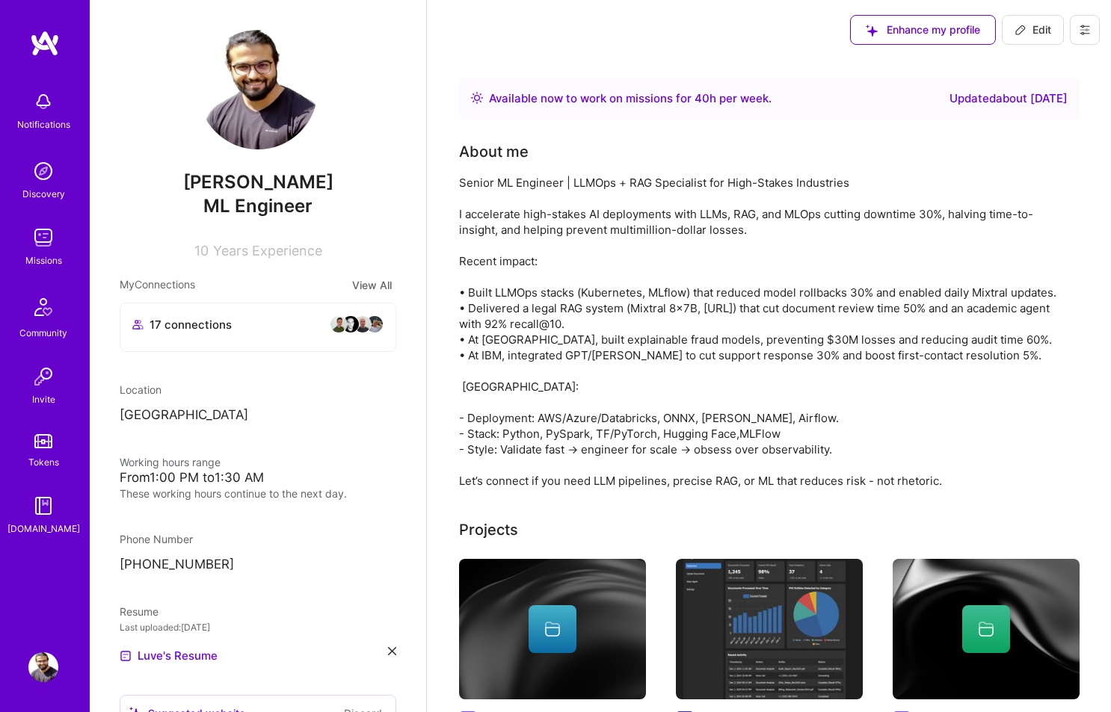
click at [369, 290] on button "View All" at bounding box center [372, 285] width 49 height 17
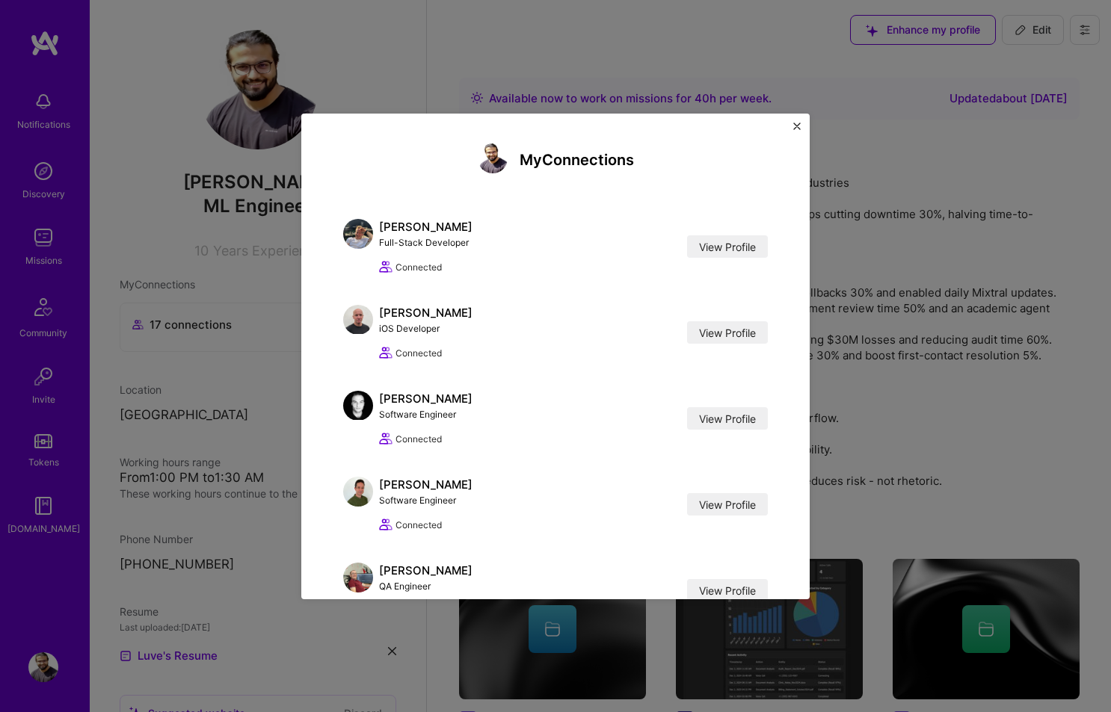
click at [789, 127] on div "My Connections [PERSON_NAME] Full-Stack Developer View Profile Connected View P…" at bounding box center [555, 357] width 508 height 486
click at [795, 124] on img "Close" at bounding box center [796, 126] width 7 height 7
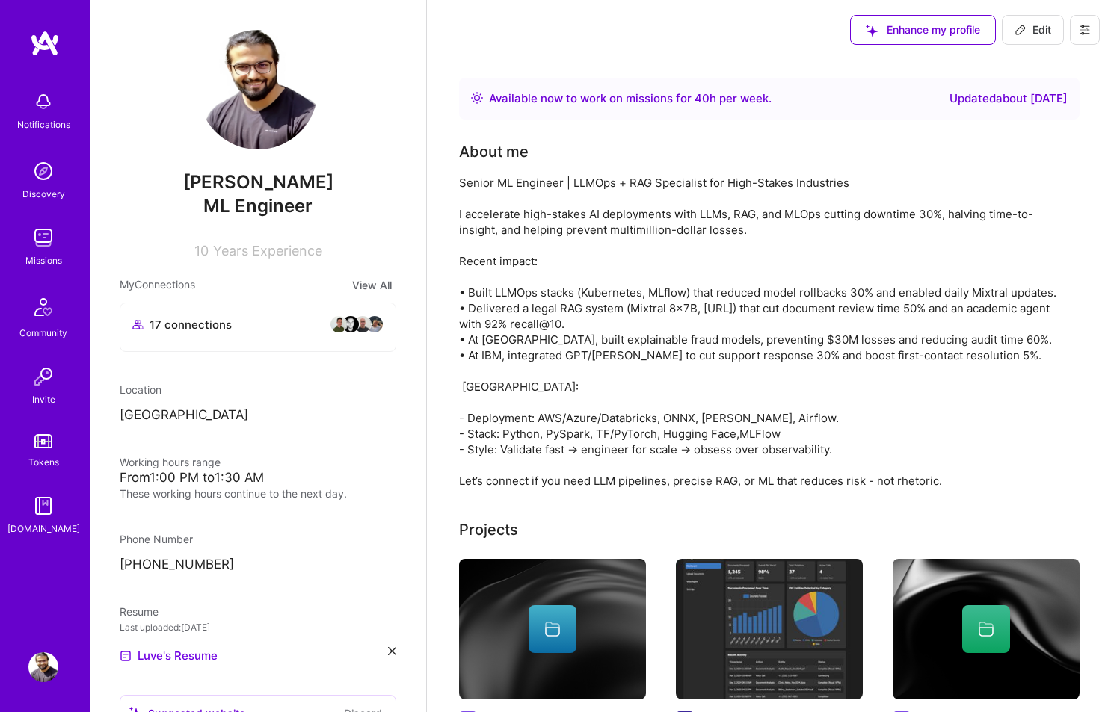
click at [34, 247] on img at bounding box center [43, 238] width 30 height 30
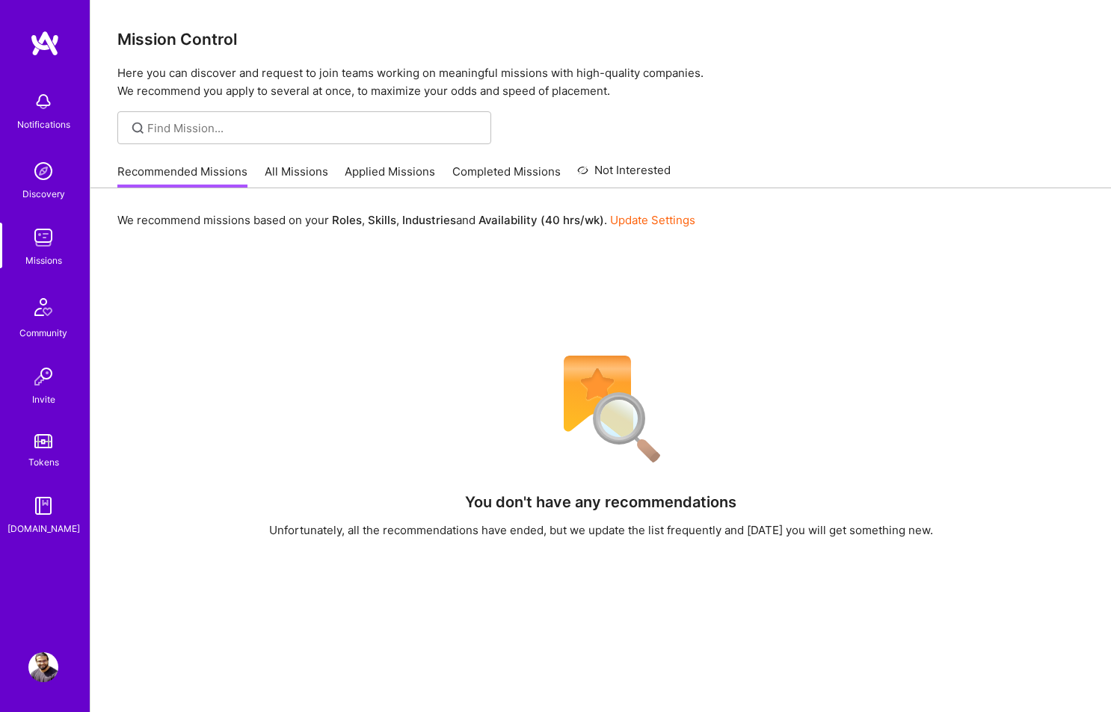
click at [51, 665] on img at bounding box center [43, 668] width 30 height 30
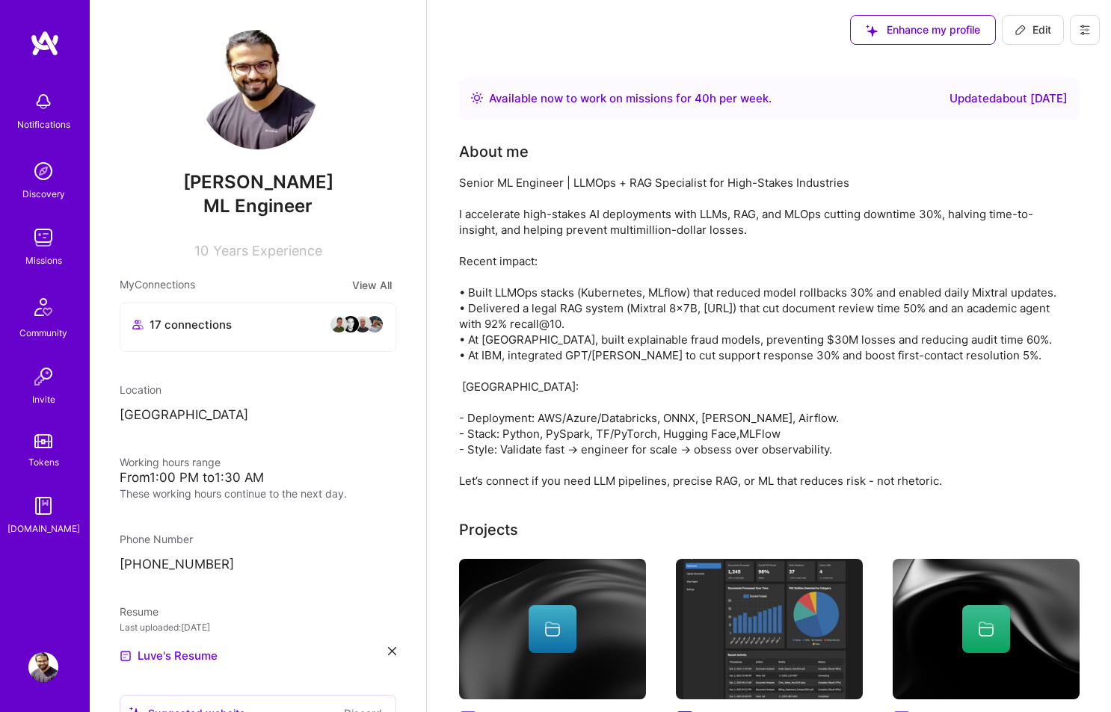
click at [237, 330] on div "17 connections" at bounding box center [257, 324] width 251 height 18
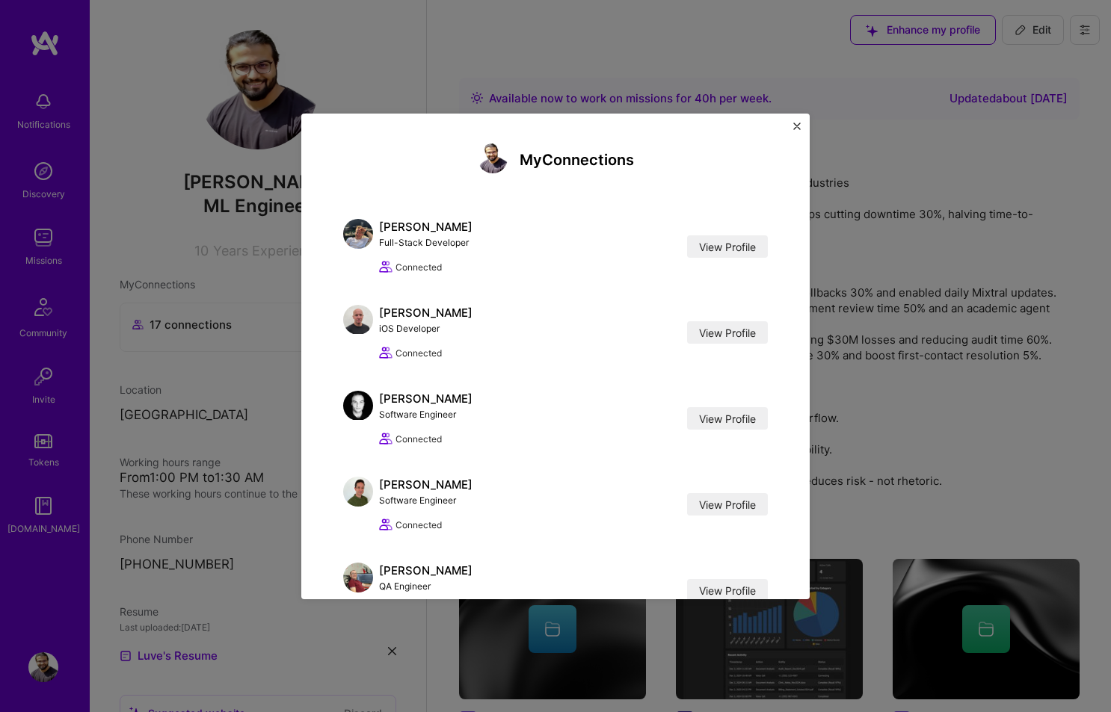
click at [239, 340] on div "My Connections [PERSON_NAME] Full-Stack Developer View Profile Connected View P…" at bounding box center [555, 356] width 1111 height 712
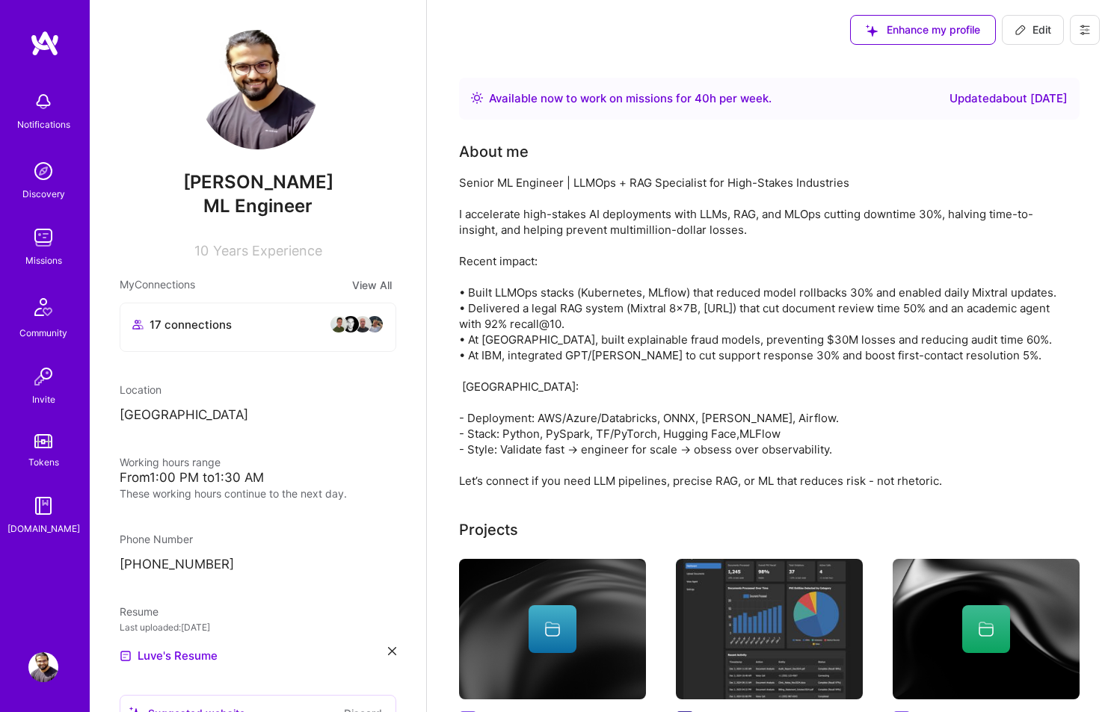
click at [354, 274] on div "[PERSON_NAME] Engineer 10 Years Experience My Connections View All 17 connectio…" at bounding box center [258, 356] width 336 height 712
click at [354, 284] on button "View All" at bounding box center [372, 285] width 49 height 17
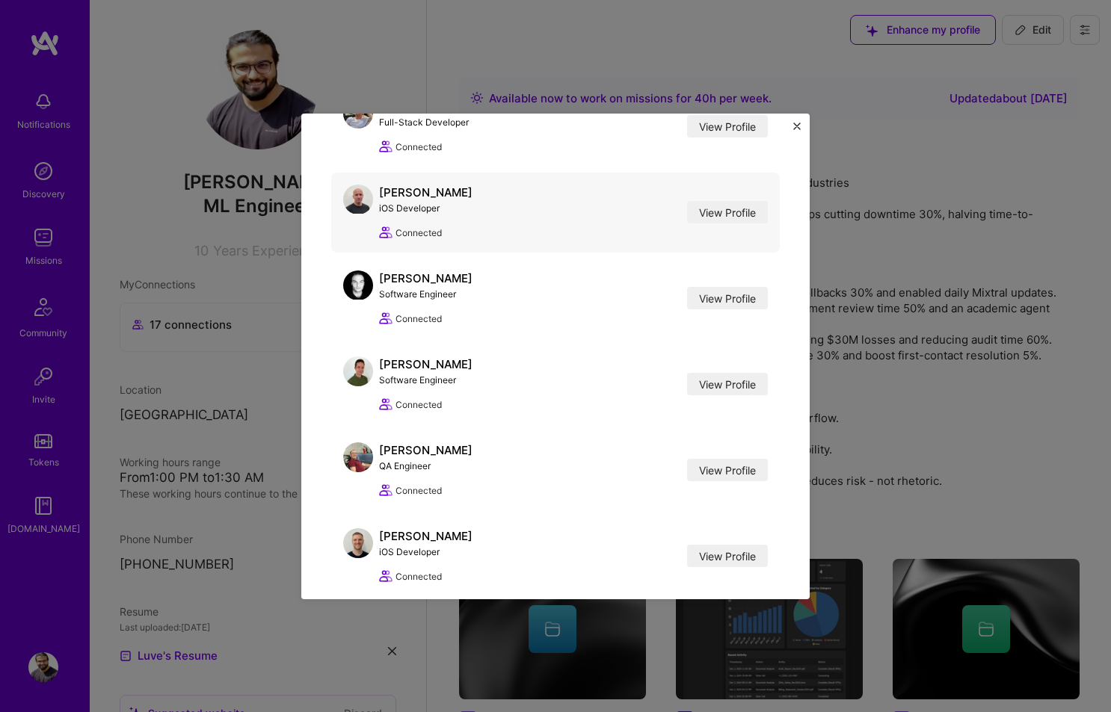
scroll to position [130, 0]
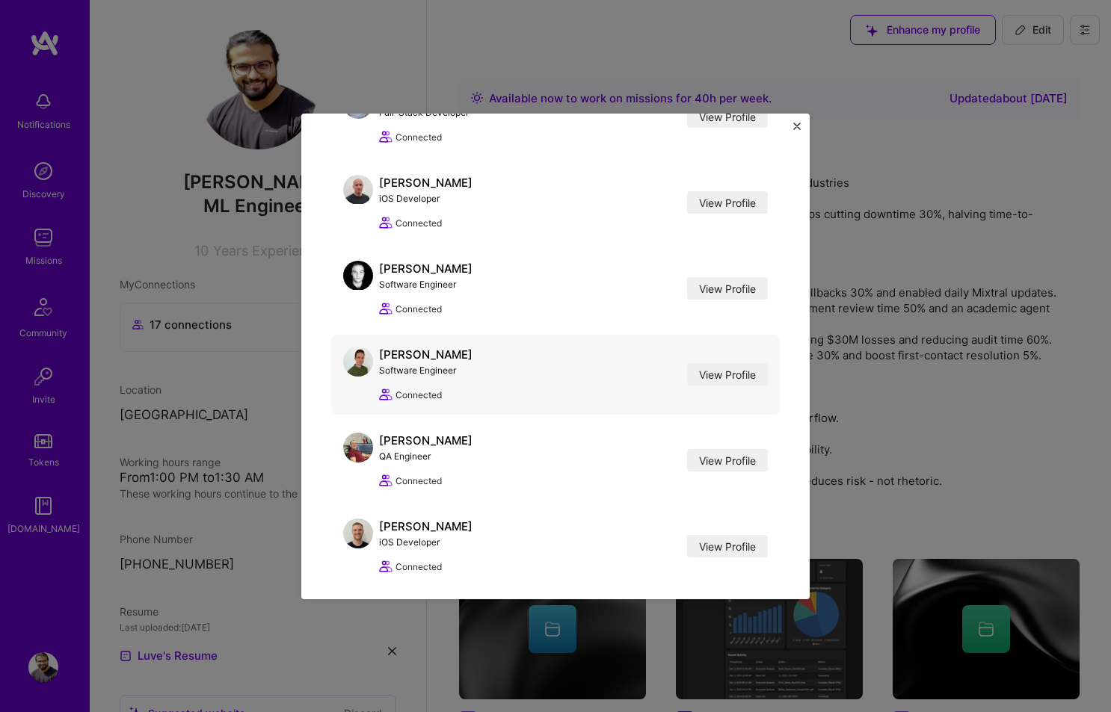
click at [362, 365] on img at bounding box center [358, 362] width 30 height 30
click at [712, 366] on link "View Profile" at bounding box center [727, 374] width 81 height 22
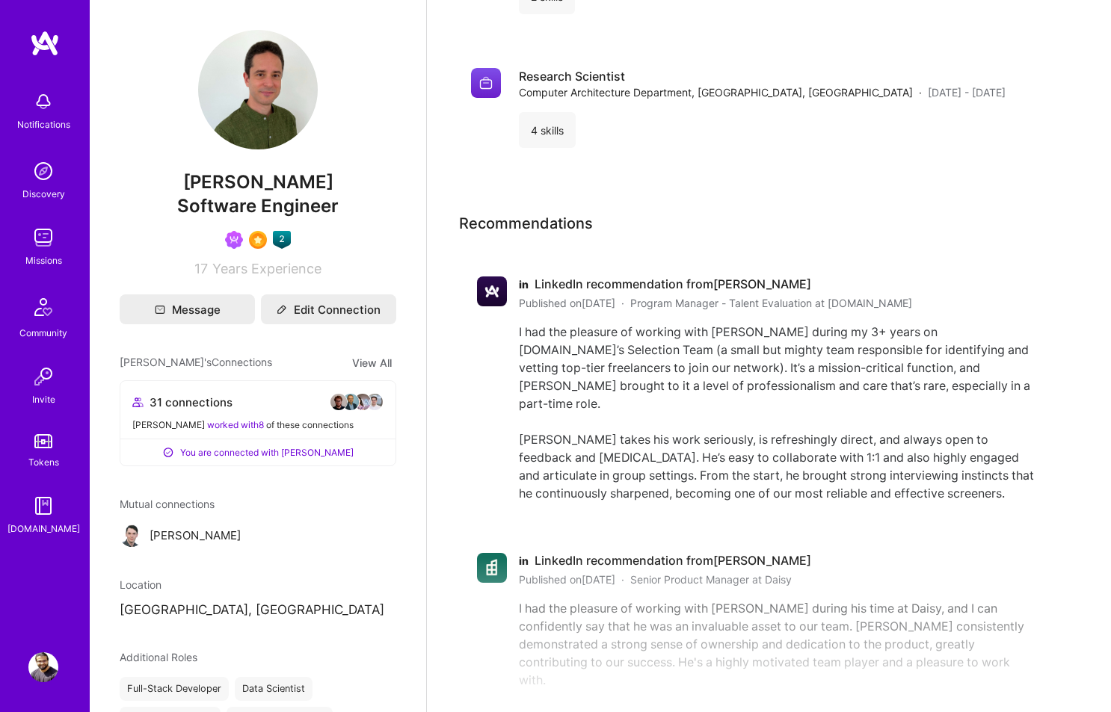
scroll to position [2491, 0]
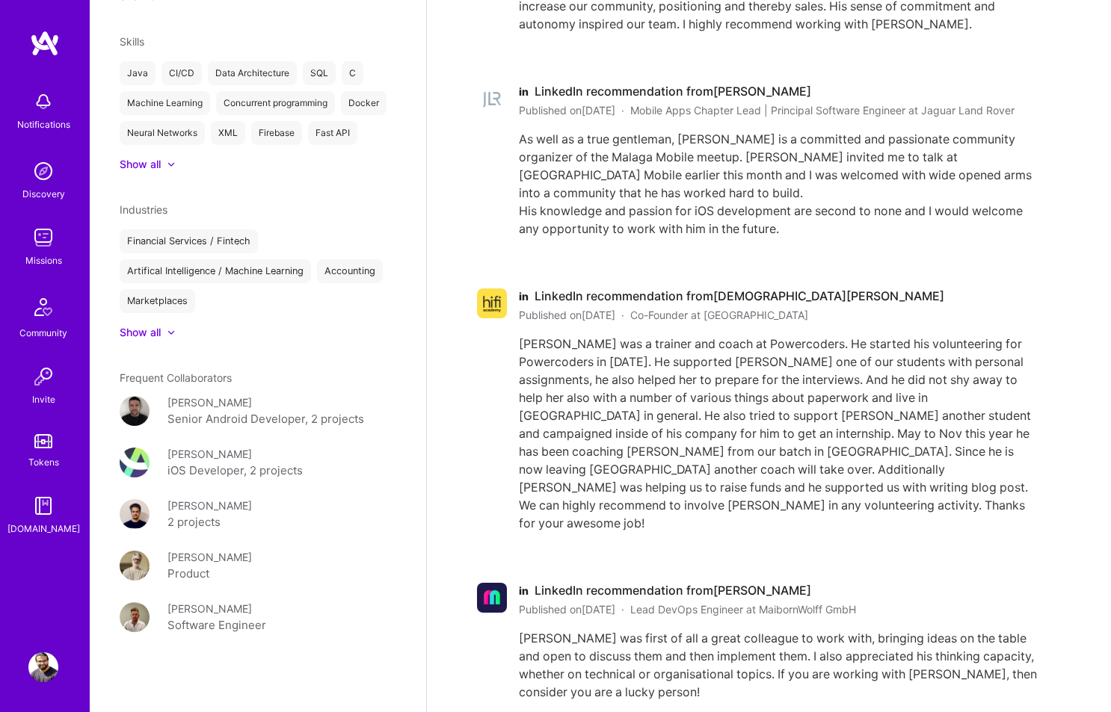
scroll to position [125, 0]
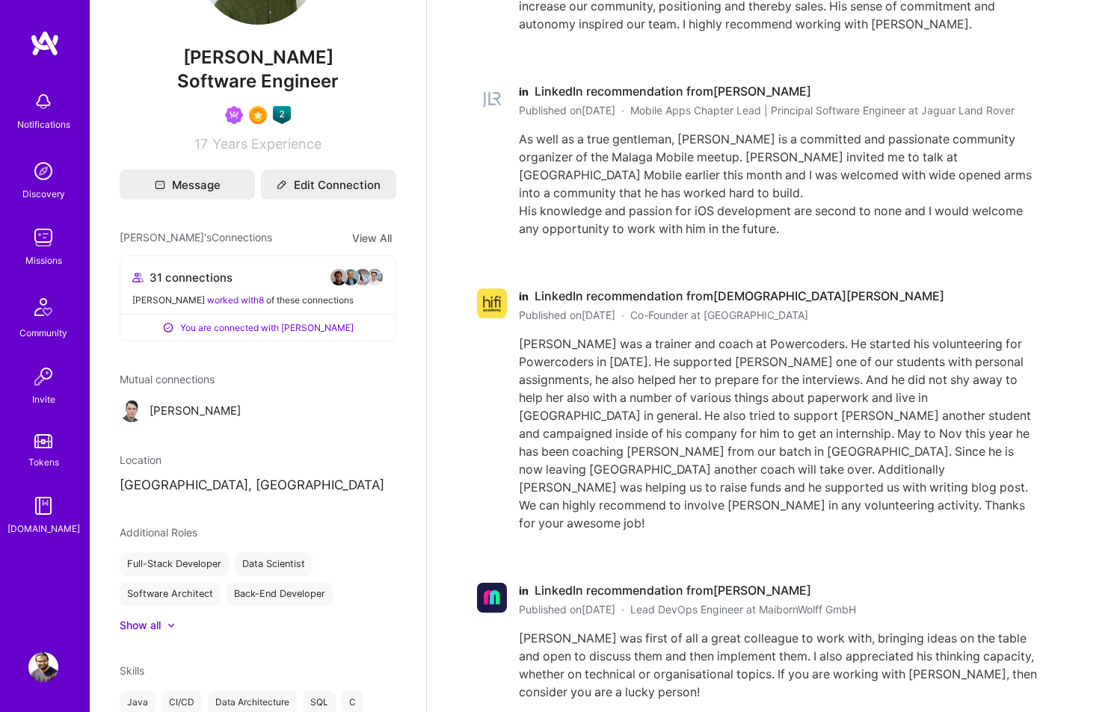
click at [375, 235] on button "View All" at bounding box center [372, 237] width 49 height 17
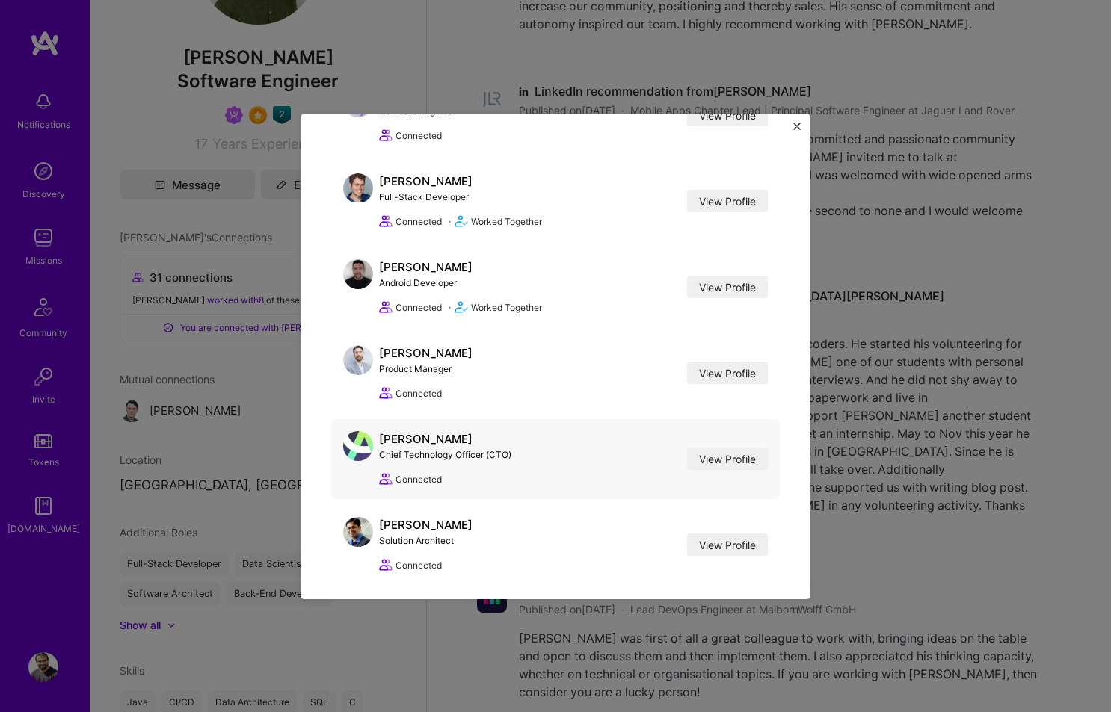
scroll to position [0, 0]
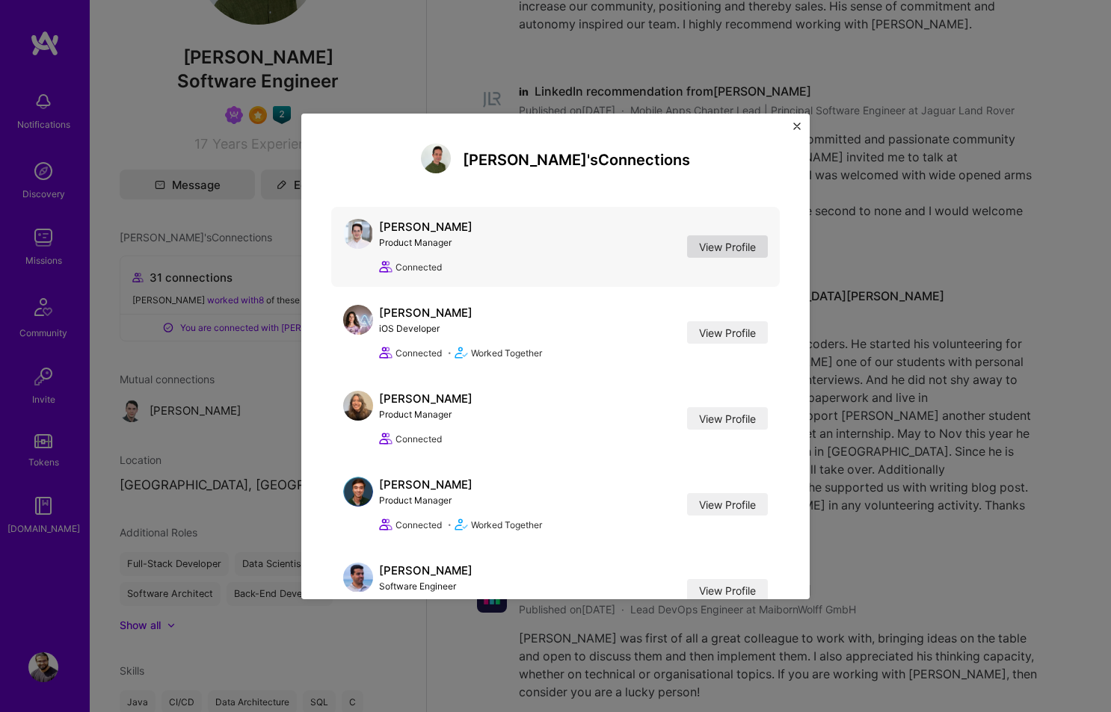
click at [712, 247] on link "View Profile" at bounding box center [727, 246] width 81 height 22
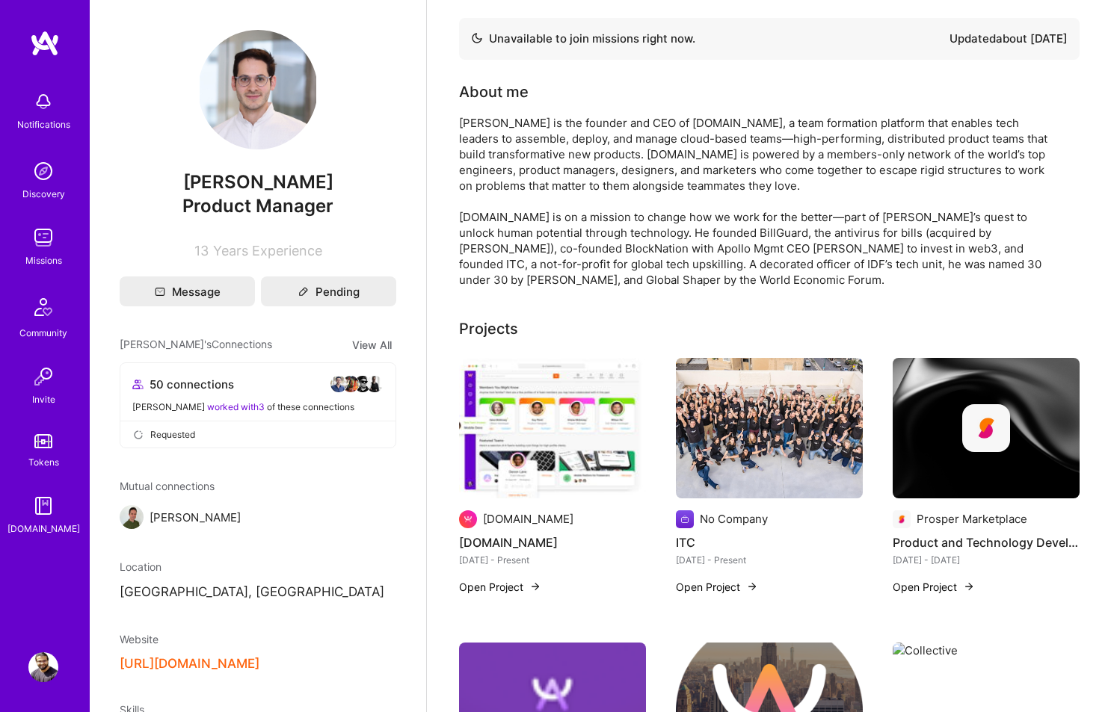
click at [52, 678] on img at bounding box center [43, 668] width 30 height 30
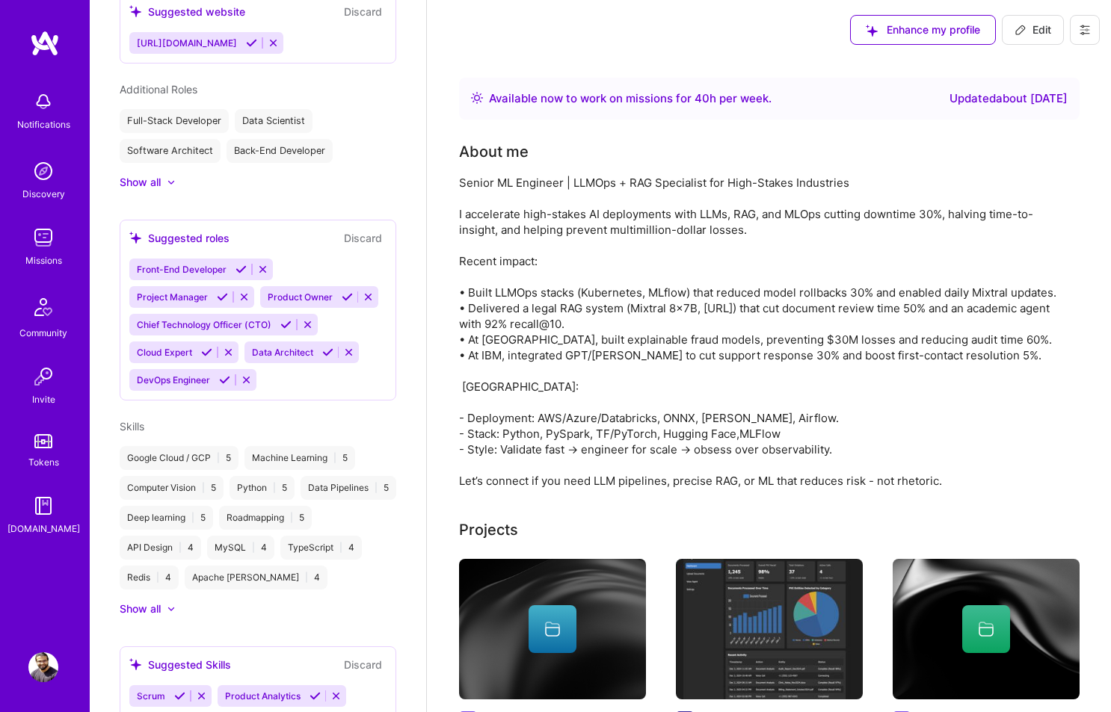
scroll to position [1113, 0]
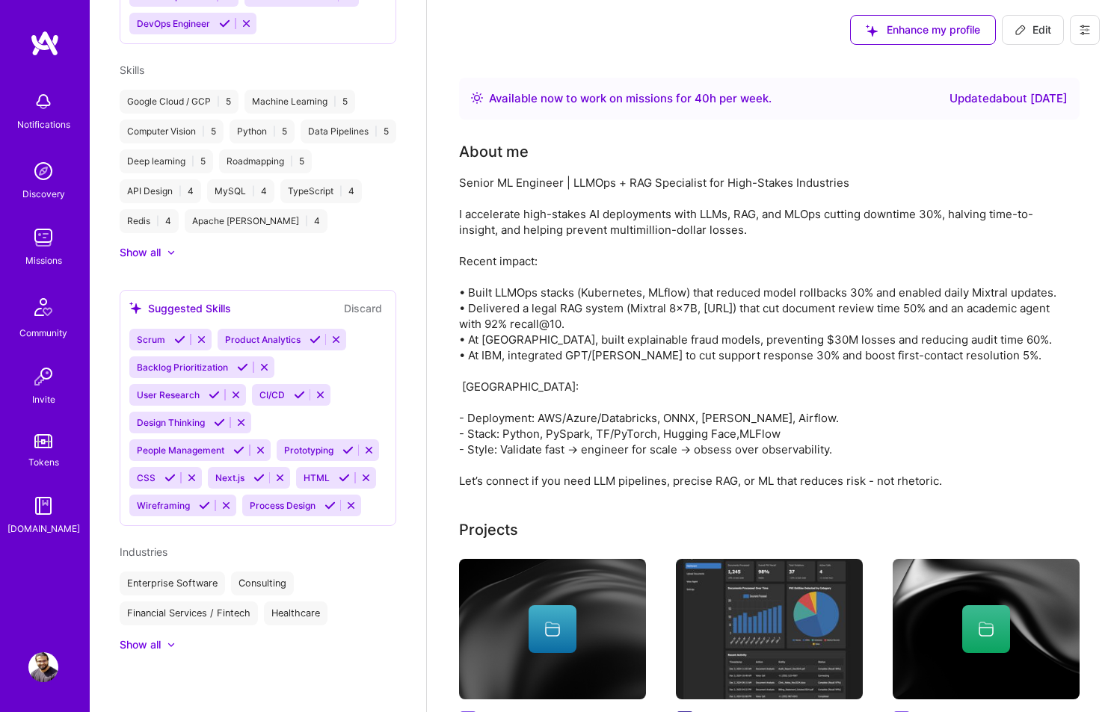
click at [148, 546] on span "Industries" at bounding box center [144, 552] width 48 height 13
click at [161, 637] on div "Industries Enterprise Software Consulting Financial Services / Fintech Healthca…" at bounding box center [258, 598] width 277 height 108
click at [156, 643] on div "Show all" at bounding box center [140, 645] width 41 height 15
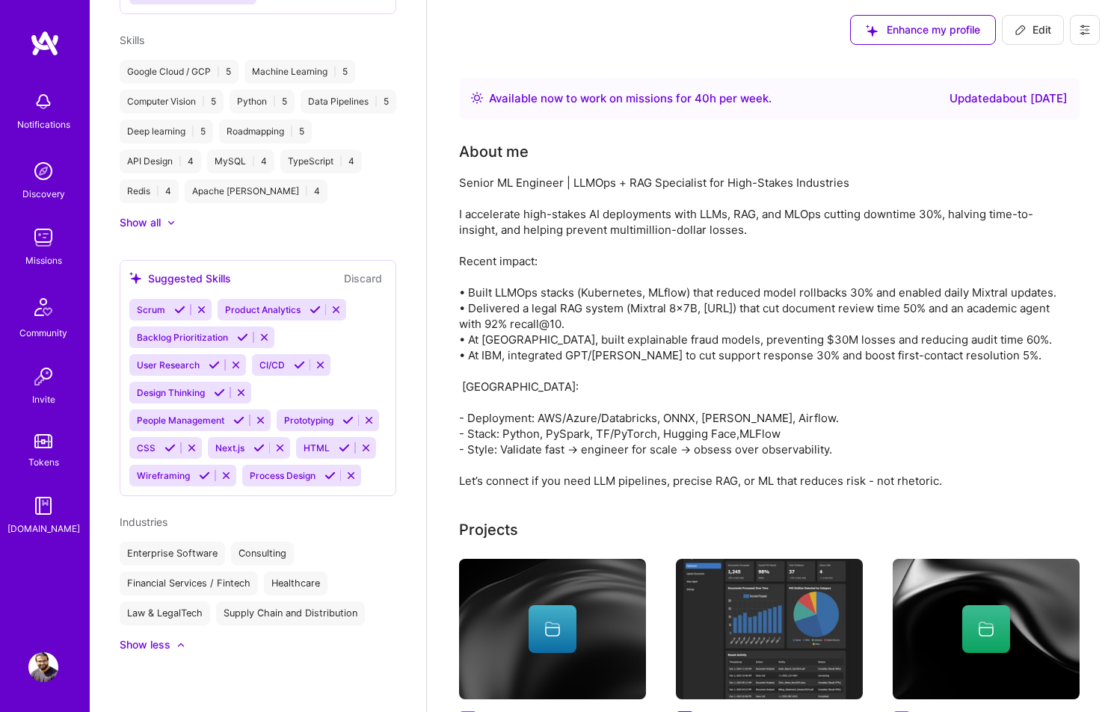
scroll to position [897, 0]
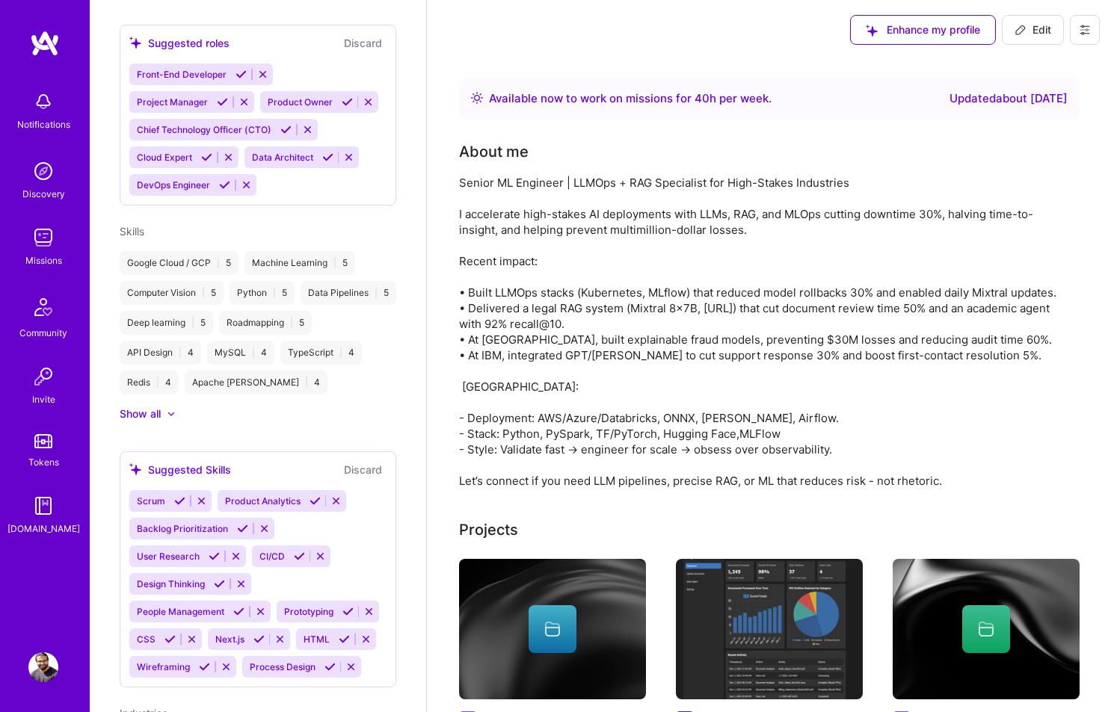
click at [138, 422] on div "Show all" at bounding box center [140, 414] width 41 height 15
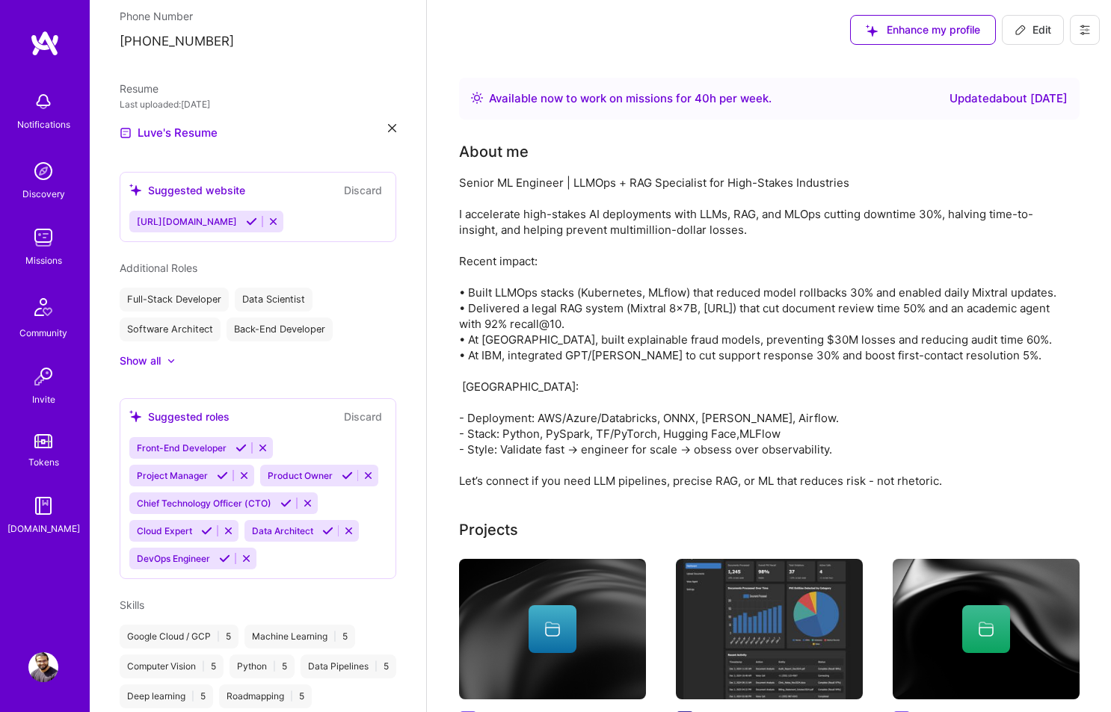
scroll to position [504, 0]
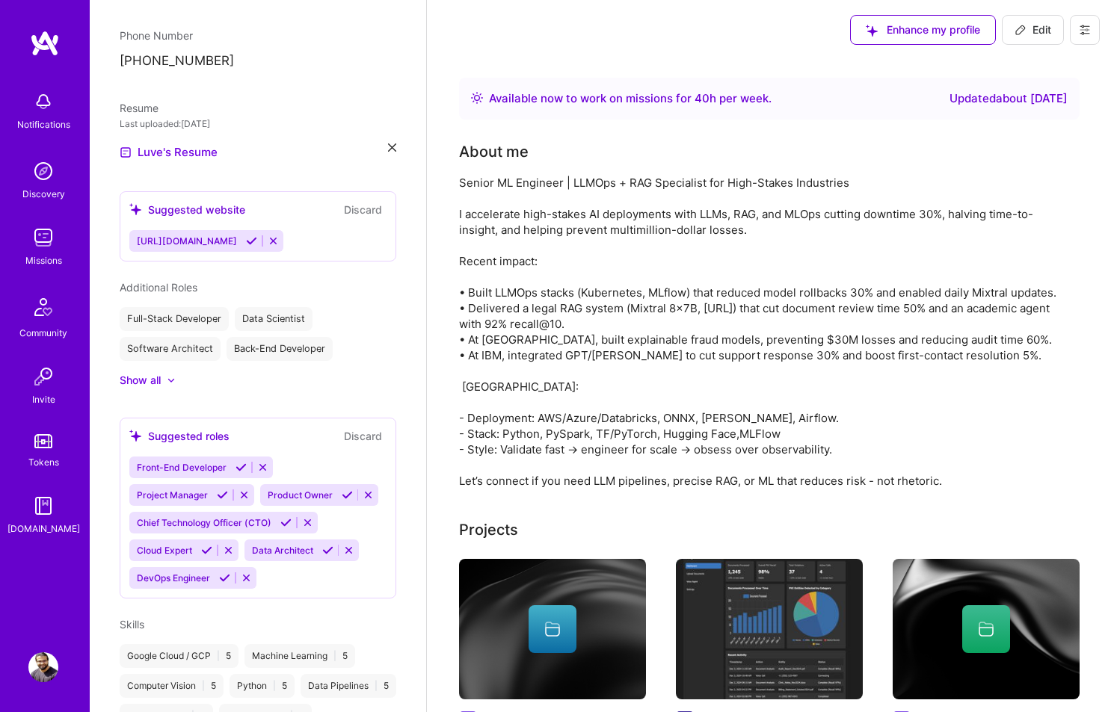
click at [222, 493] on icon at bounding box center [222, 495] width 11 height 11
click at [360, 439] on button "Discard" at bounding box center [362, 436] width 47 height 17
click at [169, 385] on div "Show all" at bounding box center [258, 380] width 277 height 15
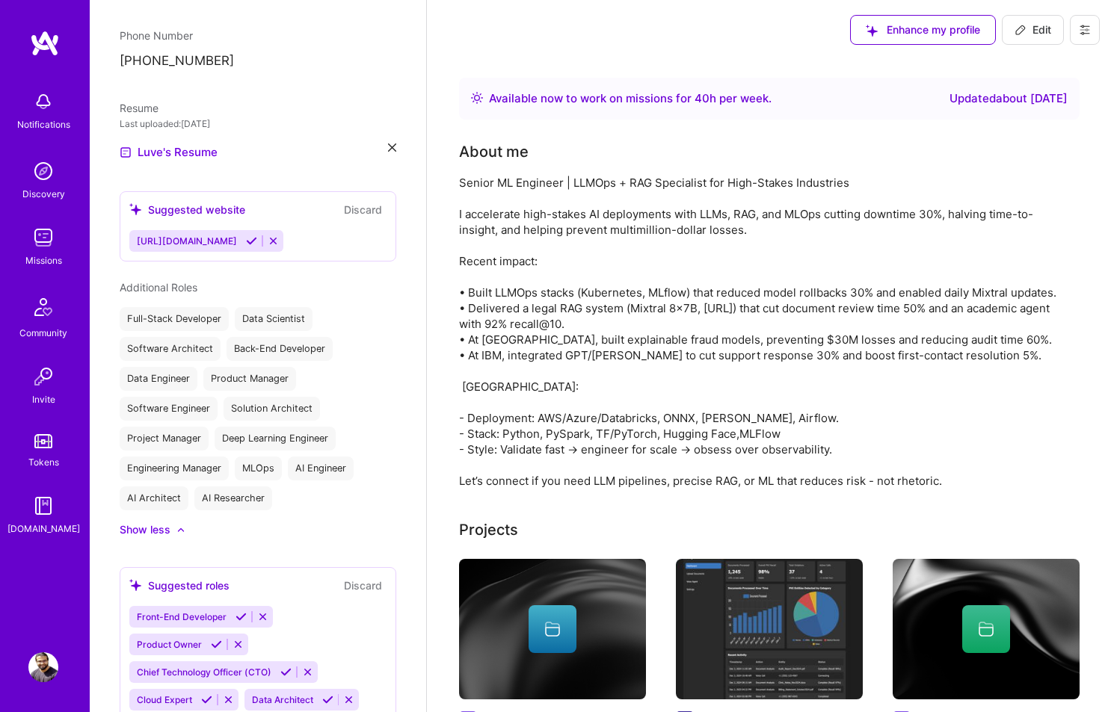
click at [361, 213] on button "Discard" at bounding box center [362, 209] width 47 height 17
click at [354, 208] on button "Discard" at bounding box center [362, 209] width 47 height 17
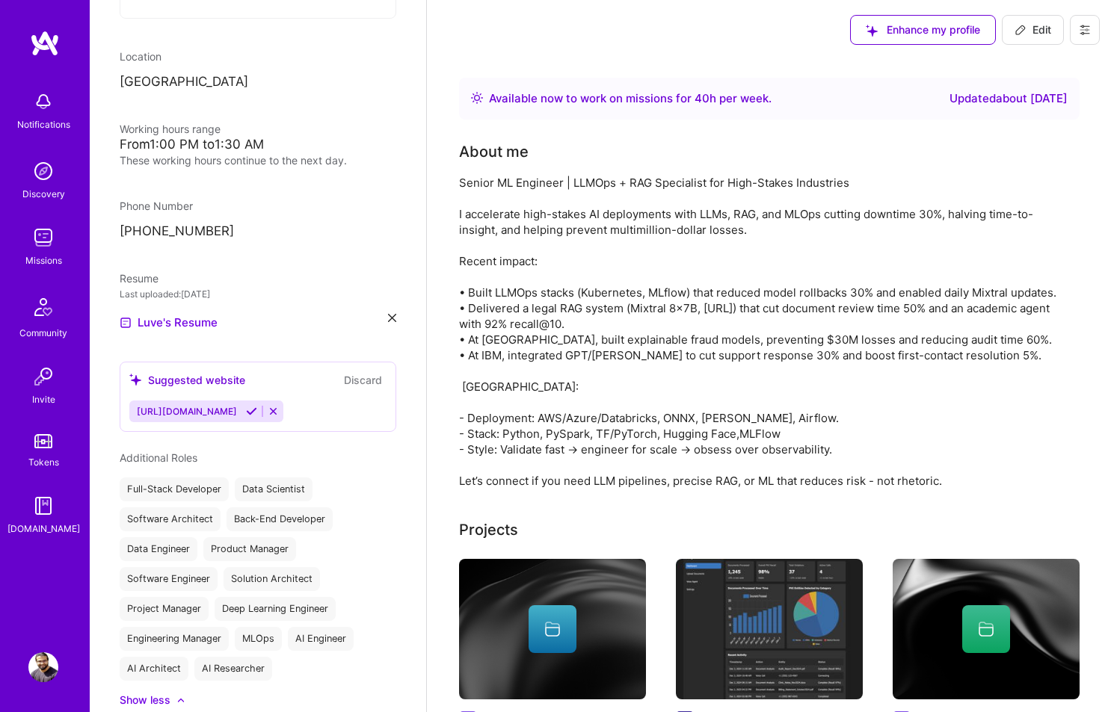
scroll to position [690, 0]
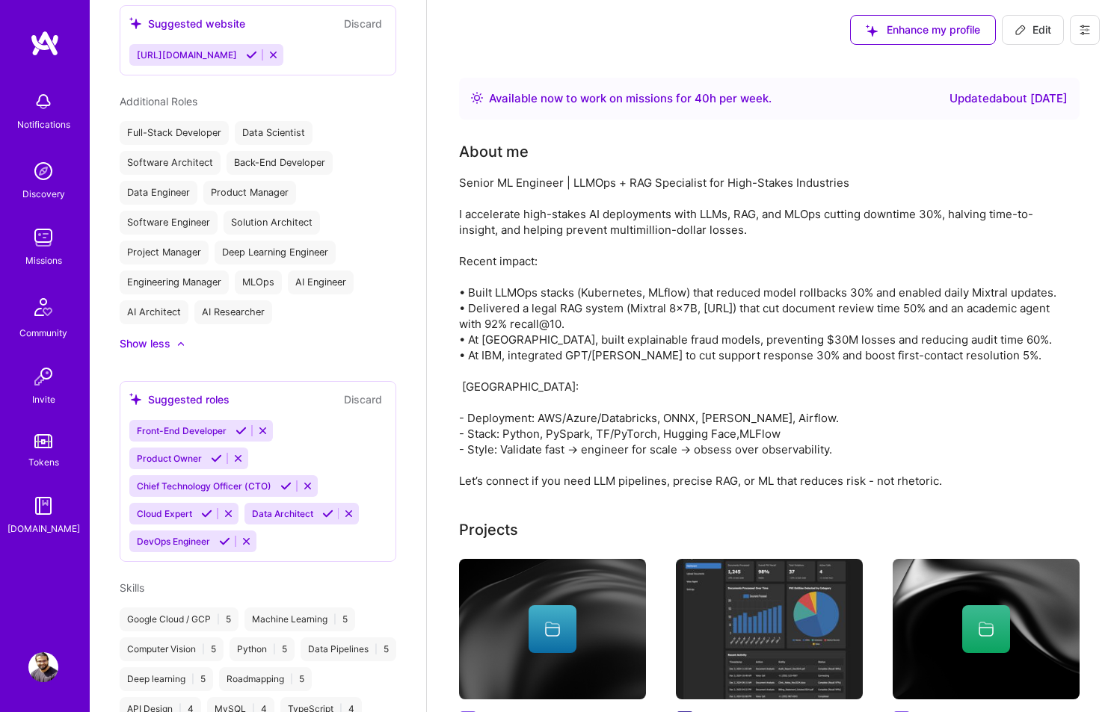
click at [342, 398] on button "Discard" at bounding box center [362, 399] width 47 height 17
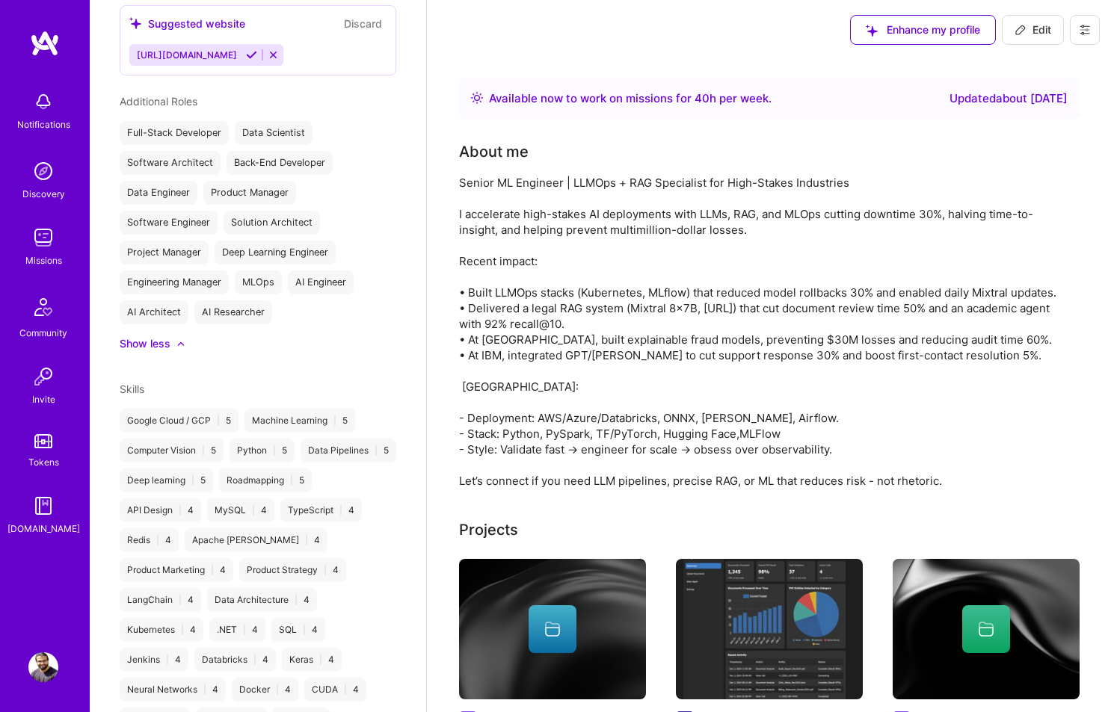
scroll to position [345, 0]
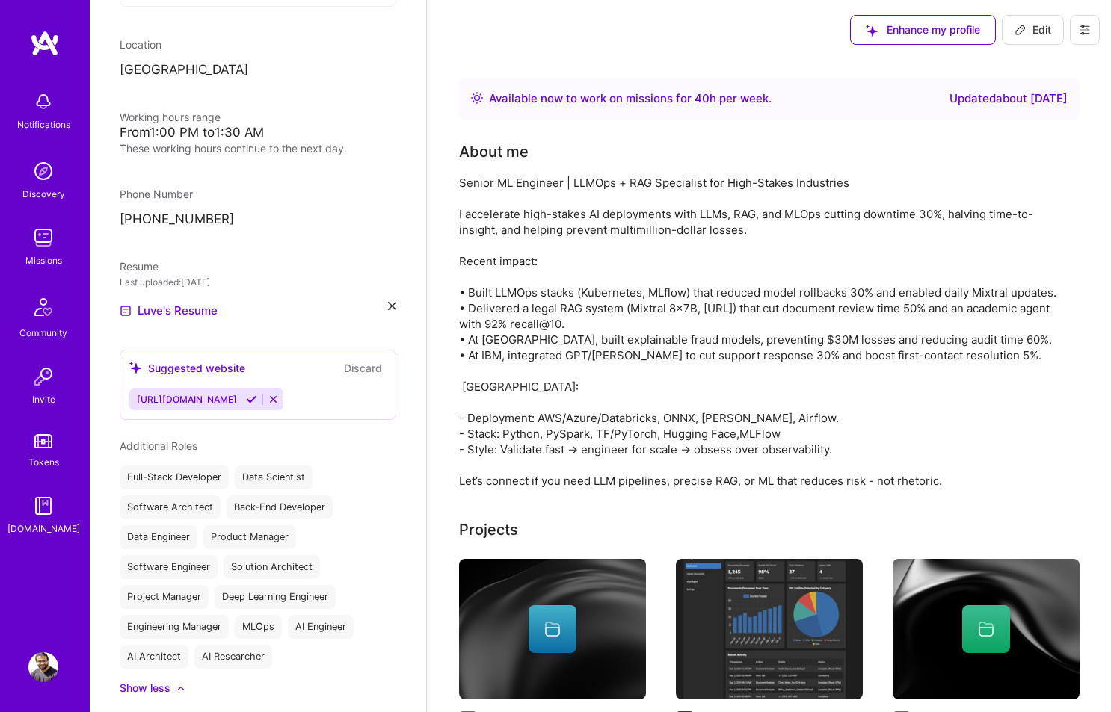
click at [348, 369] on button "Discard" at bounding box center [362, 368] width 47 height 17
click at [342, 369] on button "Discard" at bounding box center [362, 368] width 47 height 17
click at [313, 242] on div "[PERSON_NAME] Engineer 10 Years Experience My Connections View All 17 connectio…" at bounding box center [258, 356] width 336 height 712
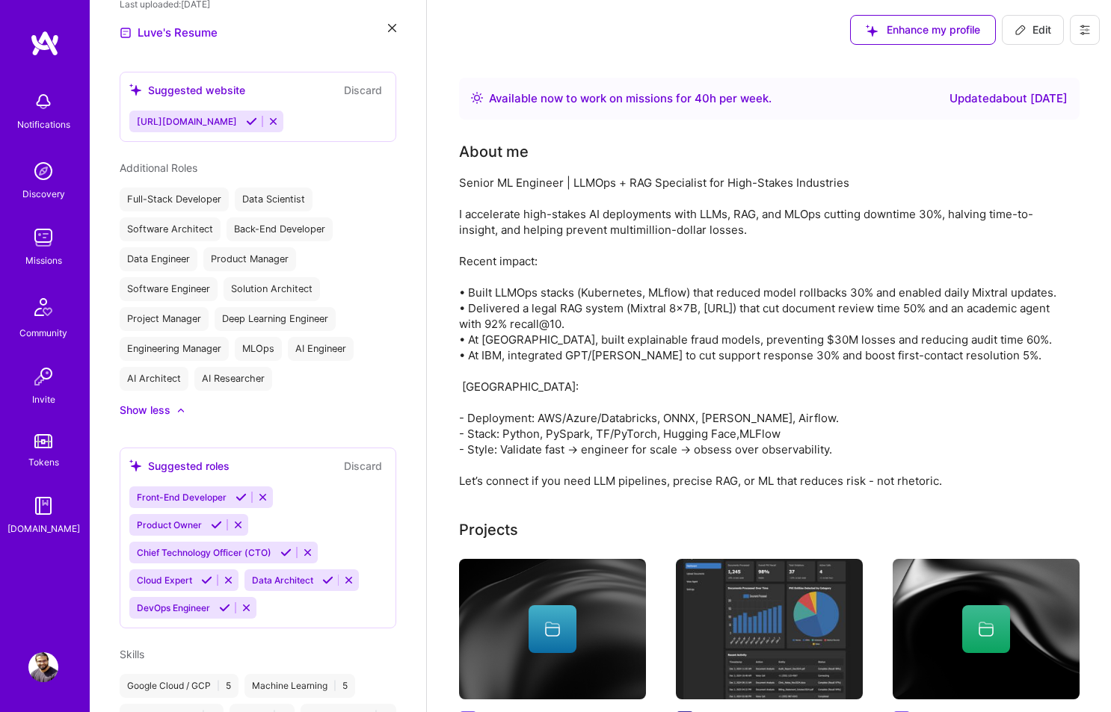
scroll to position [633, 0]
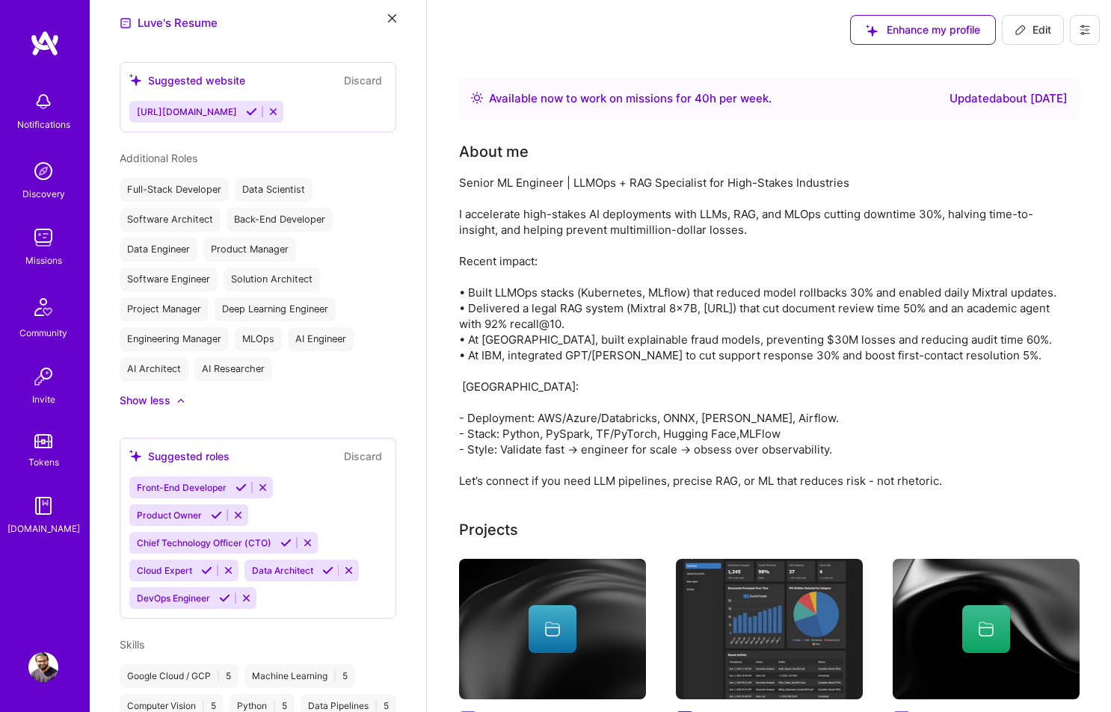
click at [268, 281] on div "Solution Architect" at bounding box center [271, 280] width 96 height 24
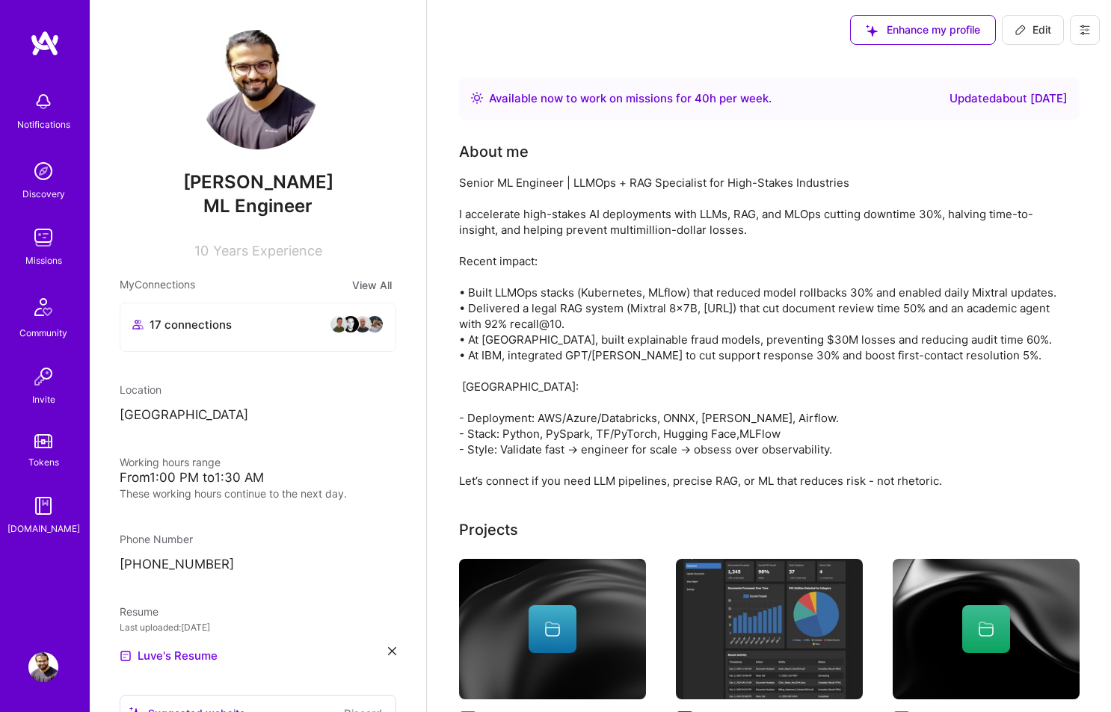
scroll to position [573, 0]
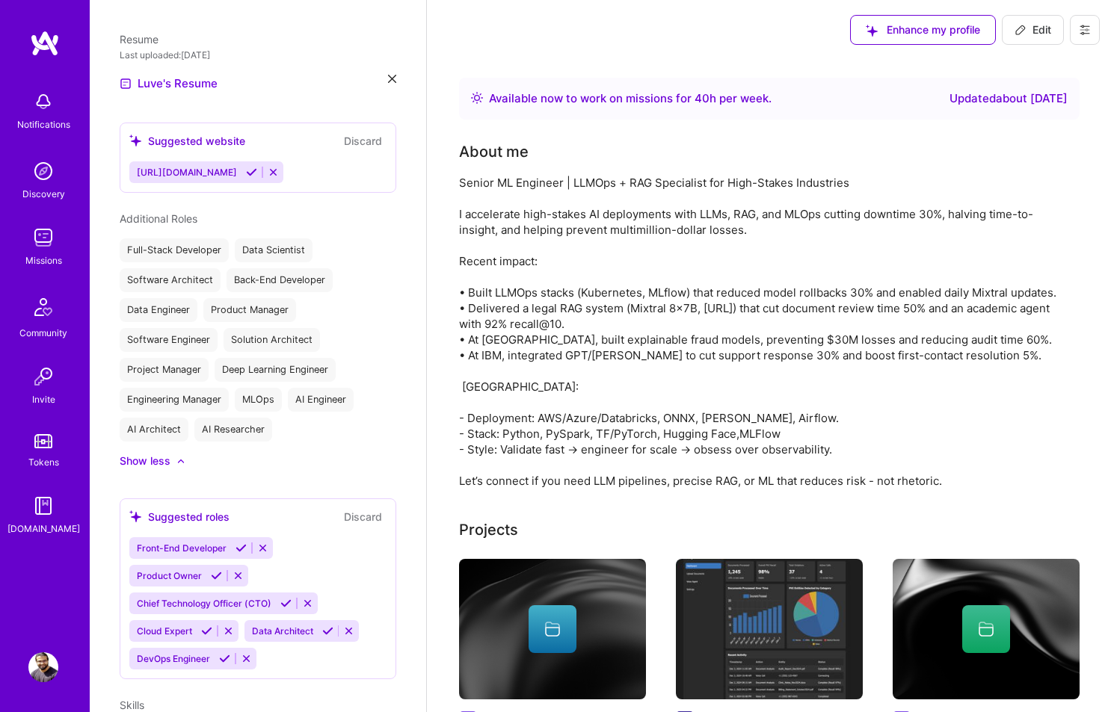
click at [1040, 28] on span "Edit" at bounding box center [1032, 29] width 37 height 15
select select "IN"
select select "Right Now"
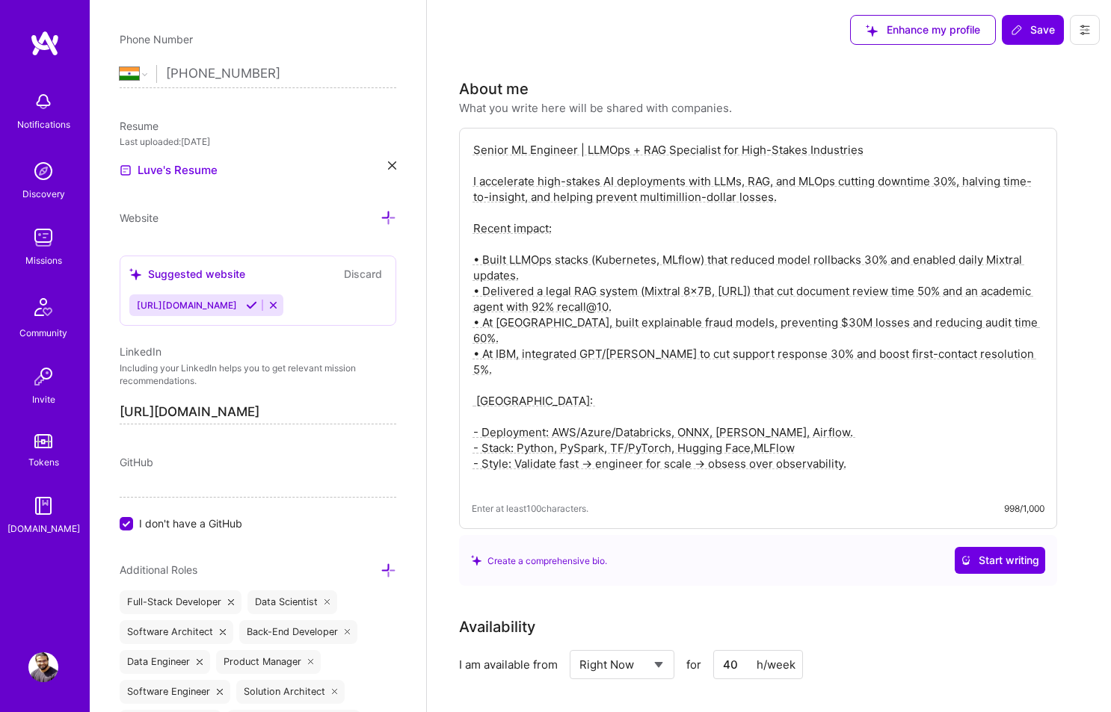
scroll to position [645, 0]
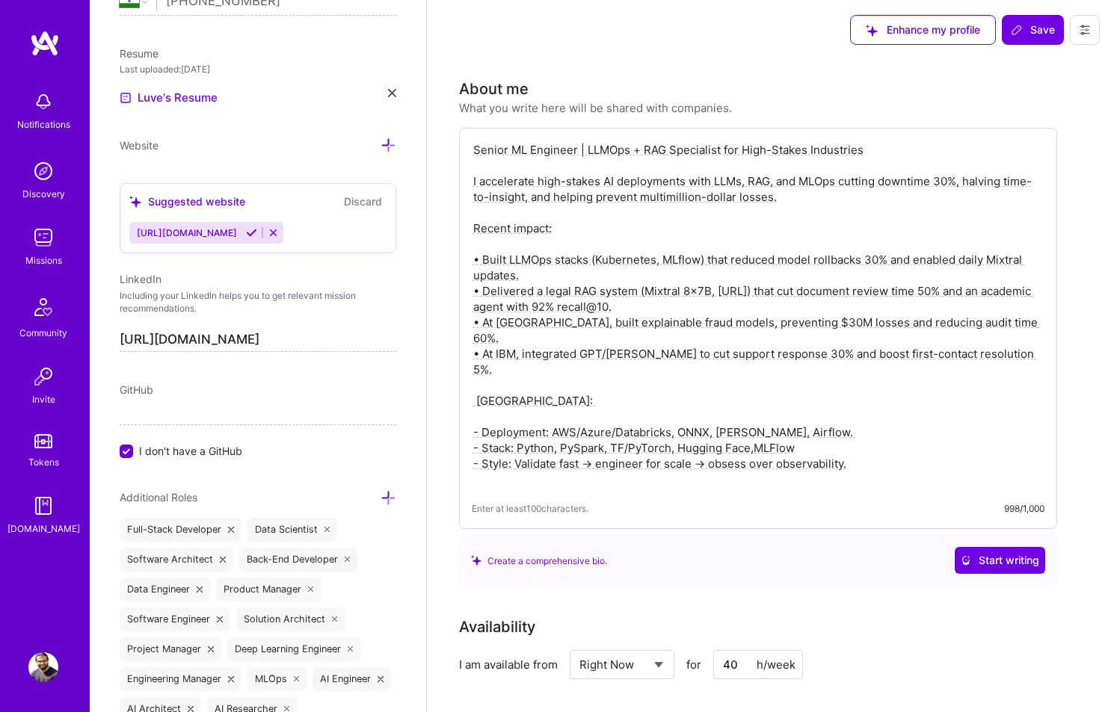
click at [367, 203] on button "Discard" at bounding box center [362, 201] width 47 height 17
click at [278, 232] on icon at bounding box center [273, 232] width 11 height 11
click at [279, 235] on icon at bounding box center [273, 232] width 11 height 11
click at [135, 453] on label "I don't have a GitHub" at bounding box center [258, 451] width 277 height 16
click at [135, 453] on input "I don't have a GitHub" at bounding box center [127, 451] width 13 height 13
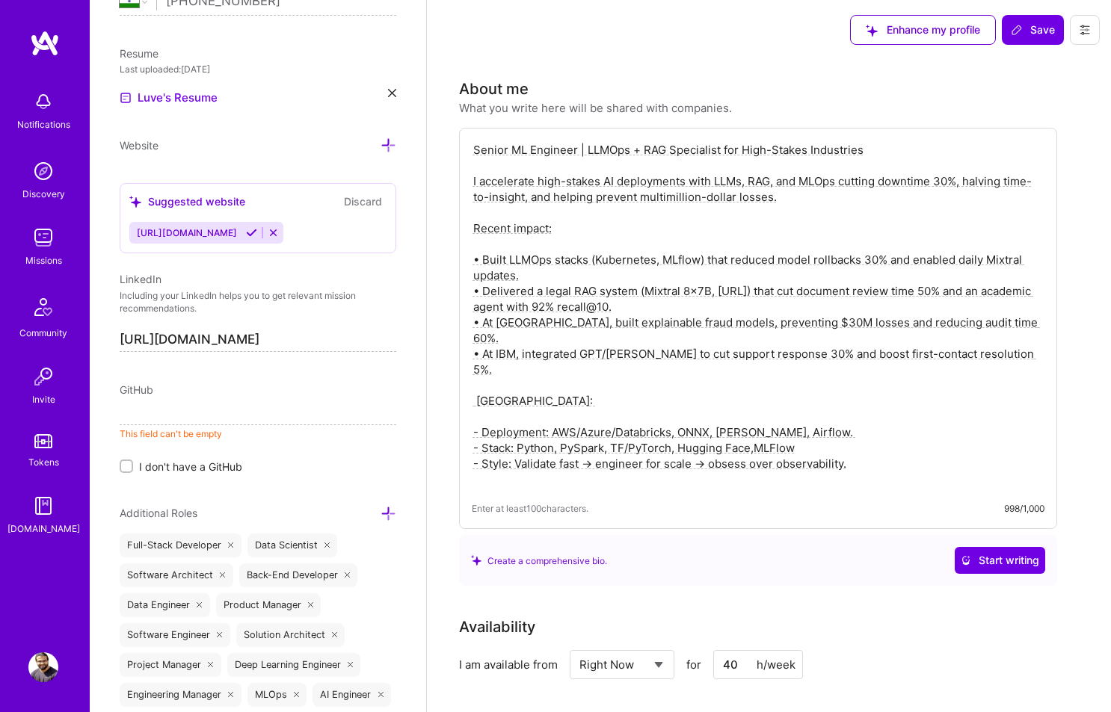
paste input "[URL][DOMAIN_NAME]"
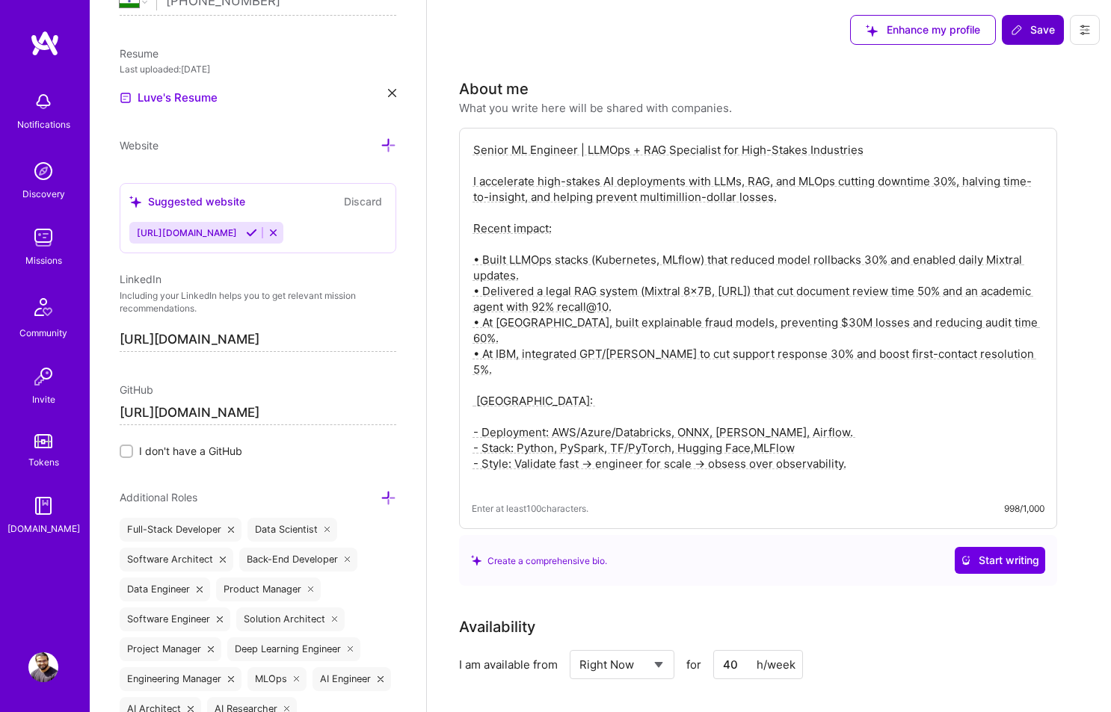
type input "[URL][DOMAIN_NAME]"
click at [1031, 30] on span "Save" at bounding box center [1033, 29] width 44 height 15
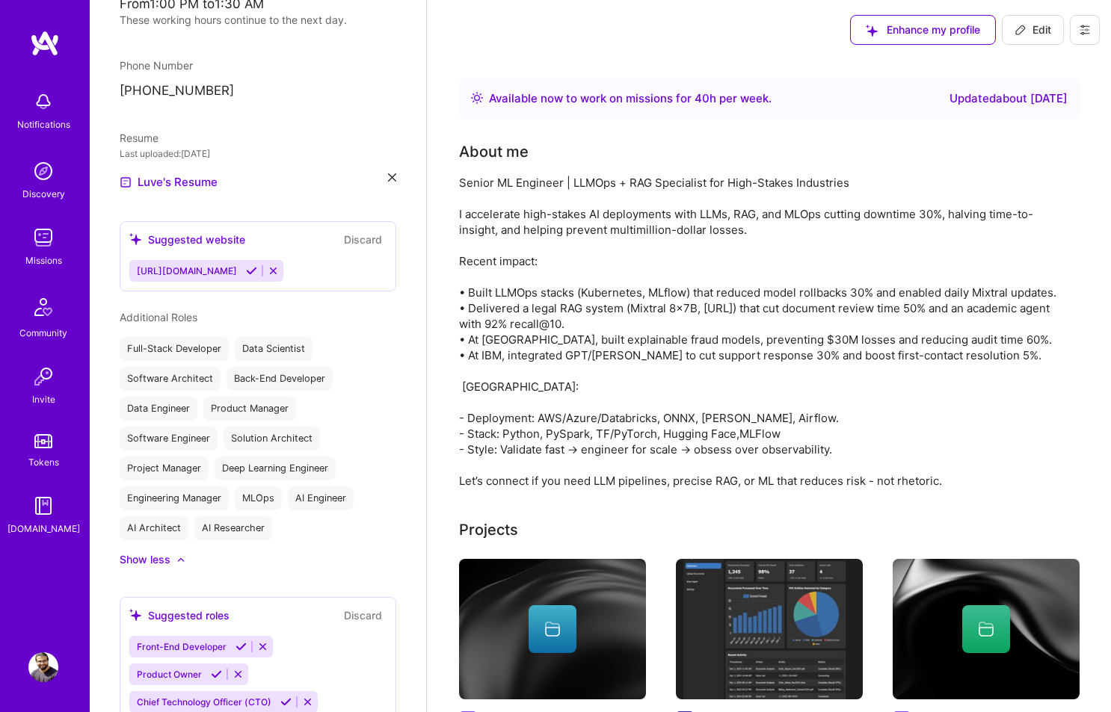
scroll to position [723, 0]
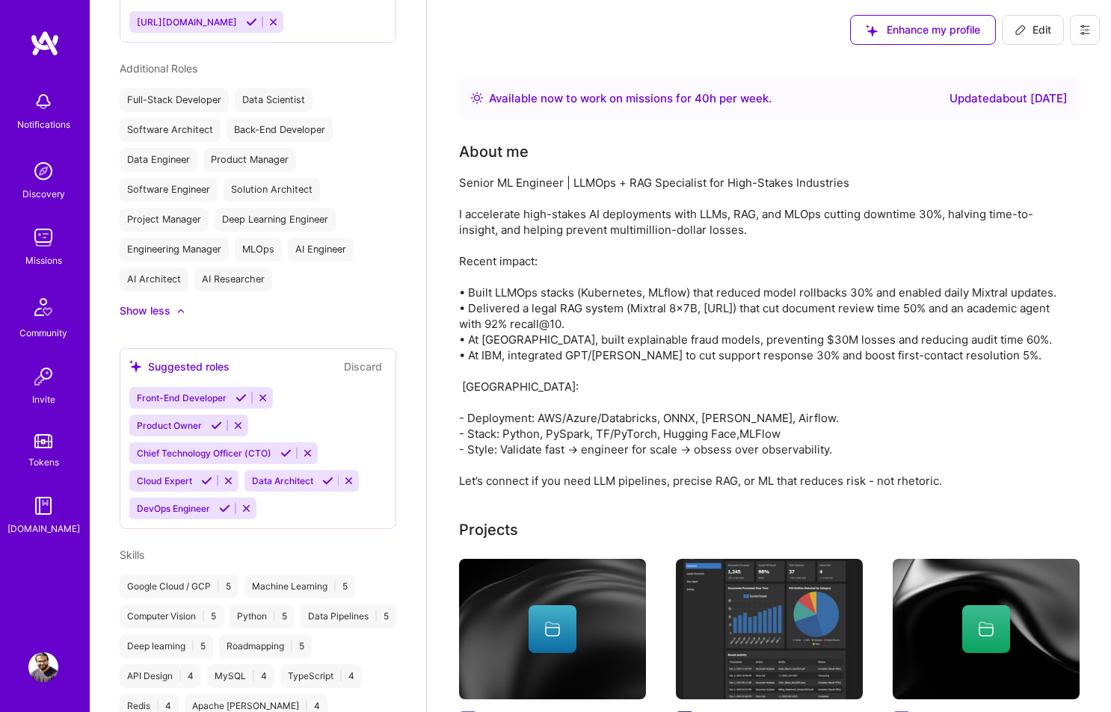
click at [360, 363] on button "Discard" at bounding box center [362, 366] width 47 height 17
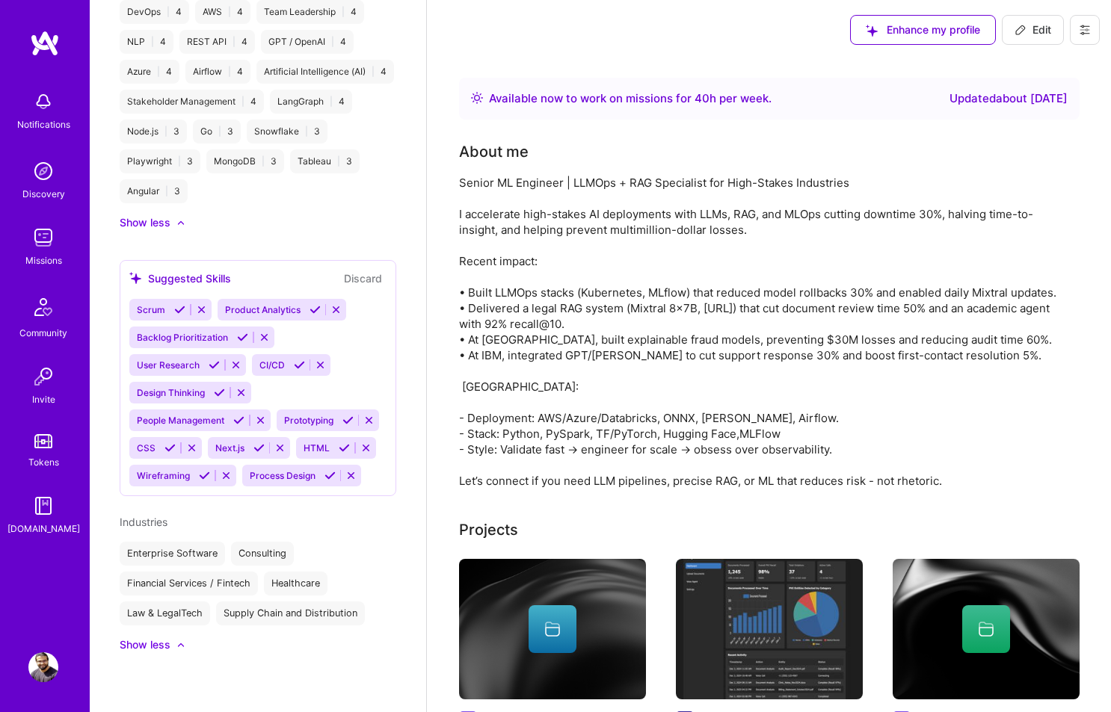
scroll to position [1863, 0]
click at [1030, 29] on span "Edit" at bounding box center [1032, 29] width 37 height 15
select select "IN"
select select "Right Now"
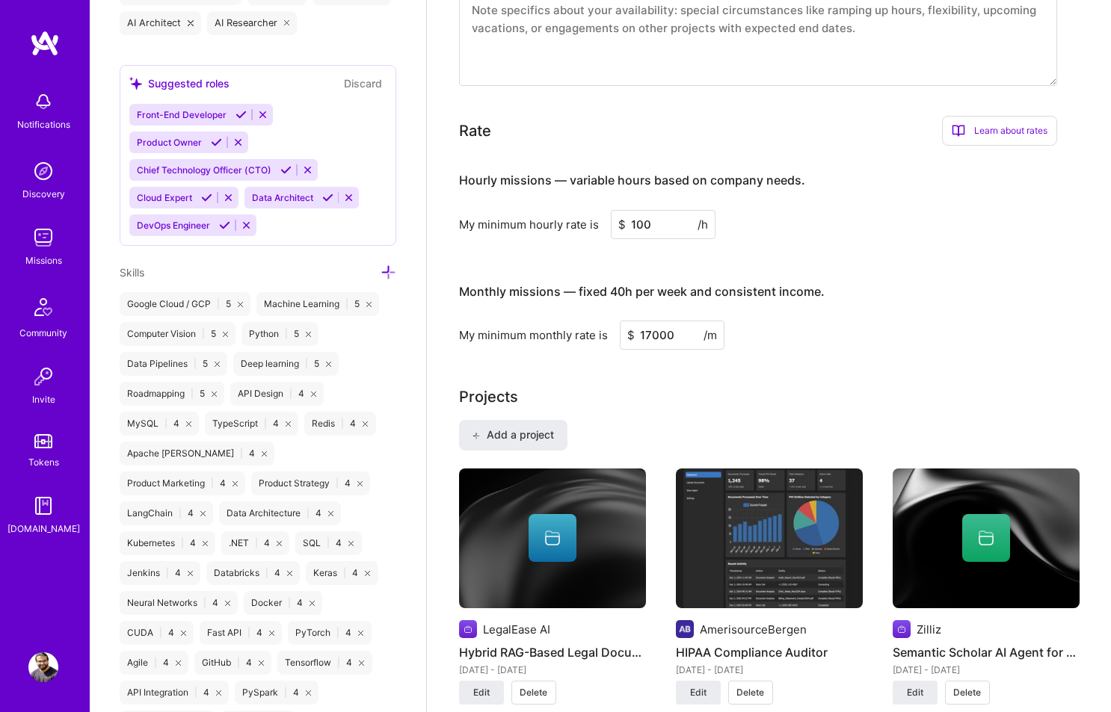
scroll to position [0, 0]
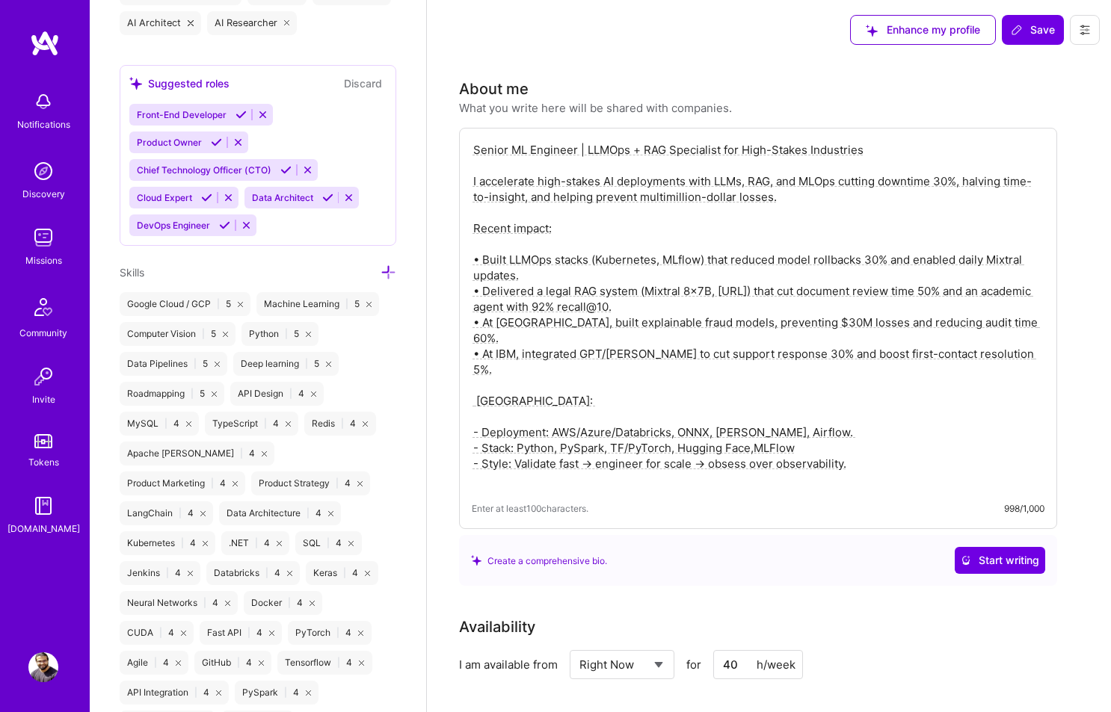
click at [31, 263] on div "Missions" at bounding box center [43, 261] width 37 height 16
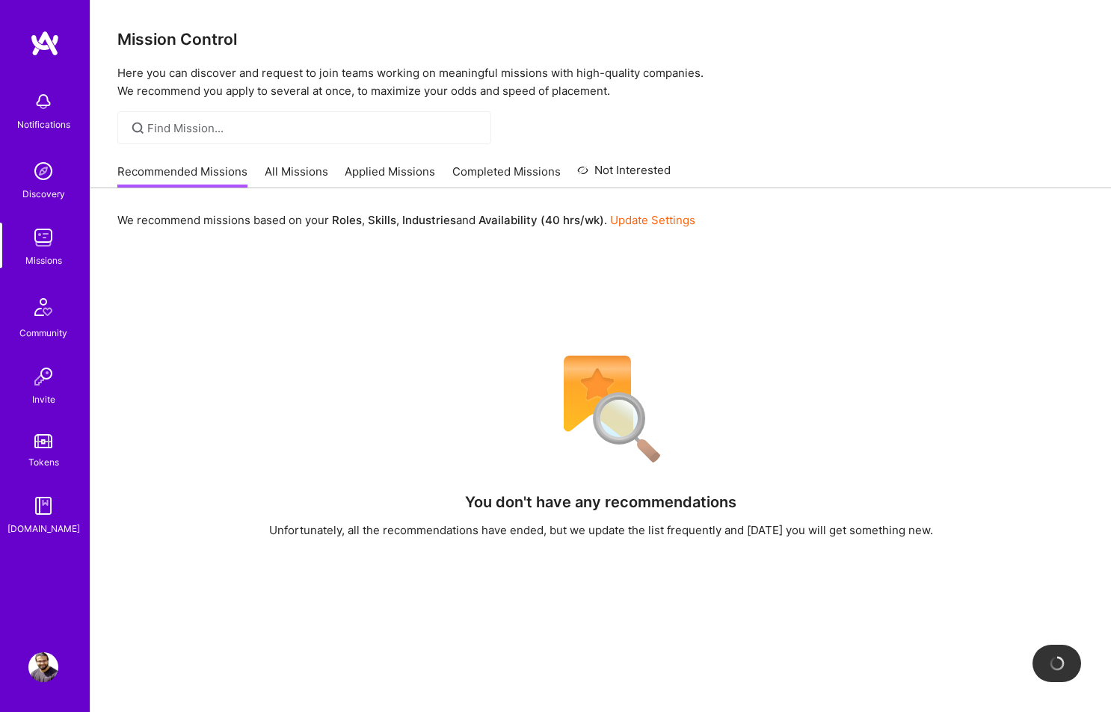
click at [292, 178] on link "All Missions" at bounding box center [297, 176] width 64 height 25
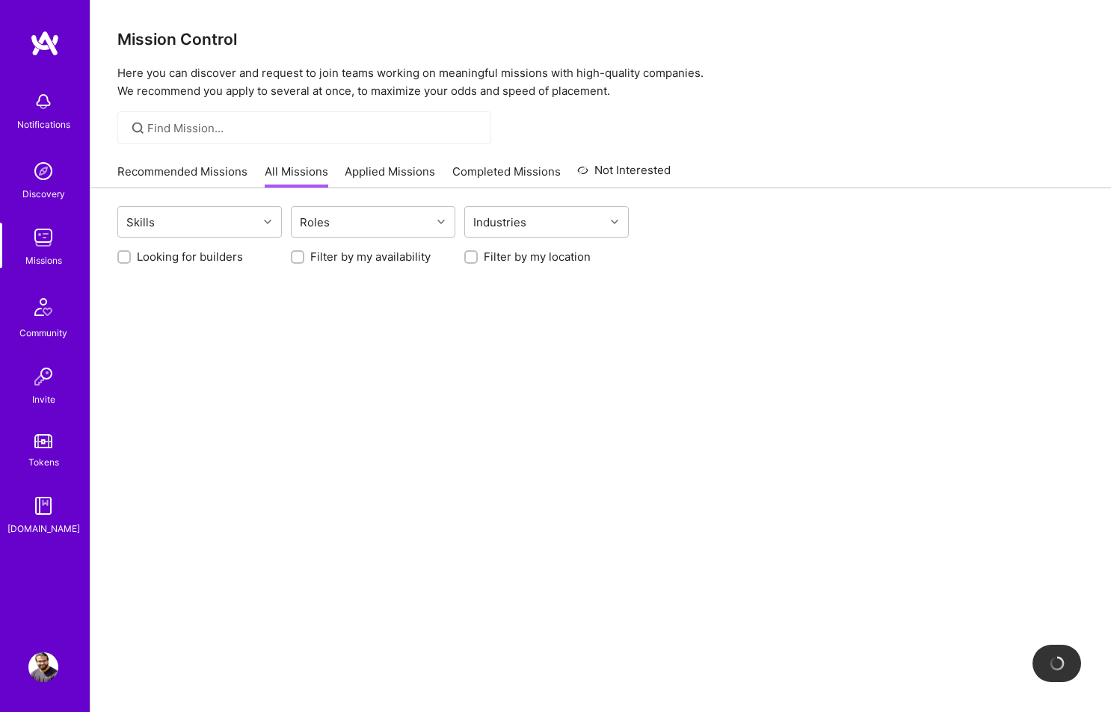
click at [377, 179] on link "Applied Missions" at bounding box center [390, 176] width 90 height 25
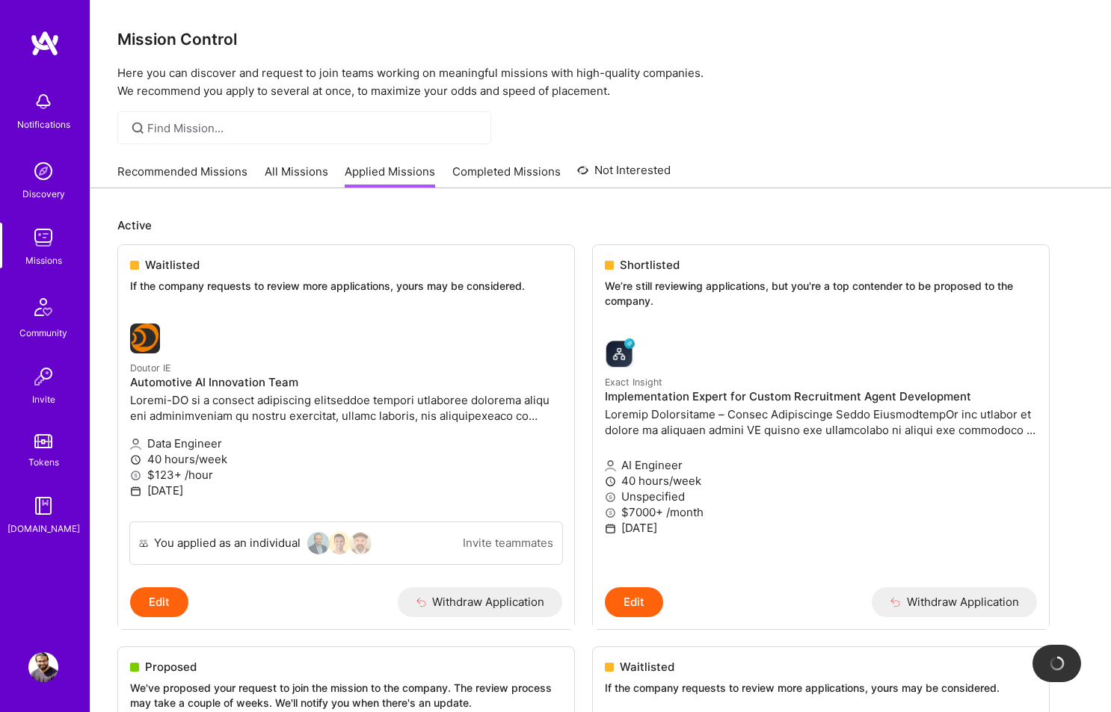
click at [278, 179] on link "All Missions" at bounding box center [297, 176] width 64 height 25
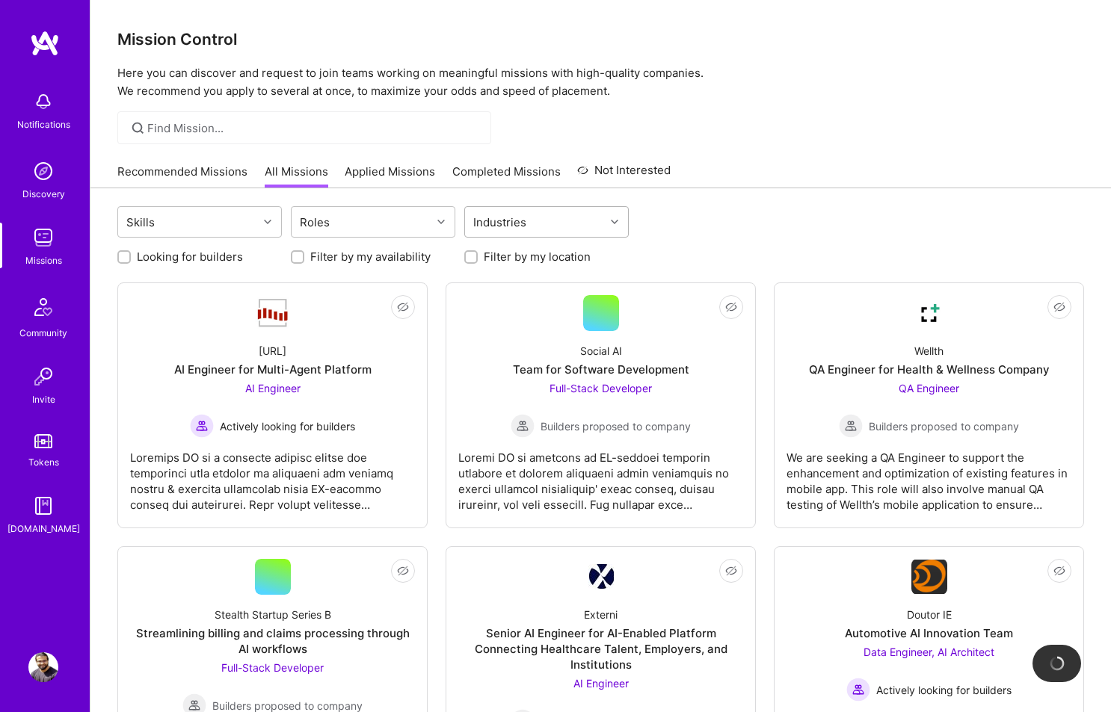
click at [524, 227] on div "Industries" at bounding box center [499, 223] width 61 height 22
click at [392, 223] on div "Roles" at bounding box center [362, 222] width 140 height 30
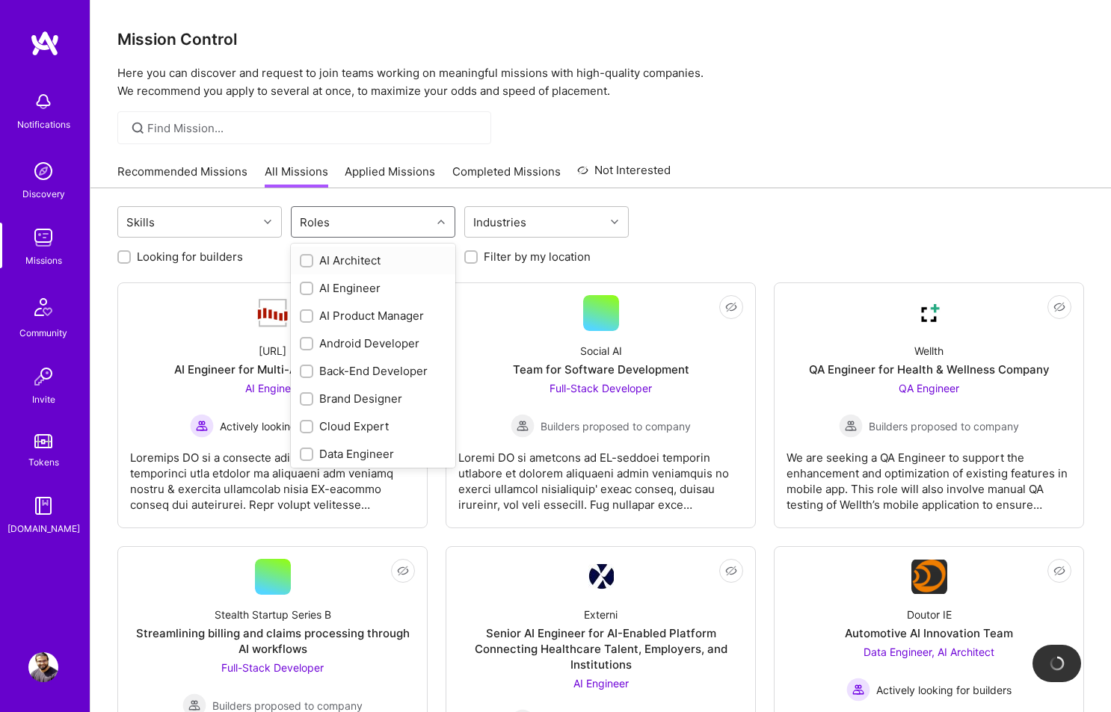
click at [351, 258] on div "AI Architect" at bounding box center [373, 261] width 147 height 16
checkbox input "true"
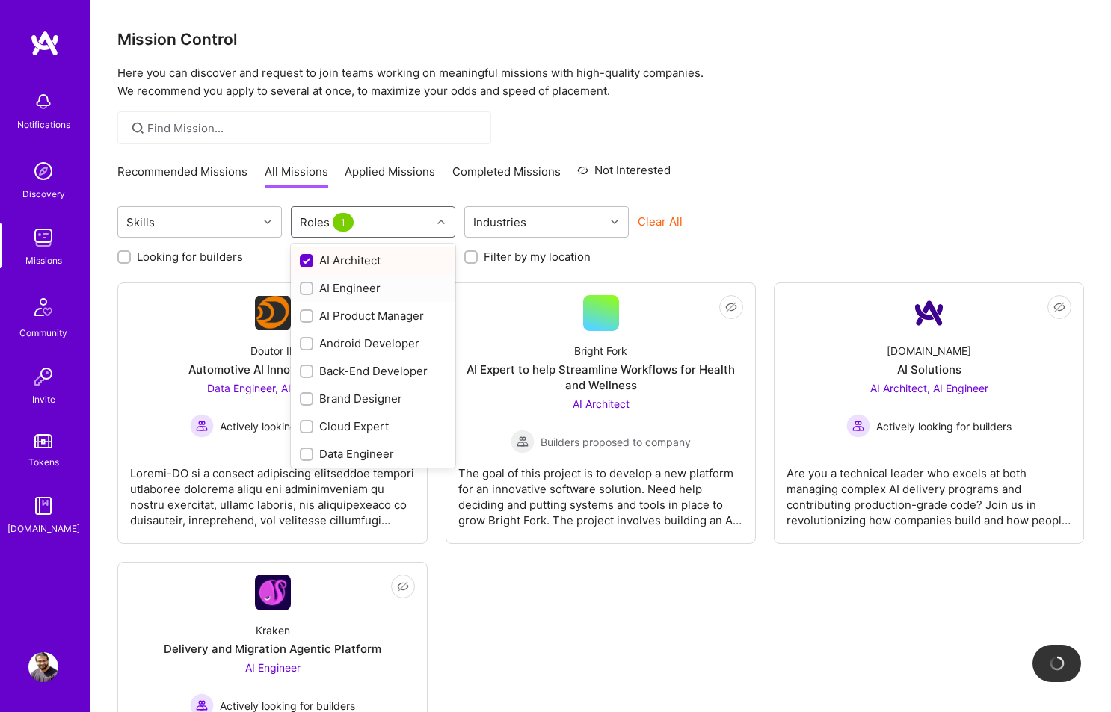
click at [330, 282] on div "AI Engineer" at bounding box center [373, 288] width 147 height 16
checkbox input "true"
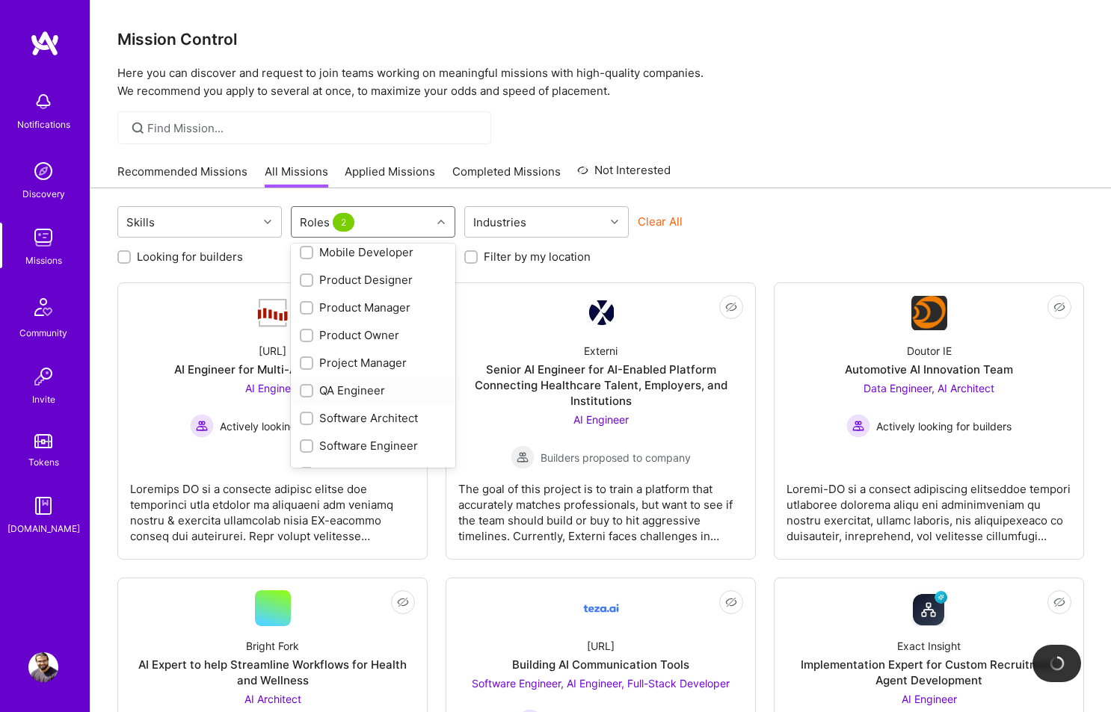
scroll to position [440, 0]
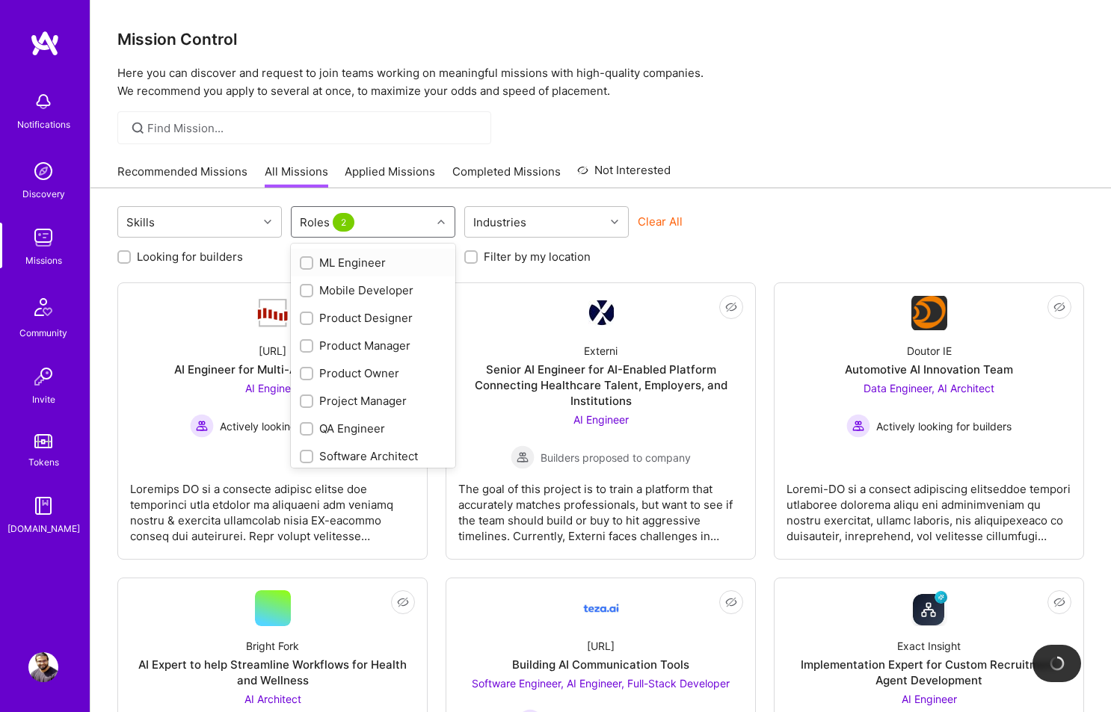
click at [394, 269] on div "ML Engineer" at bounding box center [373, 263] width 147 height 16
checkbox input "true"
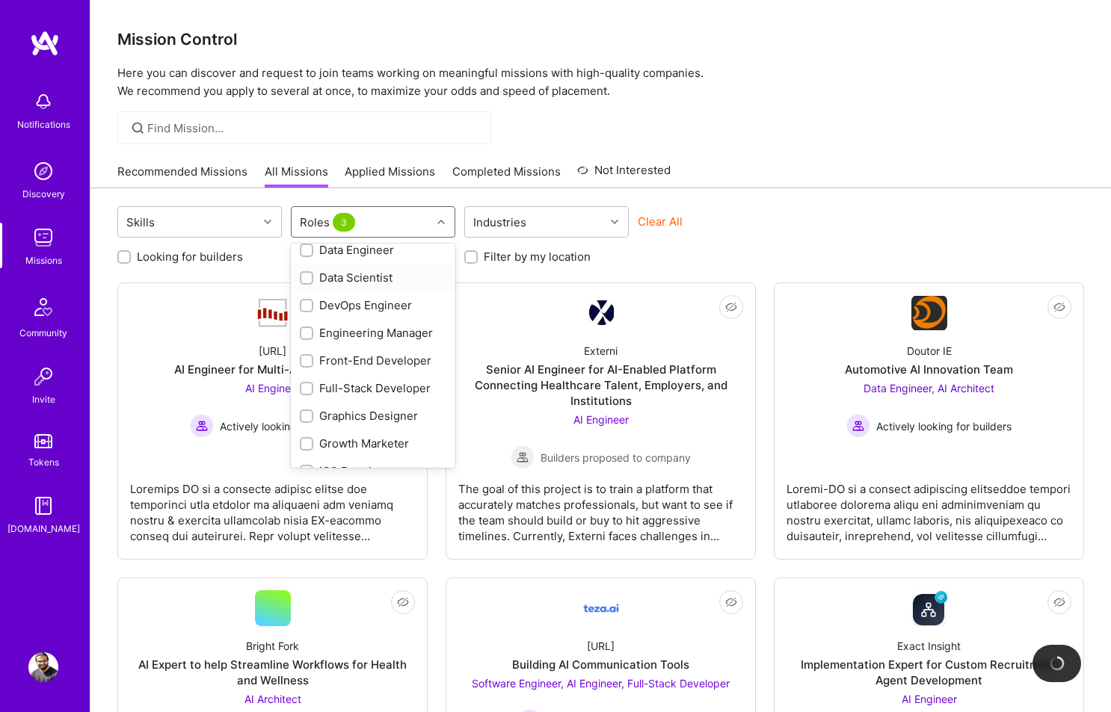
click at [388, 277] on div "Data Scientist" at bounding box center [373, 278] width 147 height 16
checkbox input "true"
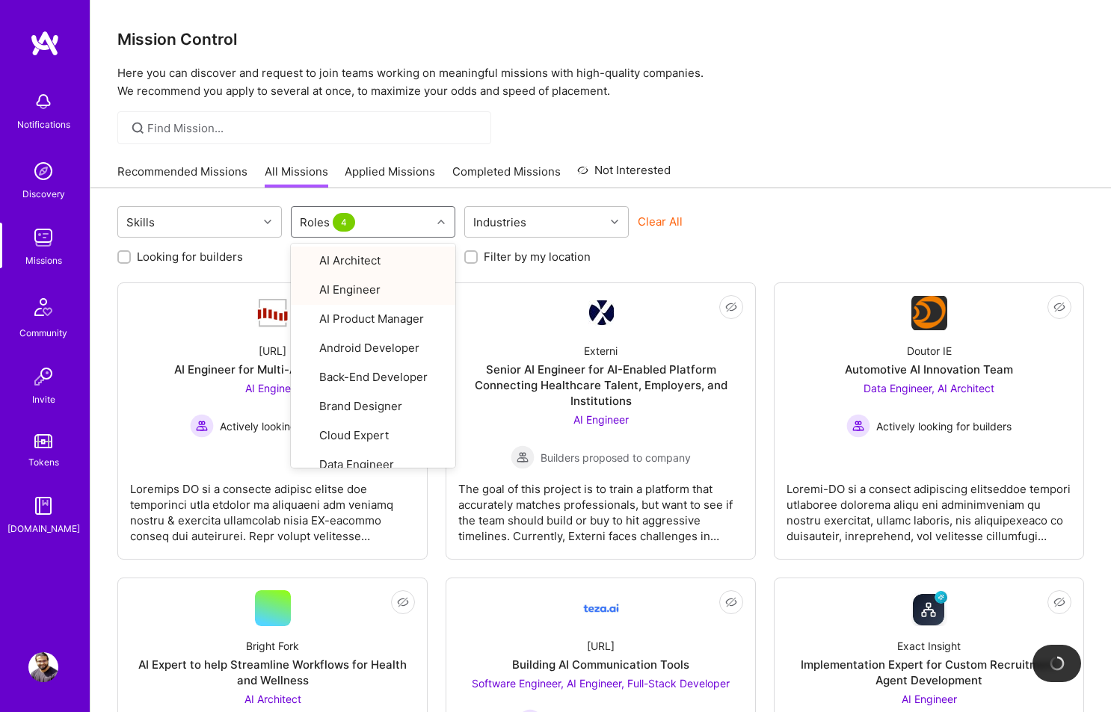
click at [739, 244] on div "Looking for builders Filter by my availability Filter by my location" at bounding box center [600, 252] width 966 height 23
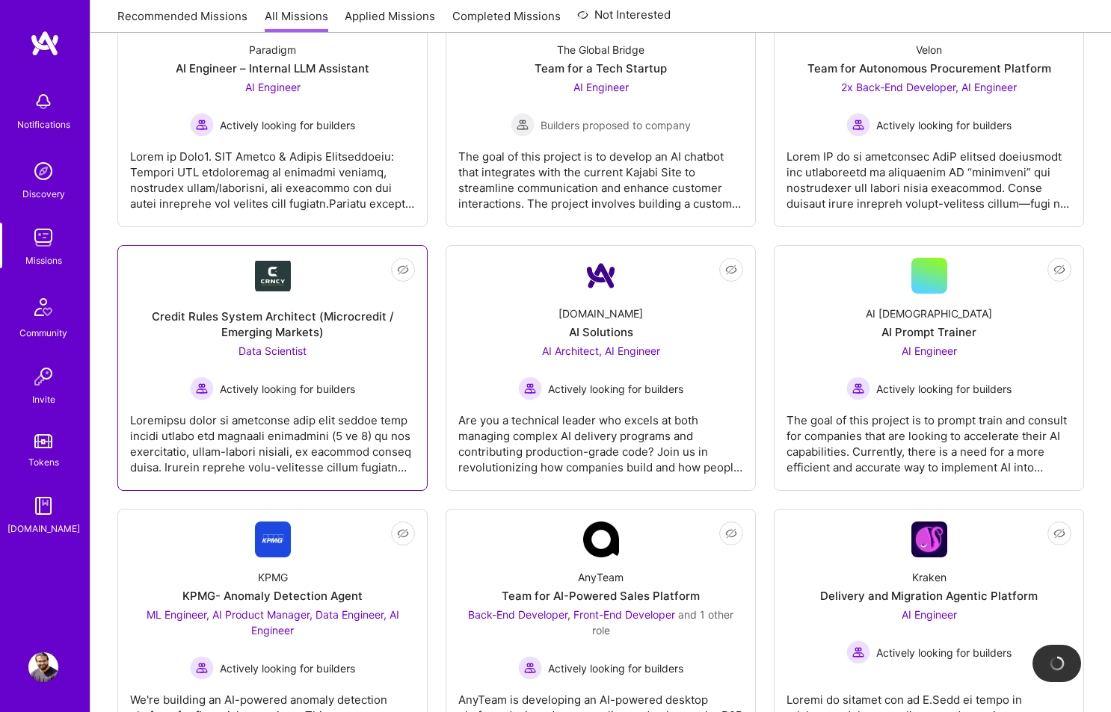
scroll to position [970, 0]
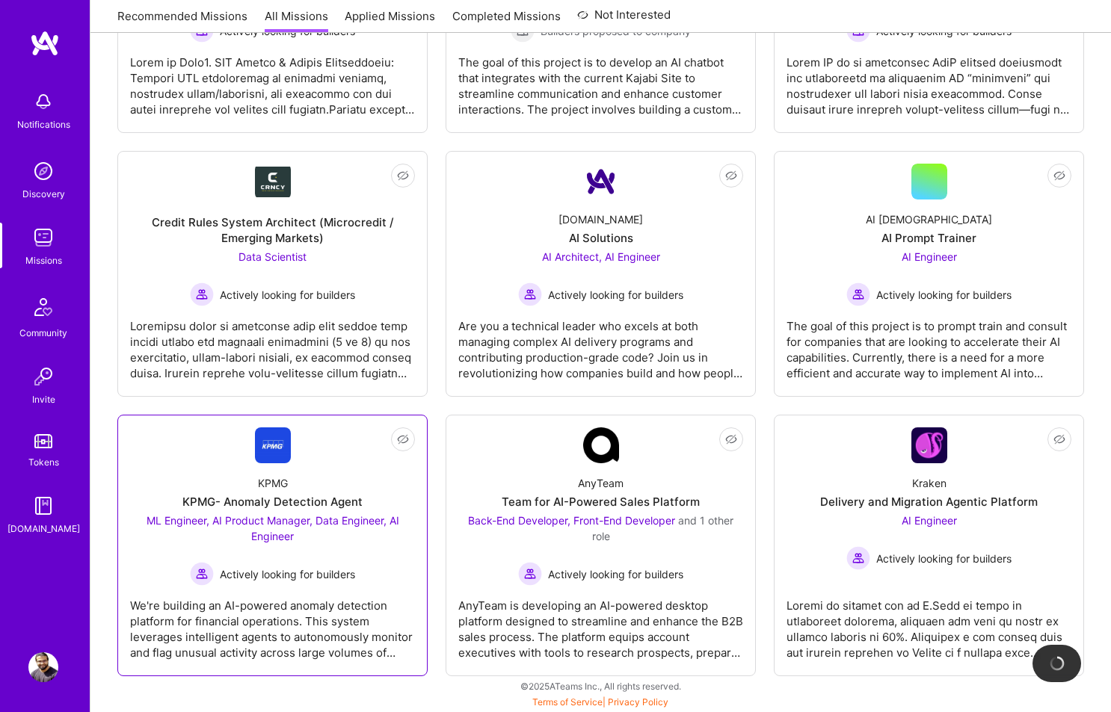
click at [367, 492] on div "KPMG KPMG- Anomaly Detection Agent ML Engineer, AI Product Manager, Data Engine…" at bounding box center [272, 524] width 285 height 123
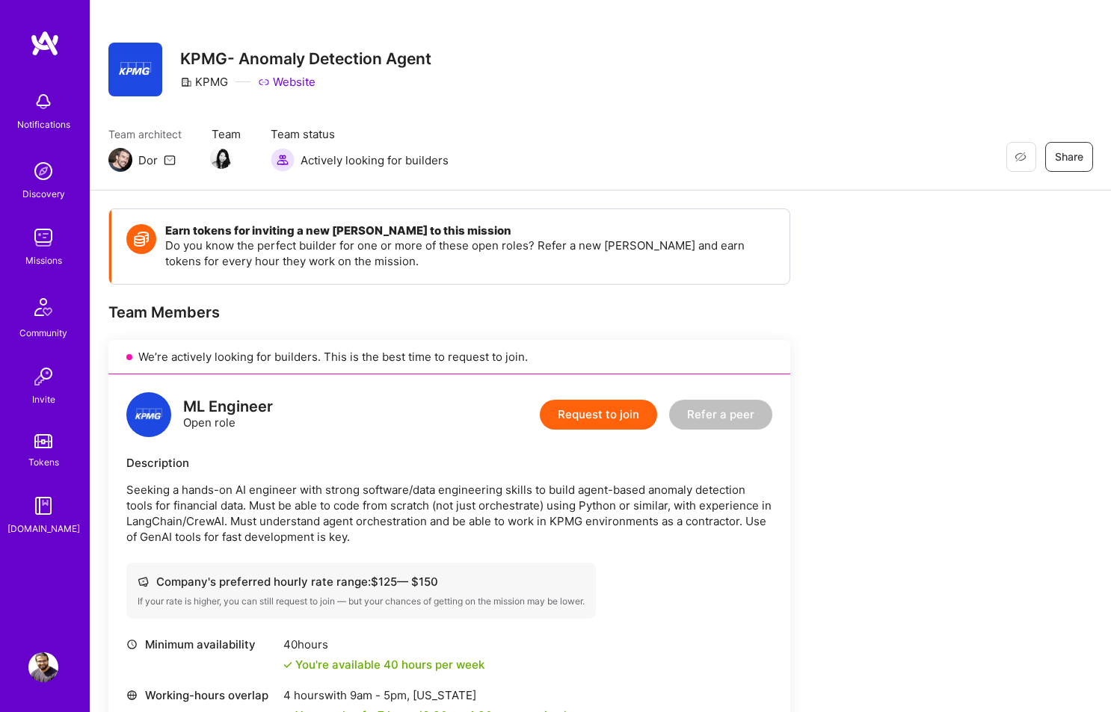
scroll to position [333, 0]
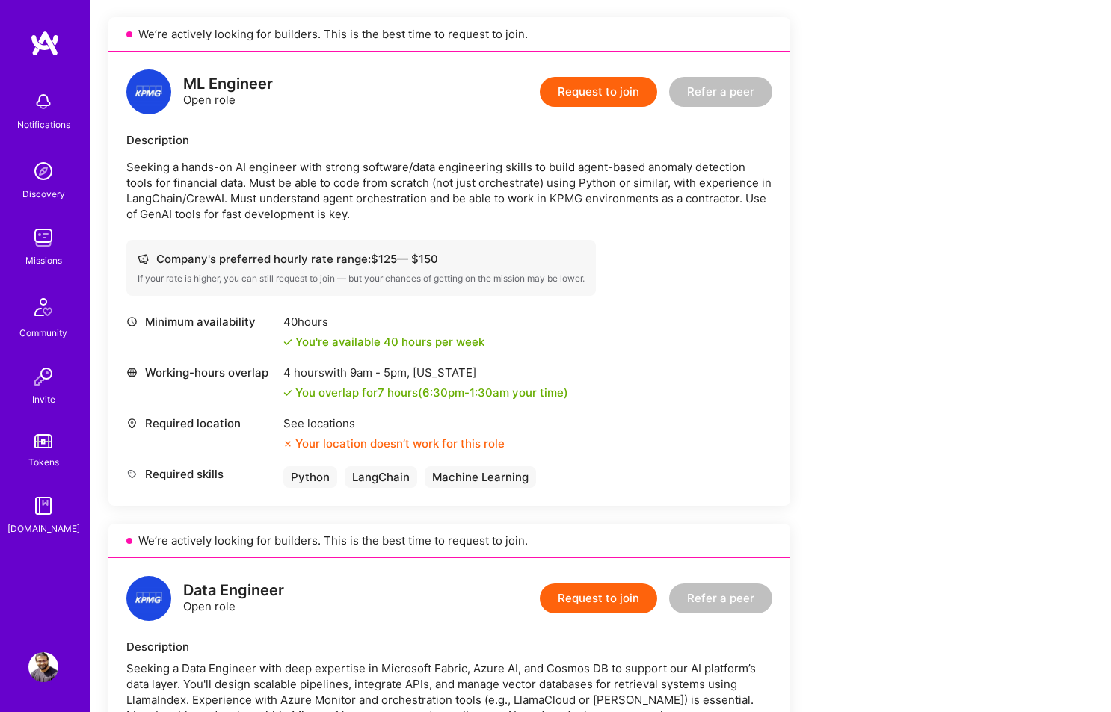
click at [312, 427] on div "See locations" at bounding box center [393, 424] width 221 height 16
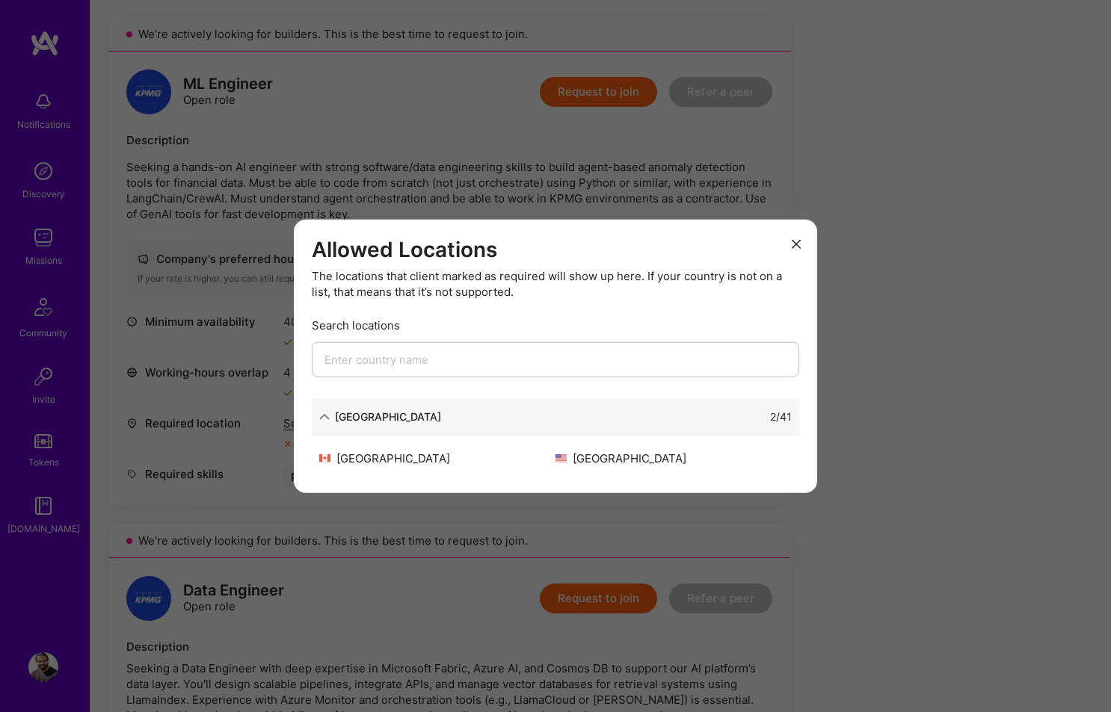
click at [187, 424] on div "Allowed Locations The locations that client marked as required will show up her…" at bounding box center [555, 356] width 1111 height 712
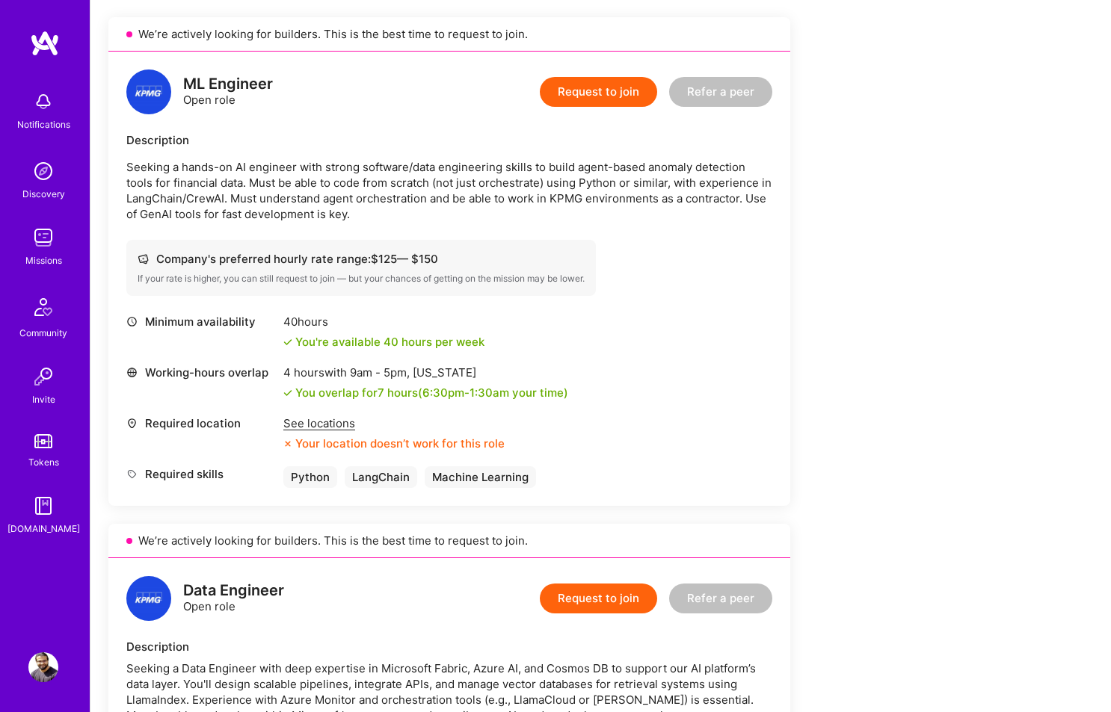
click at [650, 100] on button "Request to join" at bounding box center [598, 92] width 117 height 30
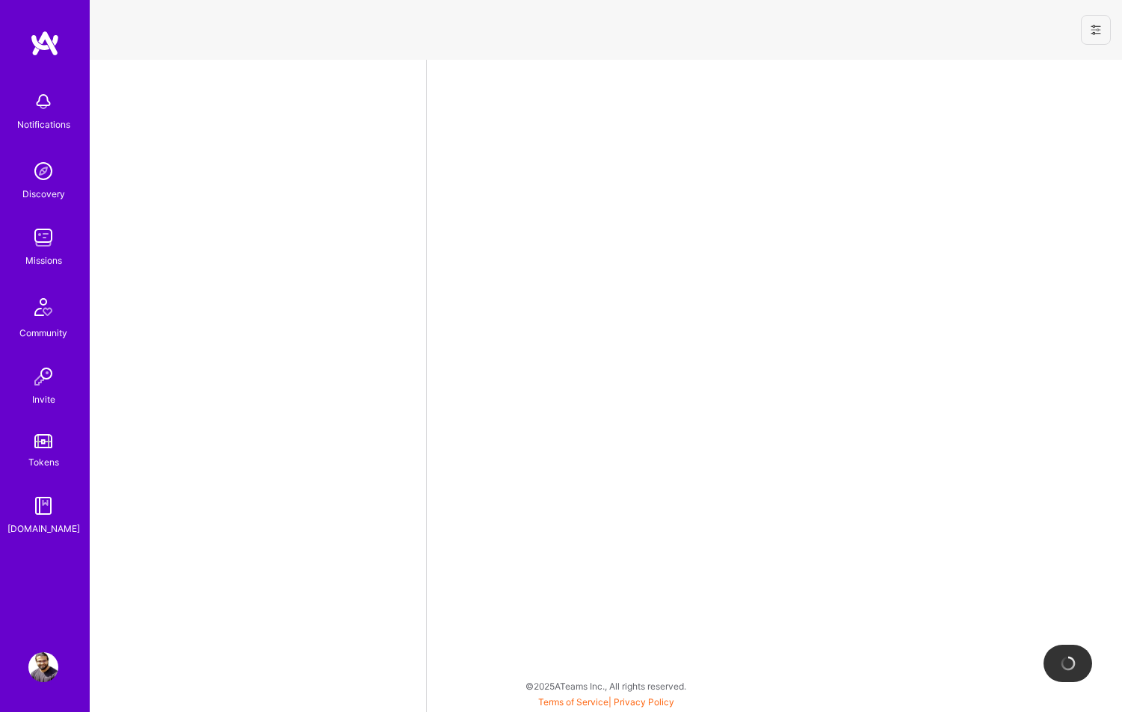
select select "IN"
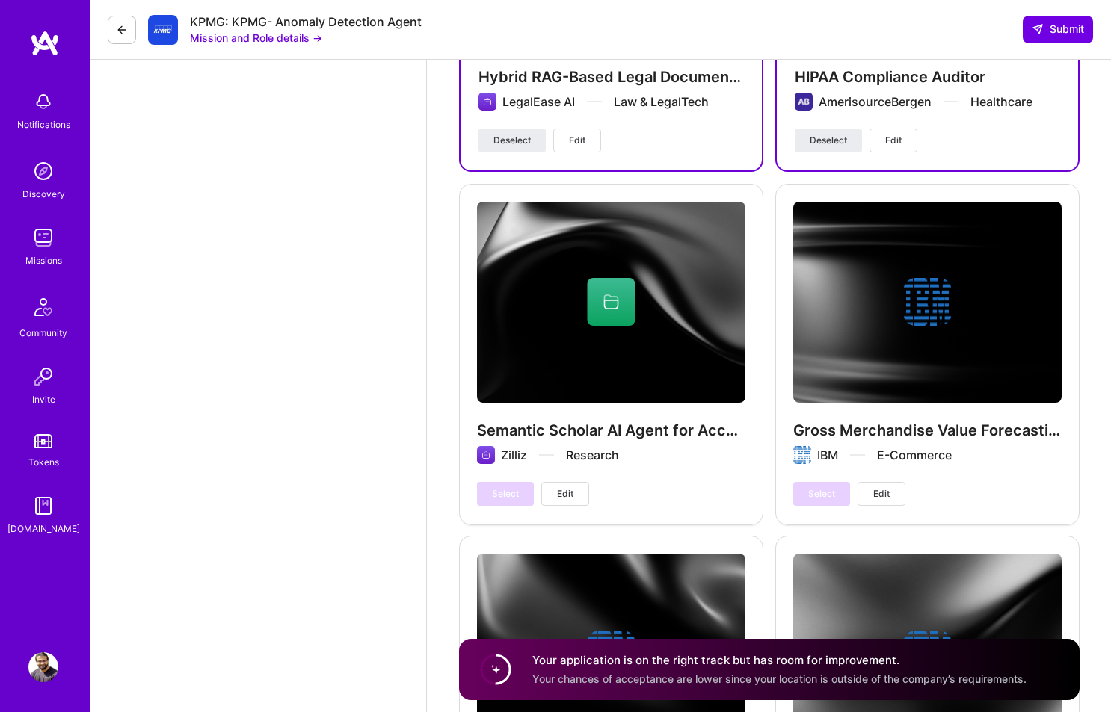
scroll to position [3409, 0]
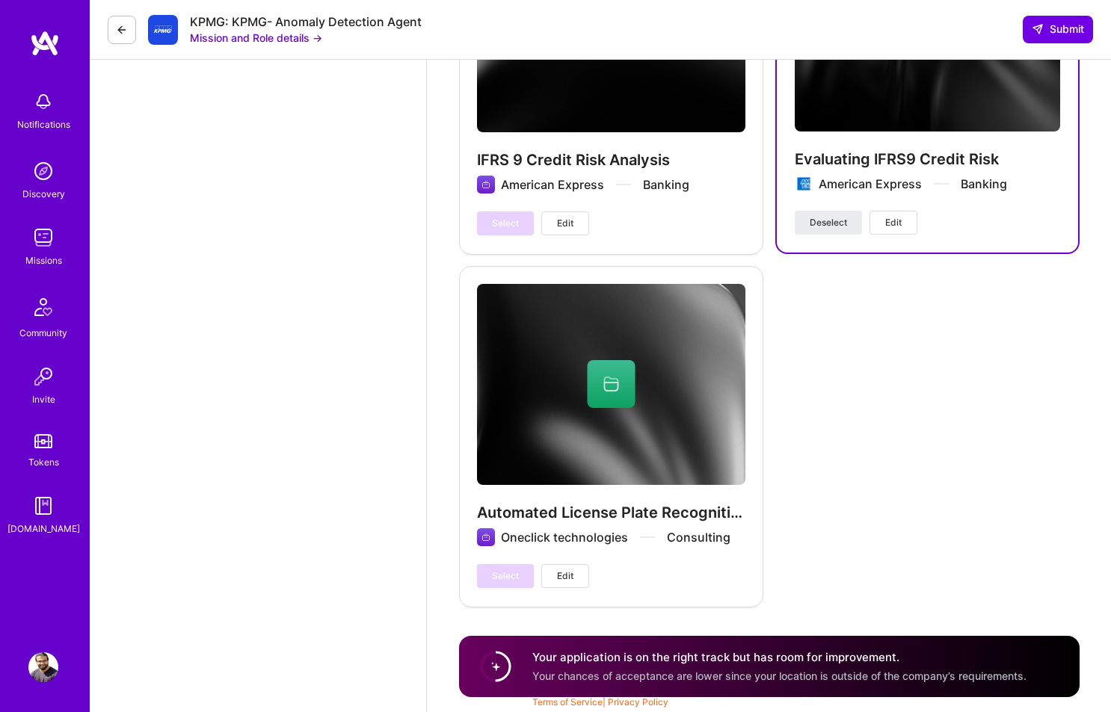
click at [134, 19] on button at bounding box center [122, 30] width 28 height 28
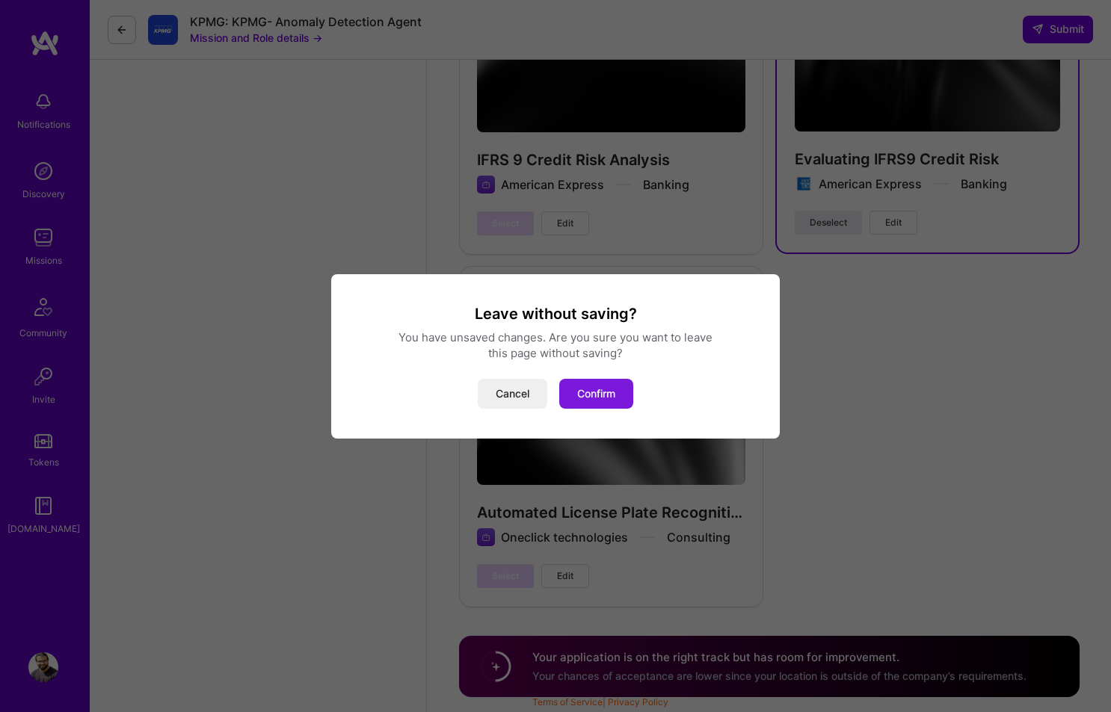
click at [625, 407] on button "Confirm" at bounding box center [596, 394] width 74 height 30
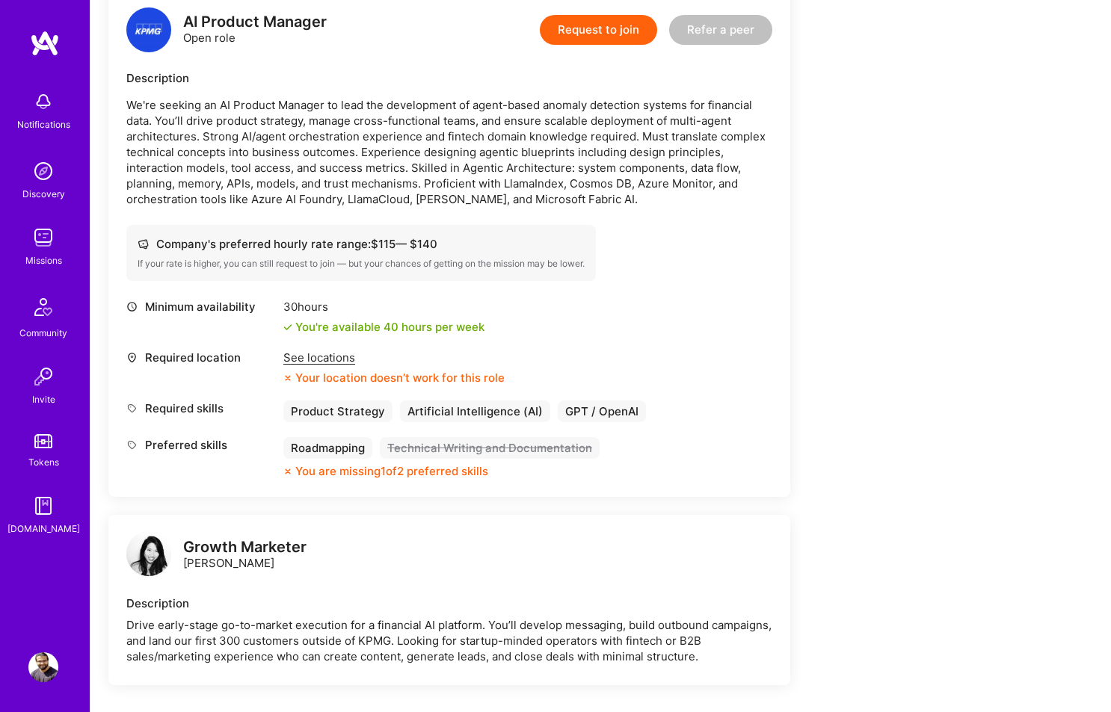
scroll to position [1985, 0]
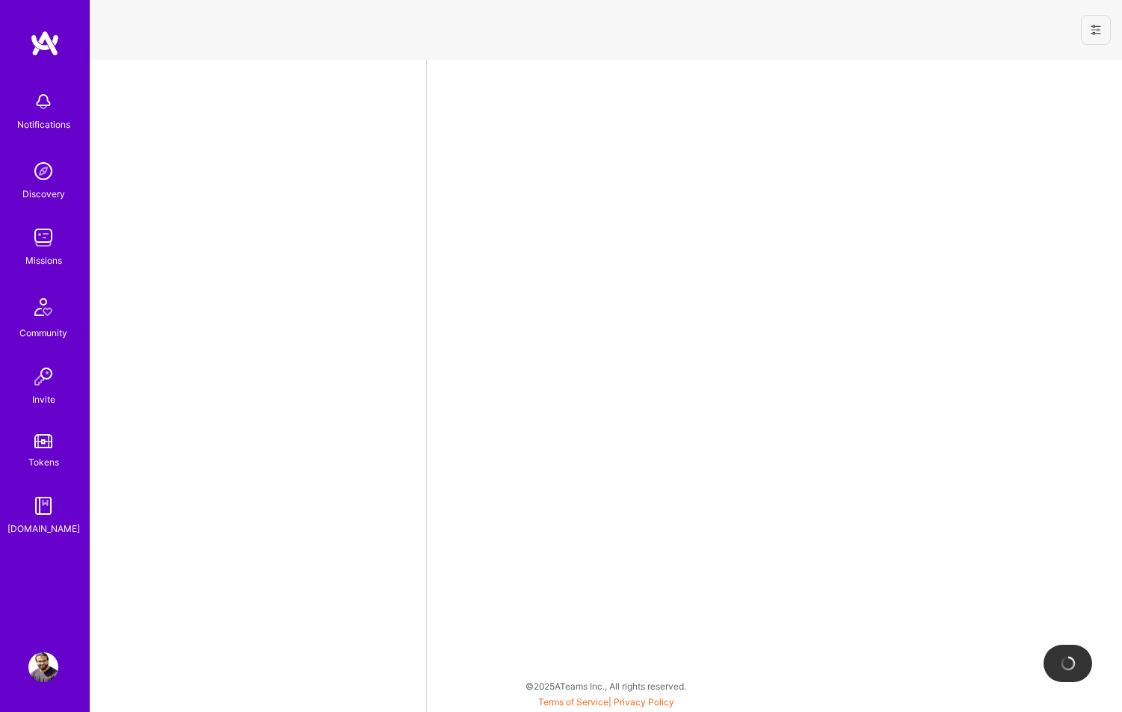
select select "IN"
